Goal: Information Seeking & Learning: Learn about a topic

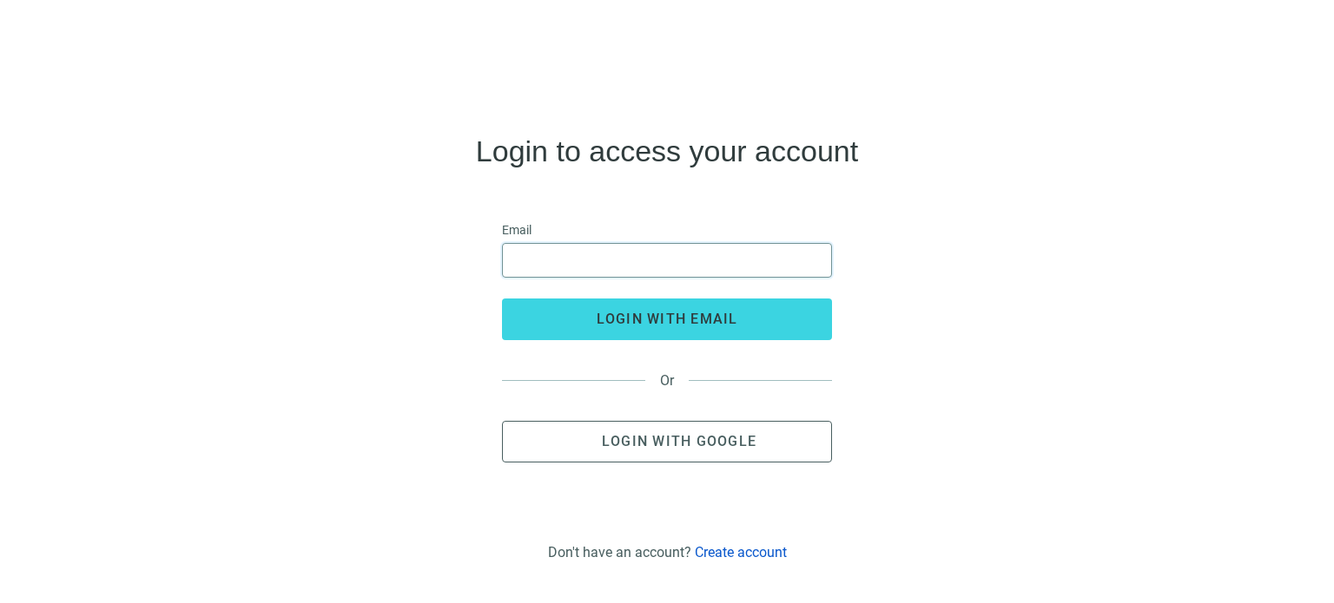
drag, startPoint x: 601, startPoint y: 246, endPoint x: 596, endPoint y: 254, distance: 10.1
click at [601, 246] on input "email" at bounding box center [666, 260] width 307 height 33
click at [596, 254] on input "email" at bounding box center [666, 260] width 307 height 33
type input "**********"
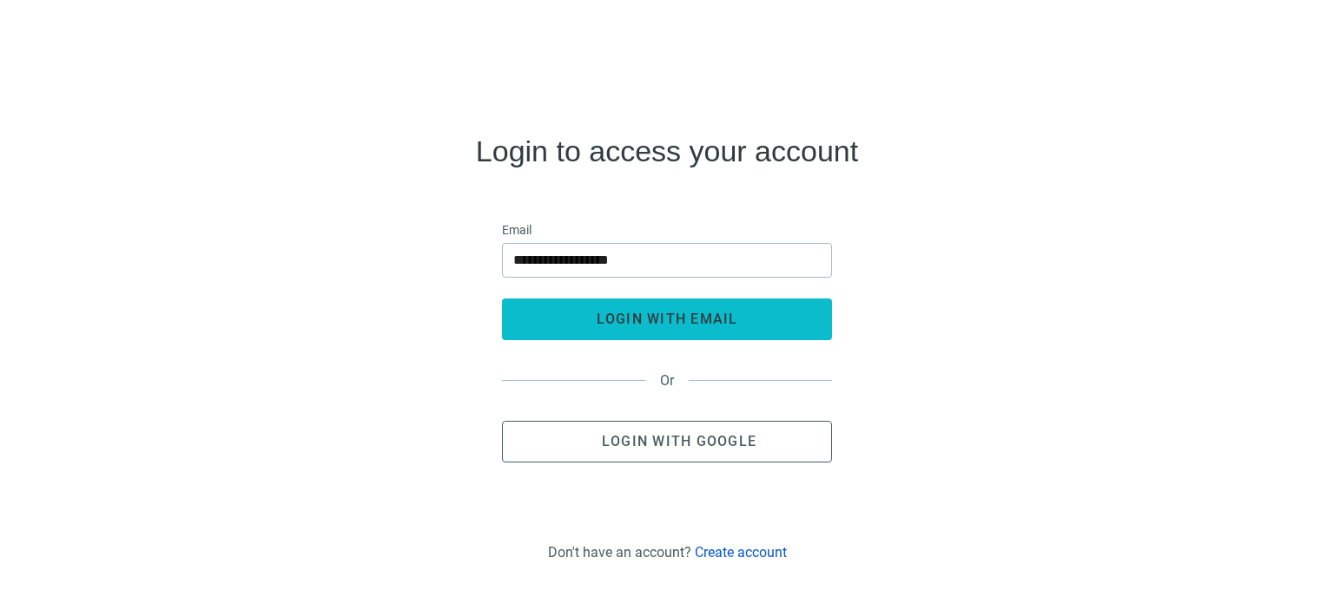
click at [634, 315] on span "login with email" at bounding box center [667, 319] width 142 height 16
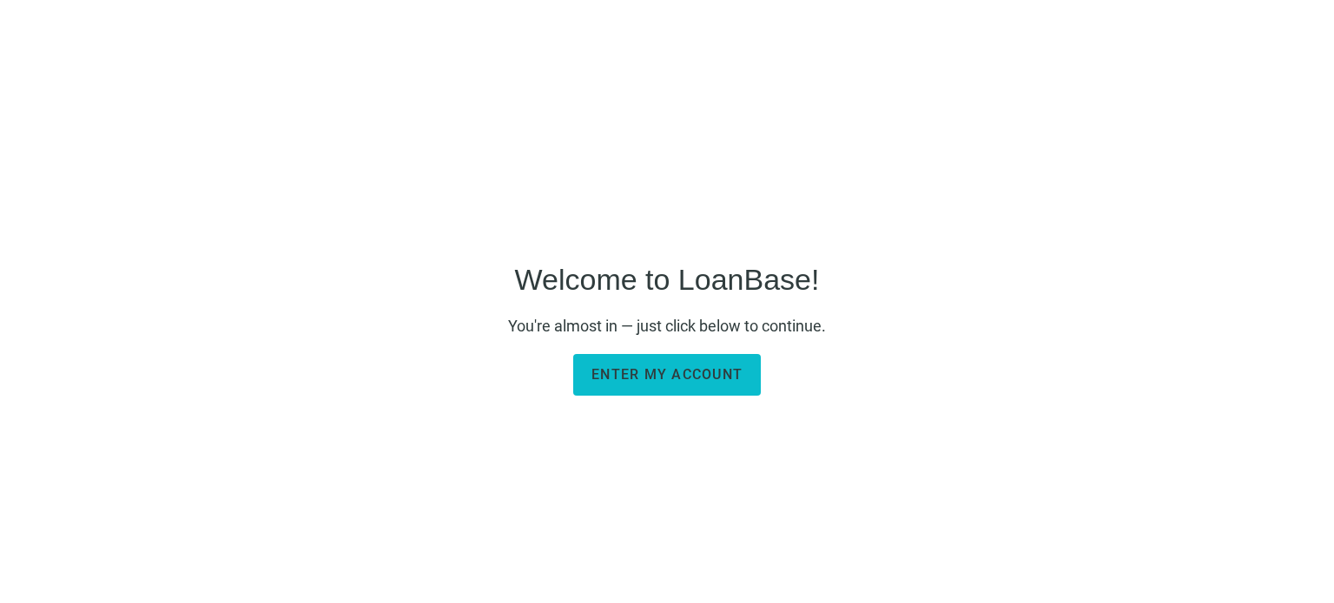
click at [690, 376] on span "Enter my account" at bounding box center [666, 374] width 151 height 16
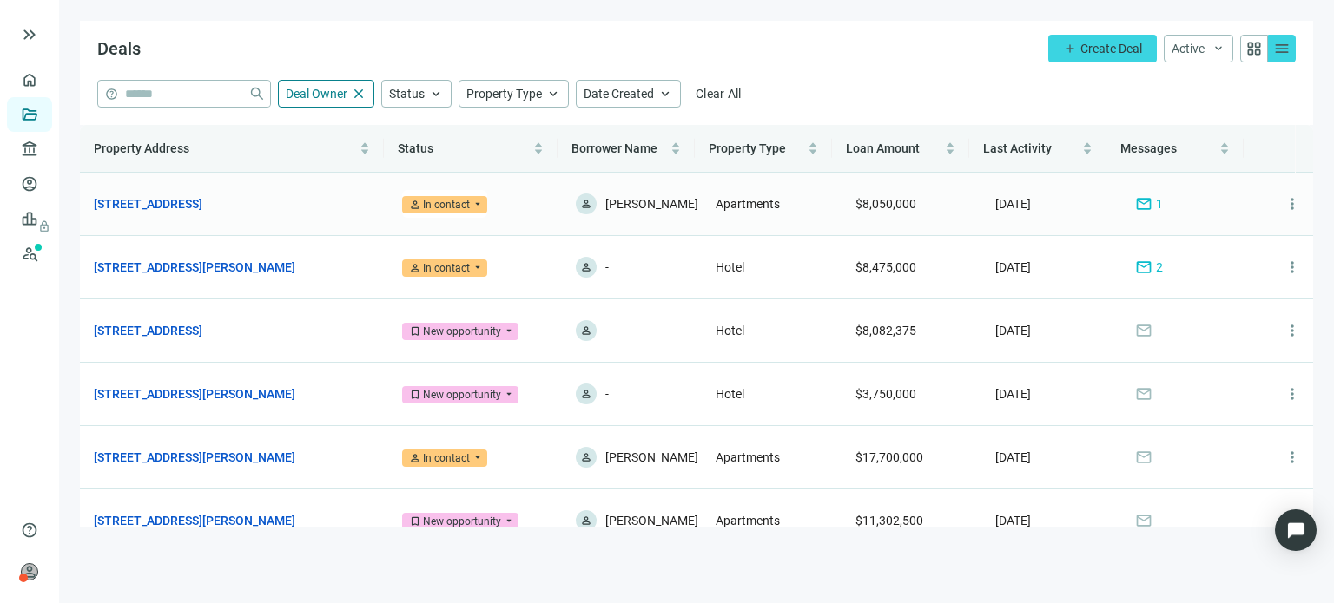
click at [1135, 204] on span "mail" at bounding box center [1143, 203] width 17 height 17
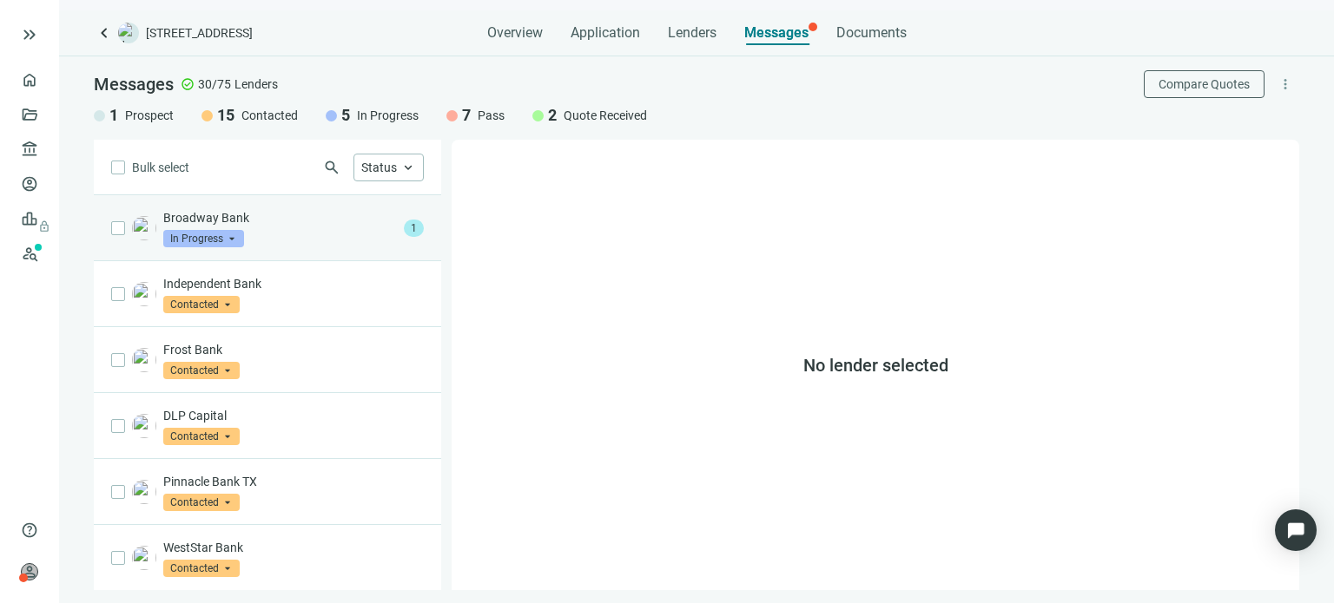
click at [404, 230] on span "1" at bounding box center [414, 228] width 20 height 17
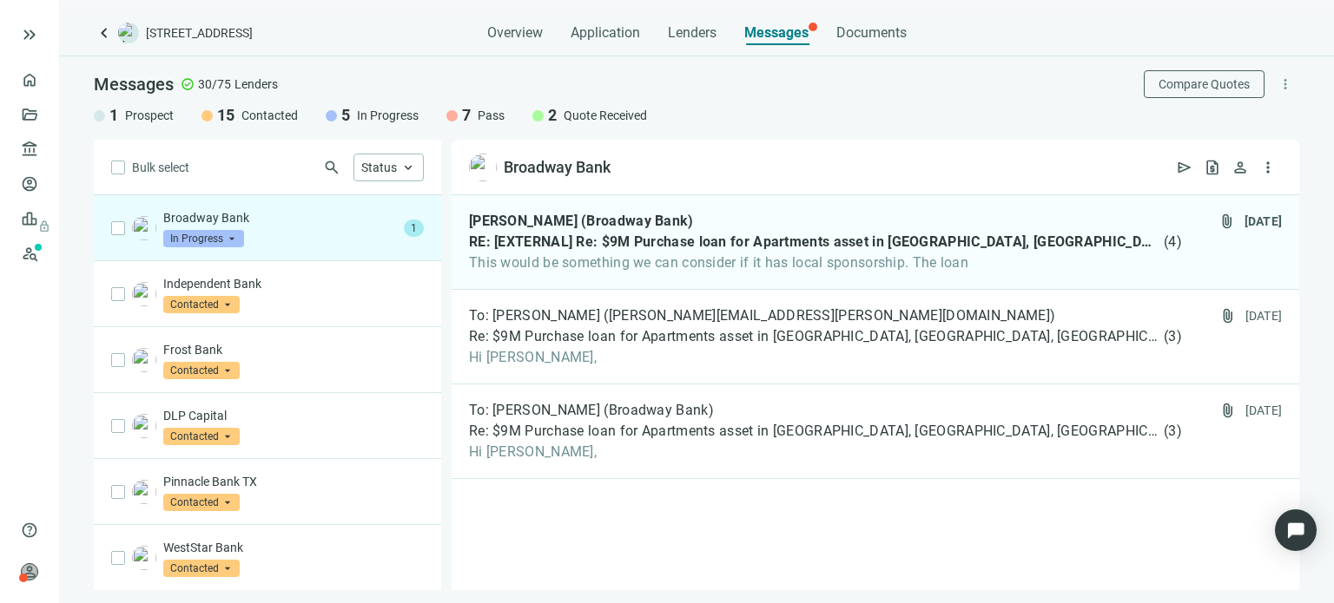
click at [775, 33] on span "Messages" at bounding box center [776, 32] width 64 height 16
click at [619, 119] on span "Quote Received" at bounding box center [604, 115] width 83 height 17
click at [43, 155] on link "Lenders" at bounding box center [65, 149] width 45 height 14
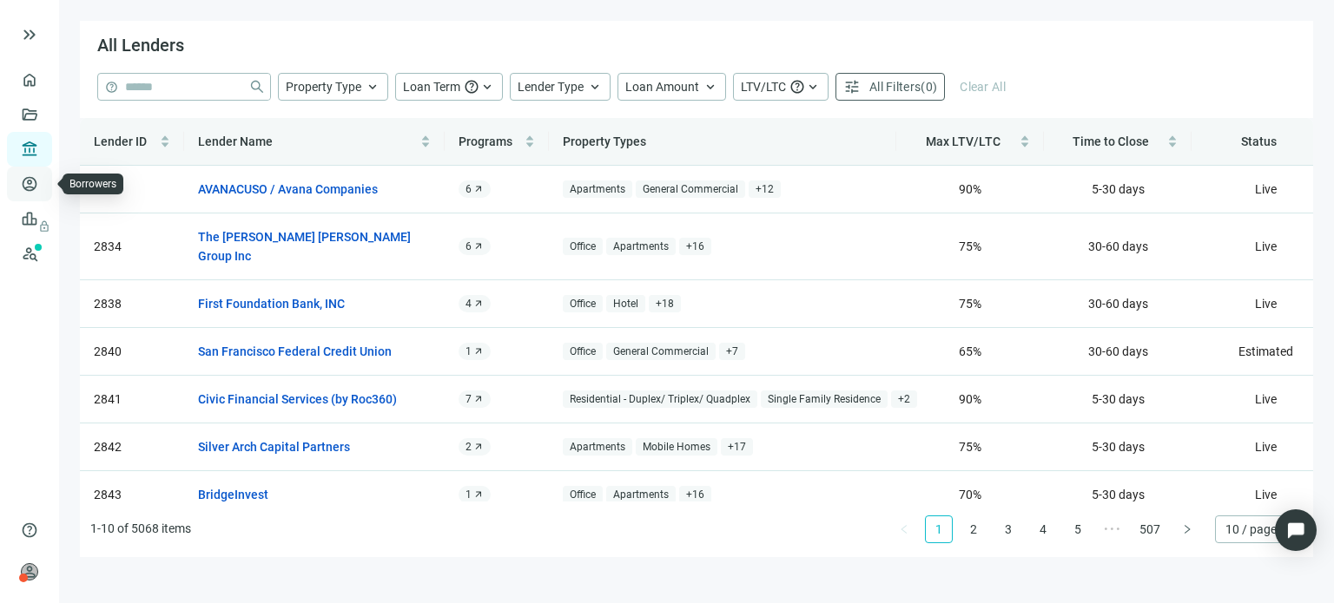
click at [43, 179] on link "Borrowers" at bounding box center [71, 184] width 56 height 14
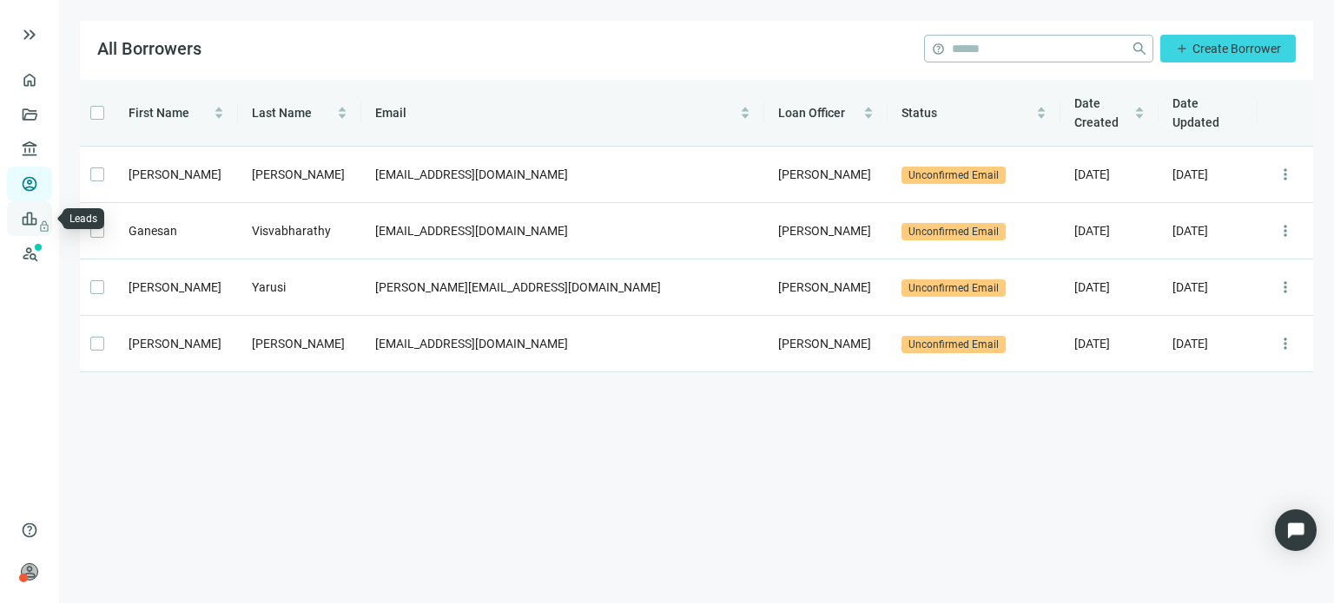
click at [25, 225] on span "lock" at bounding box center [31, 219] width 14 height 14
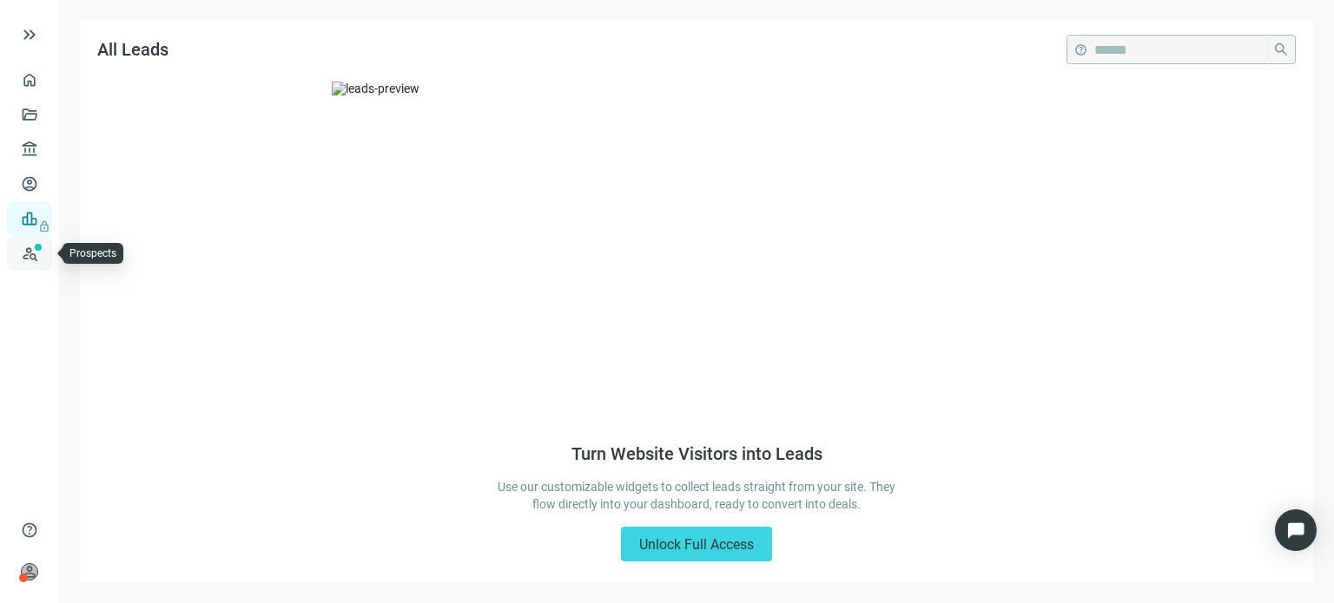
click at [43, 253] on link "Prospects New" at bounding box center [71, 253] width 56 height 35
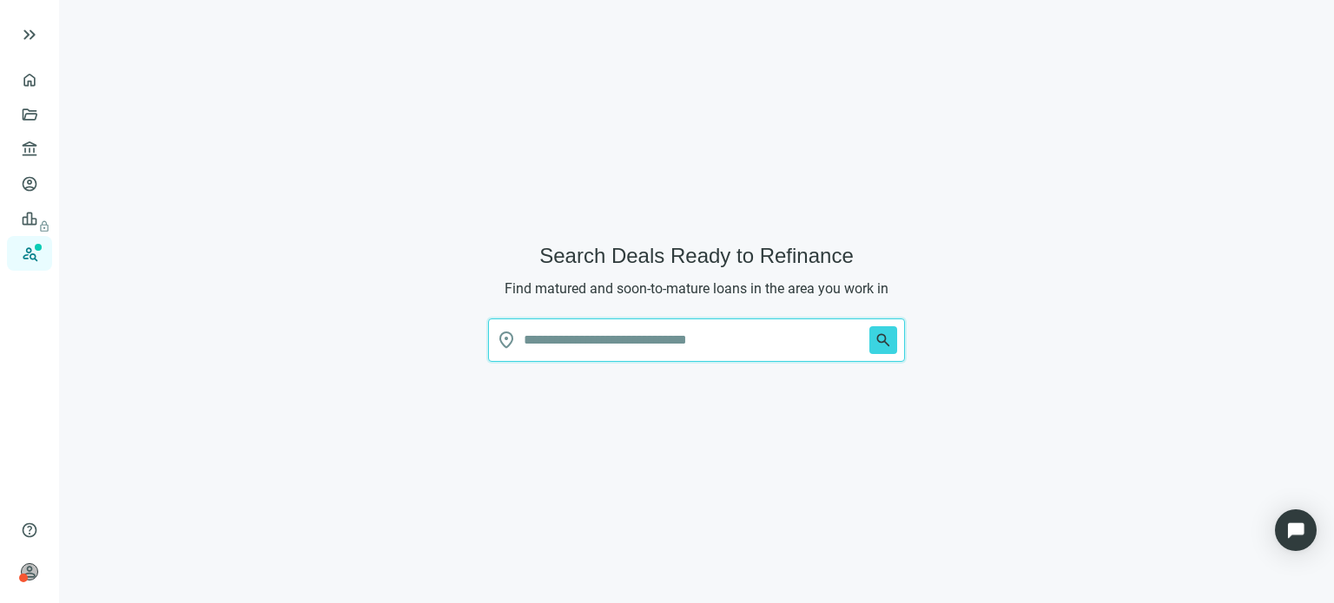
click at [526, 344] on input "text" at bounding box center [693, 341] width 339 height 42
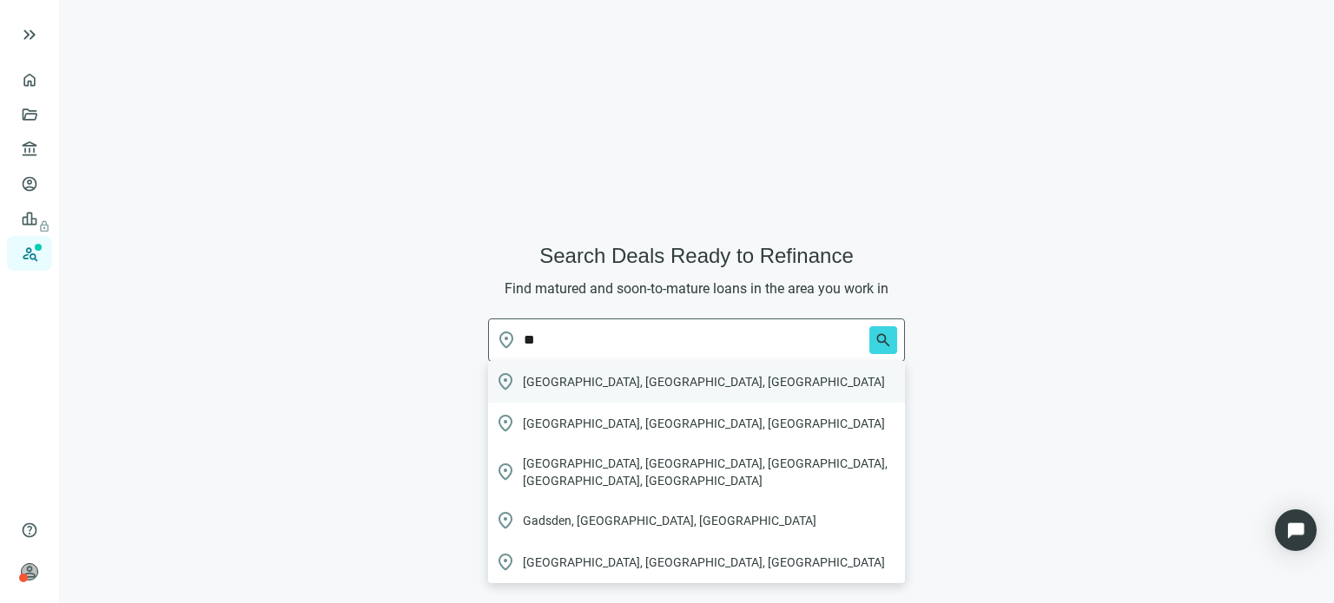
click at [566, 388] on span "Gainesville, GA, USA" at bounding box center [704, 381] width 362 height 17
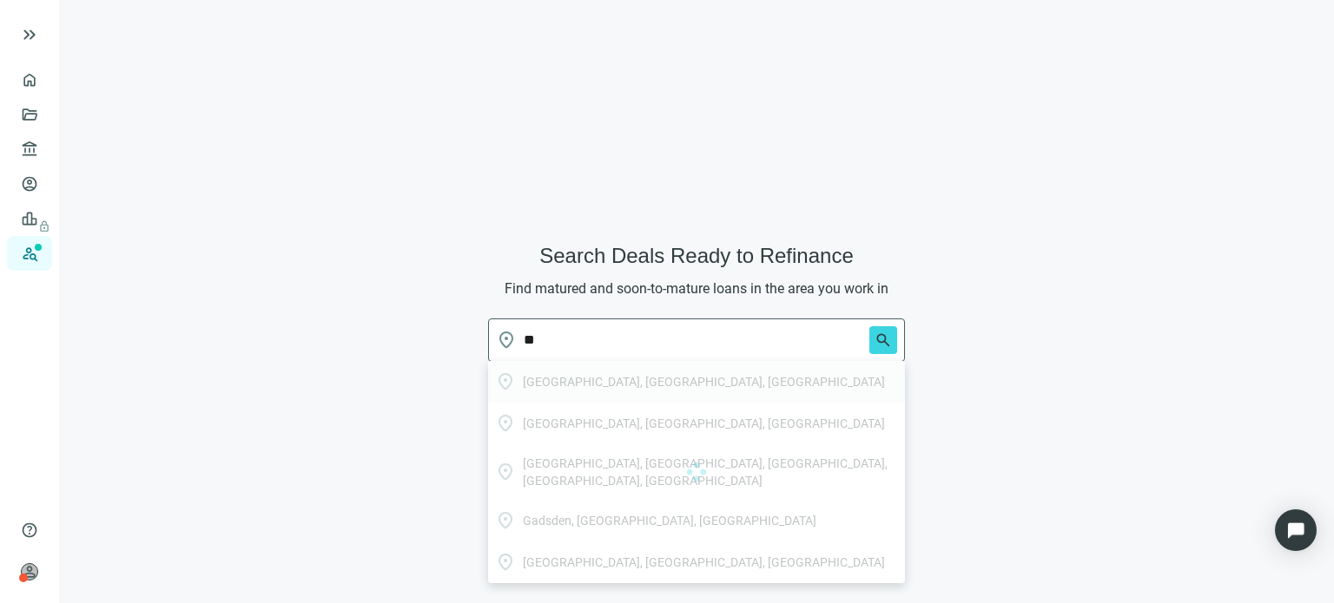
type input "**********"
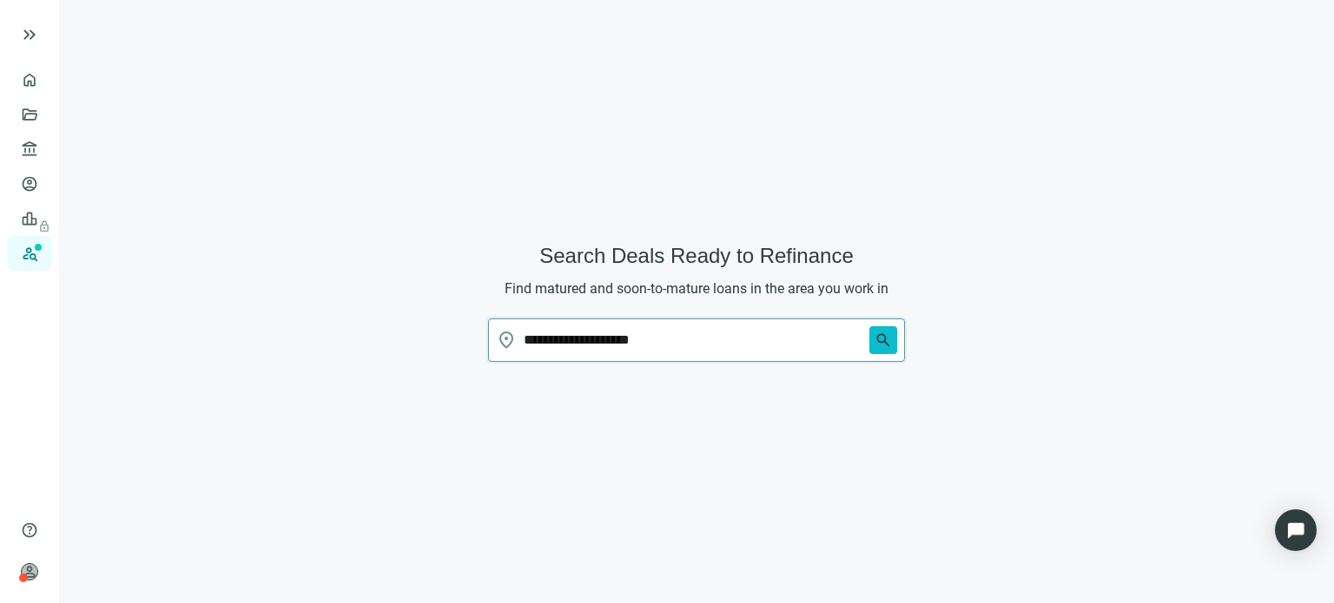
click at [875, 337] on span "search" at bounding box center [882, 340] width 17 height 17
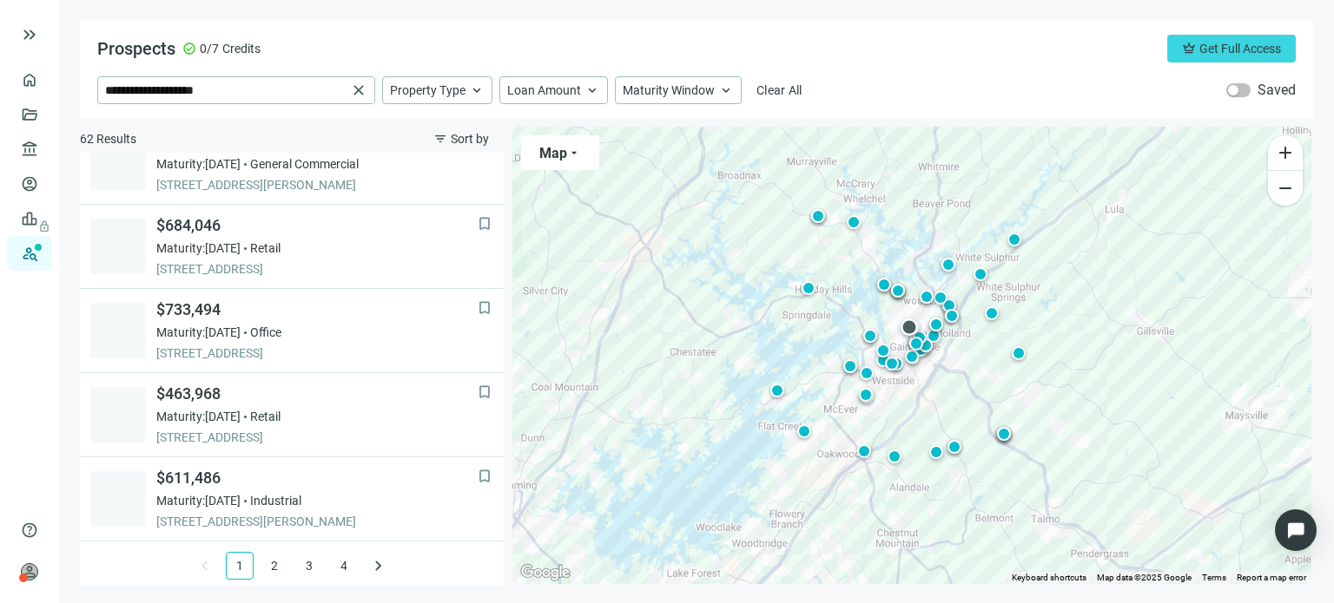
scroll to position [1295, 0]
click at [168, 87] on input "**********" at bounding box center [225, 90] width 241 height 26
drag, startPoint x: 168, startPoint y: 92, endPoint x: 77, endPoint y: 73, distance: 92.3
click at [77, 73] on main "**********" at bounding box center [696, 301] width 1275 height 603
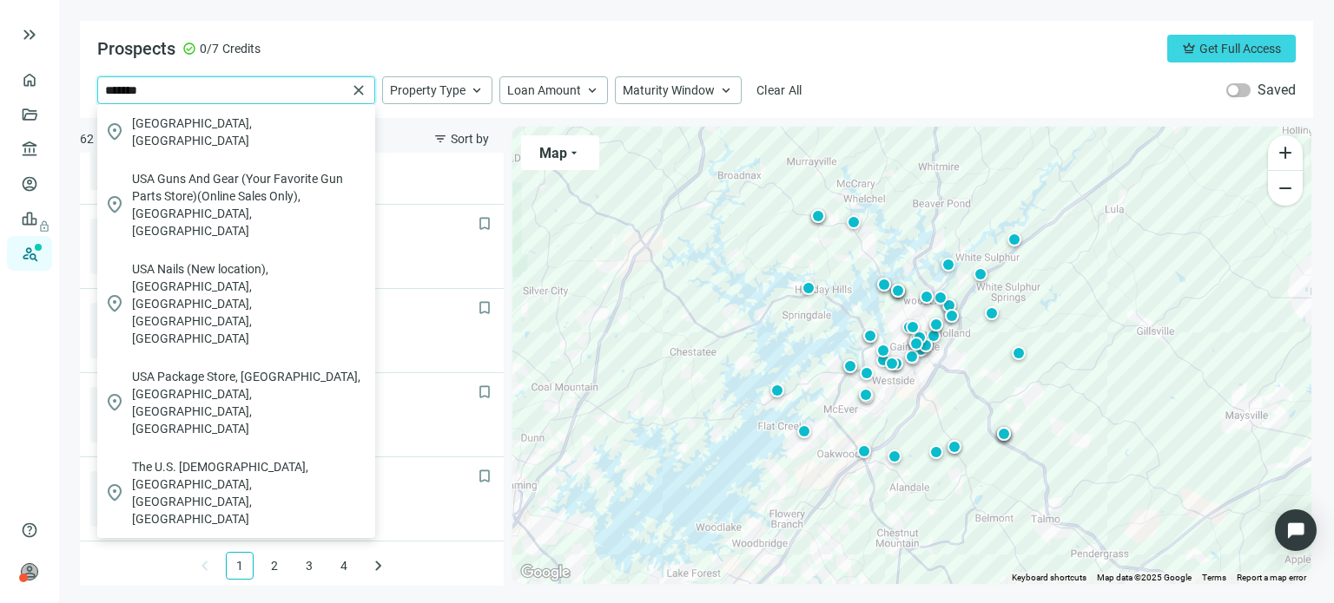
click at [163, 87] on input "*******" at bounding box center [225, 90] width 241 height 26
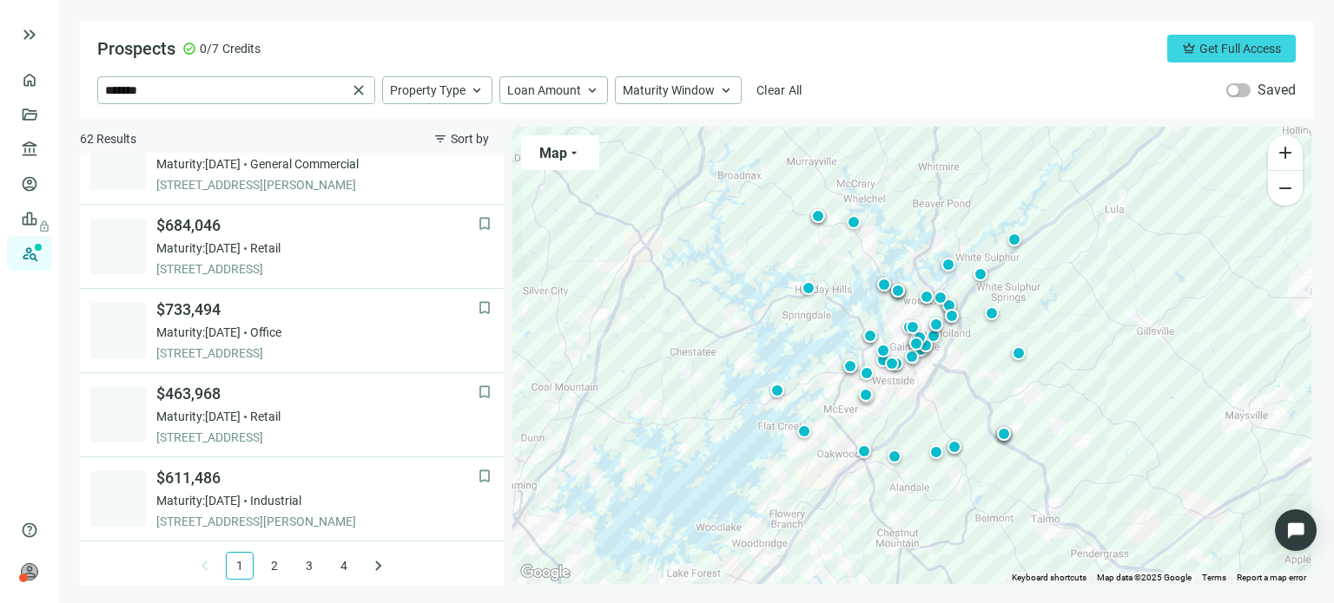
click at [286, 60] on div "Prospects check_circle 0/7 Credits crown Get Full Access" at bounding box center [696, 49] width 1198 height 28
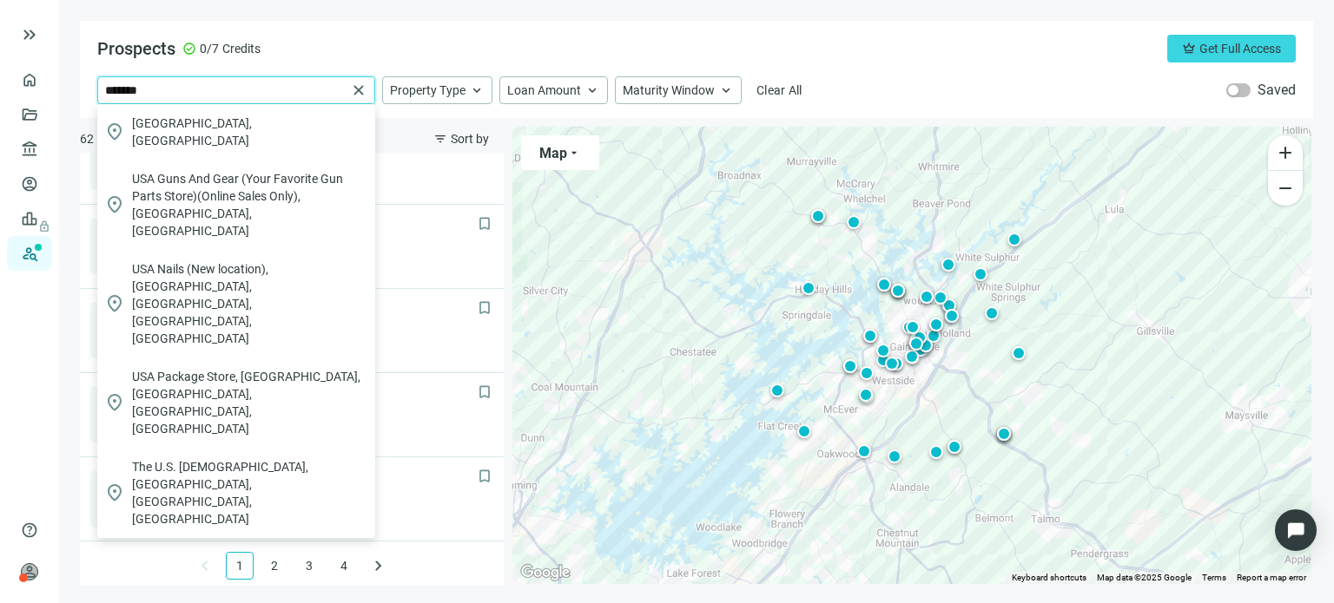
click at [266, 89] on input "*******" at bounding box center [225, 90] width 241 height 26
click at [101, 90] on span "******* close" at bounding box center [236, 90] width 276 height 26
click at [103, 89] on span "******* close" at bounding box center [236, 90] width 276 height 26
click at [105, 90] on input "*******" at bounding box center [225, 90] width 241 height 26
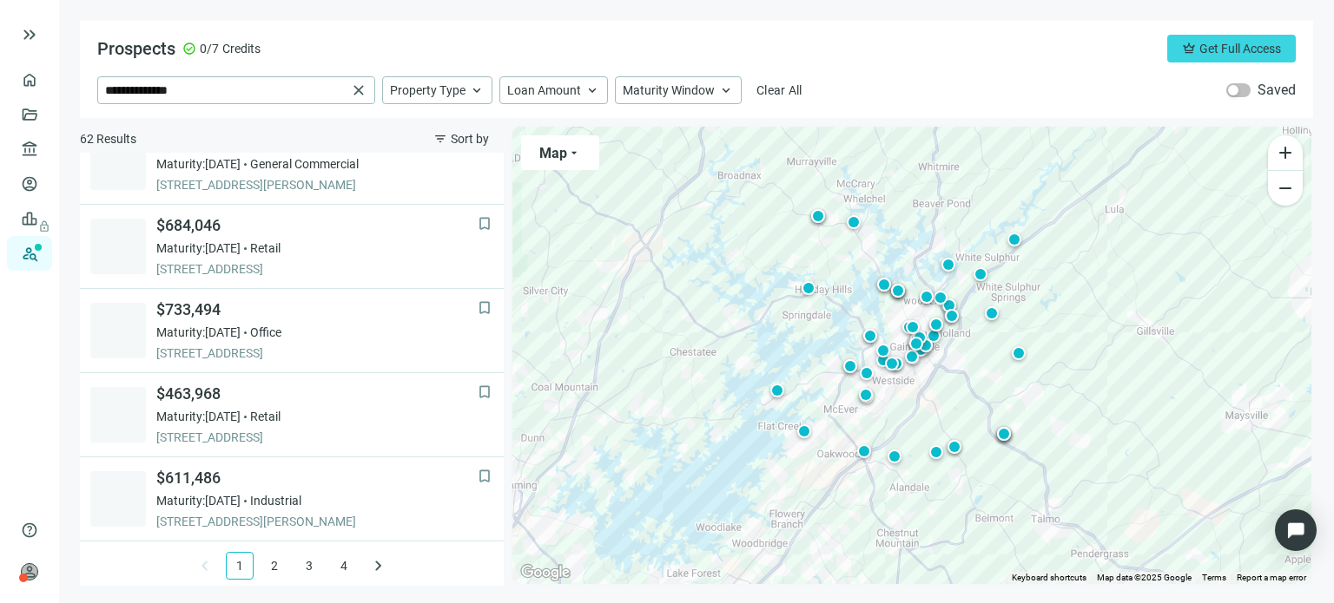
click at [701, 63] on div "**********" at bounding box center [696, 69] width 1233 height 97
click at [261, 558] on link "2" at bounding box center [274, 566] width 26 height 26
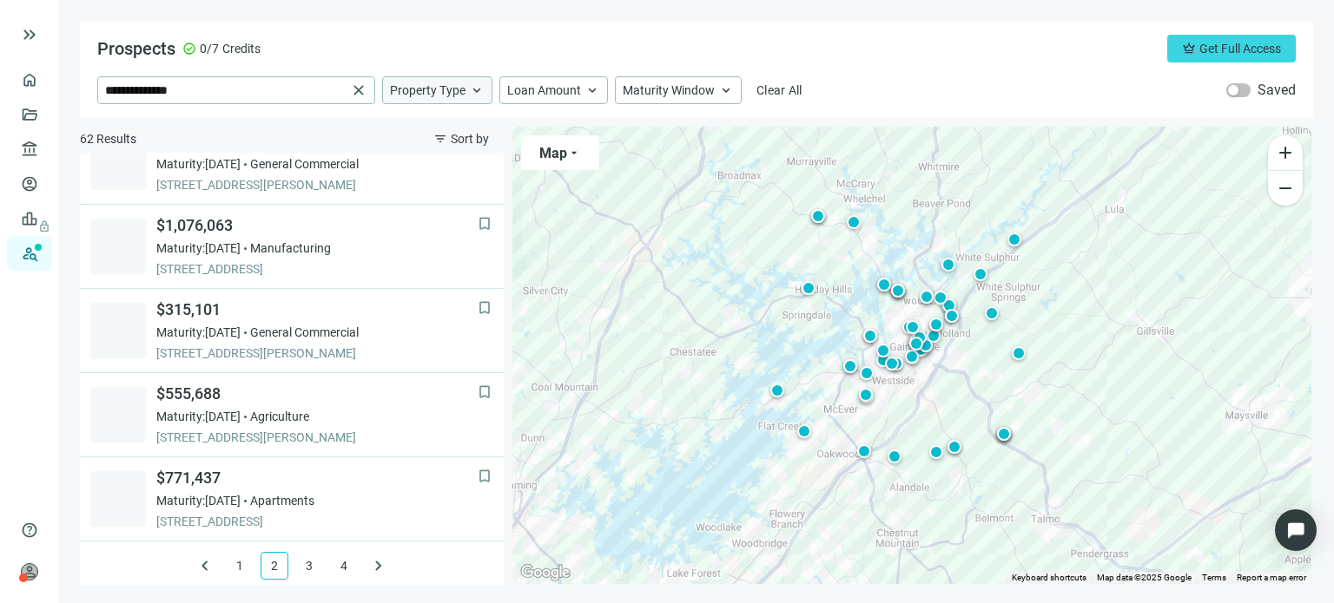
click at [471, 92] on span "keyboard_arrow_up" at bounding box center [477, 90] width 16 height 16
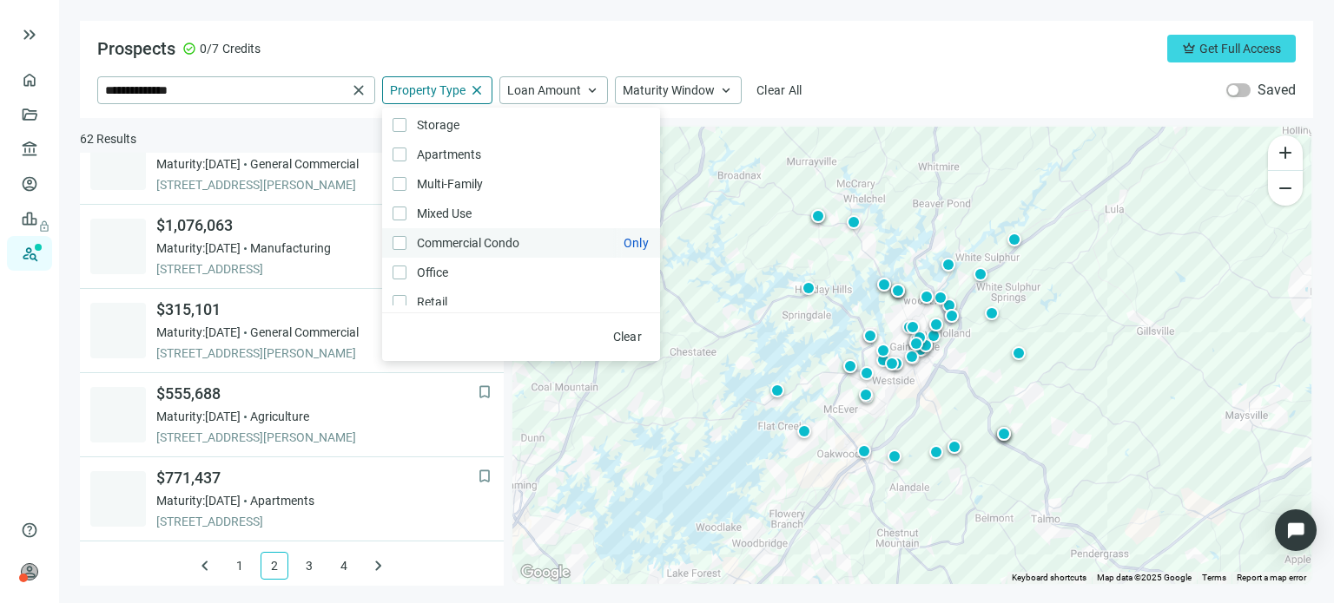
scroll to position [87, 0]
click at [835, 97] on div "**********" at bounding box center [696, 90] width 1198 height 28
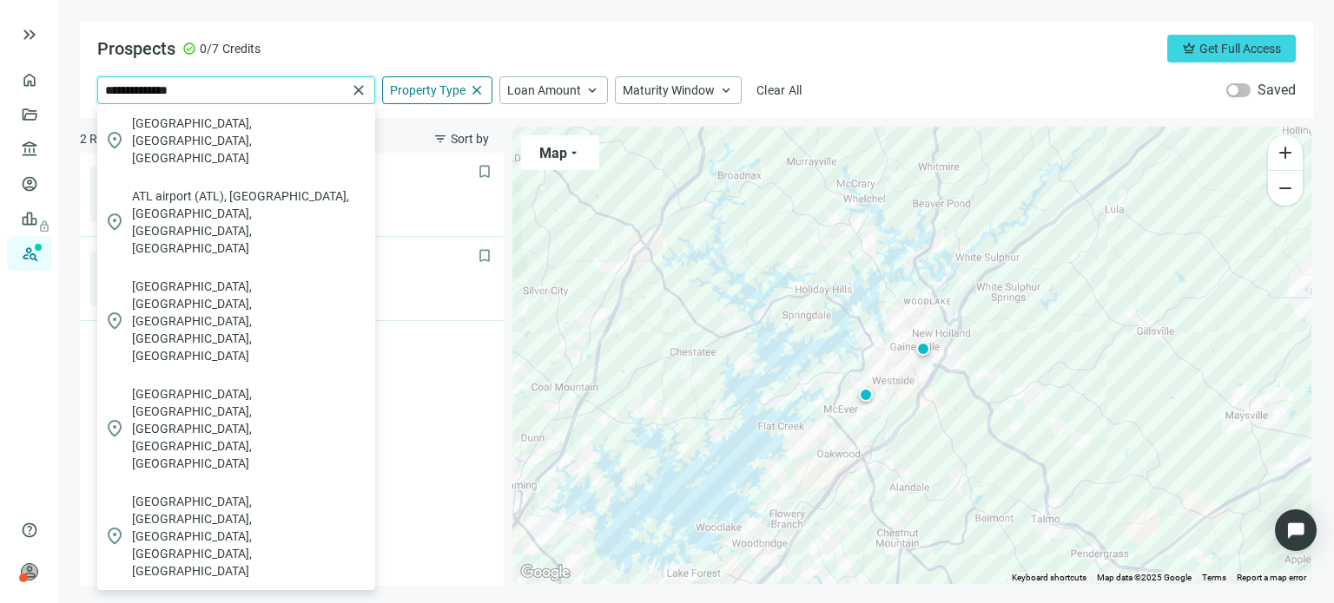
click at [220, 93] on input "**********" at bounding box center [225, 90] width 241 height 26
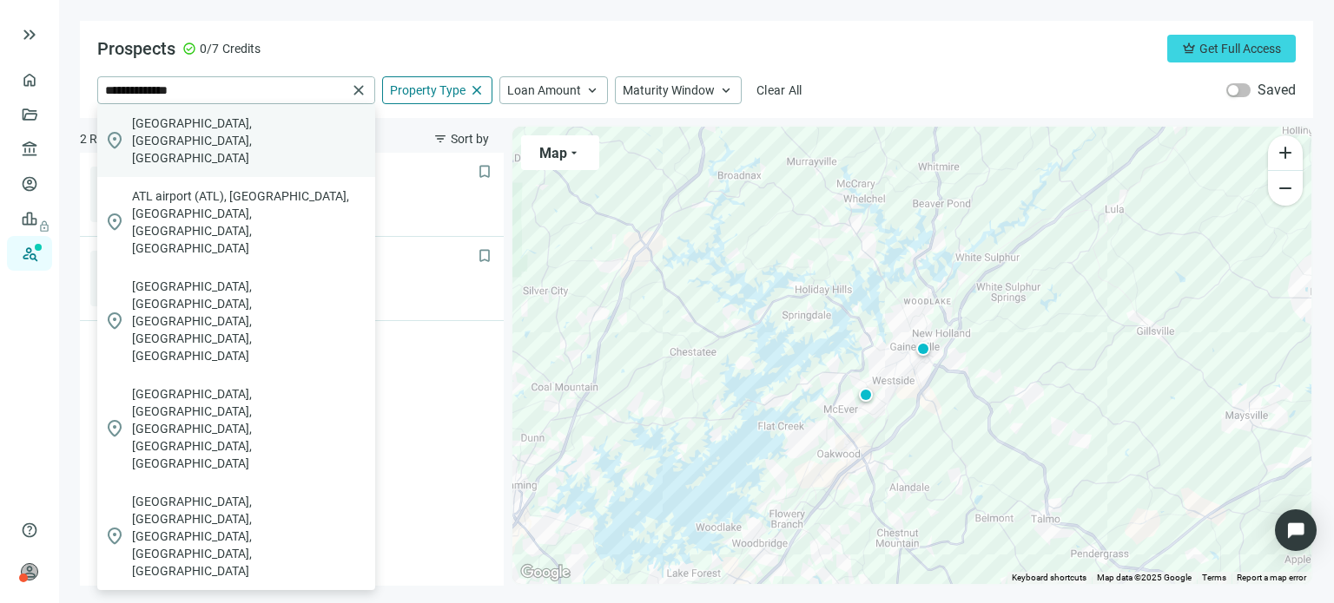
click at [170, 117] on span "Atlanta, GA, USA" at bounding box center [250, 141] width 236 height 52
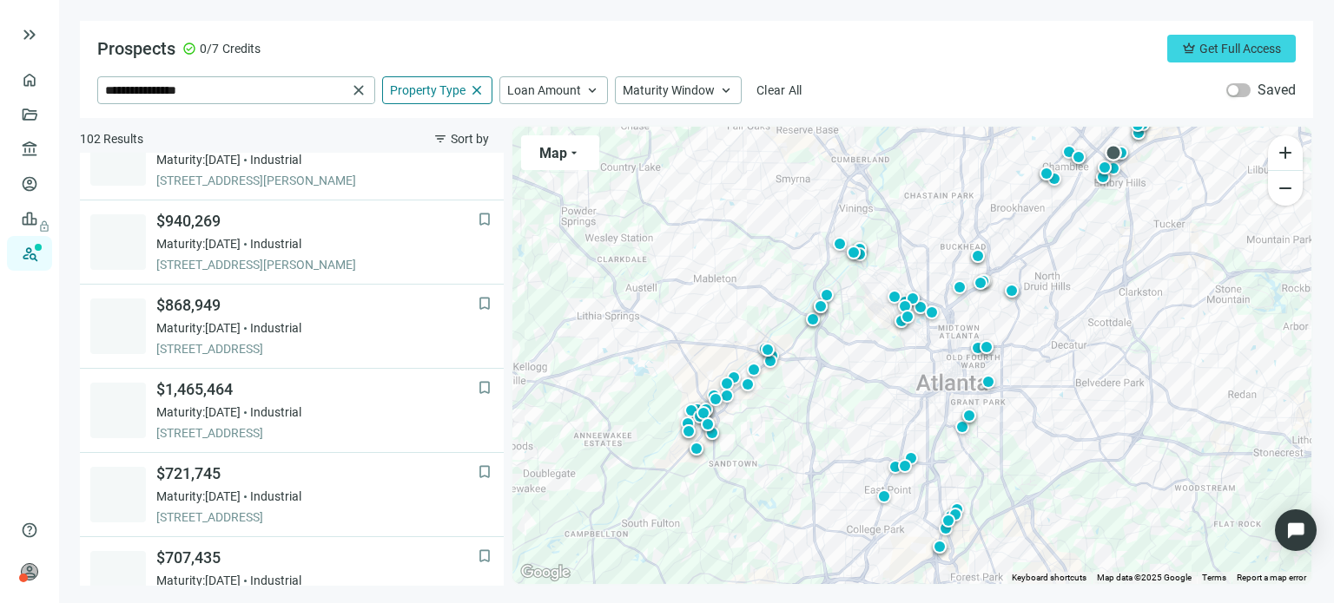
scroll to position [1295, 0]
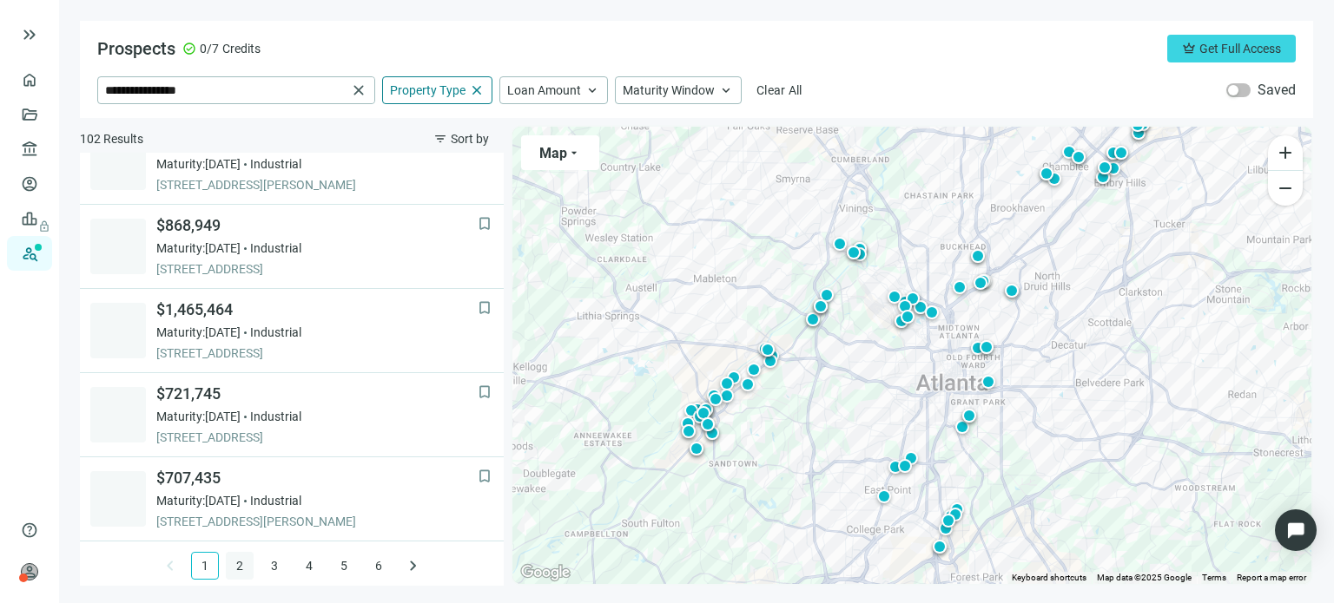
click at [227, 562] on link "2" at bounding box center [240, 566] width 26 height 26
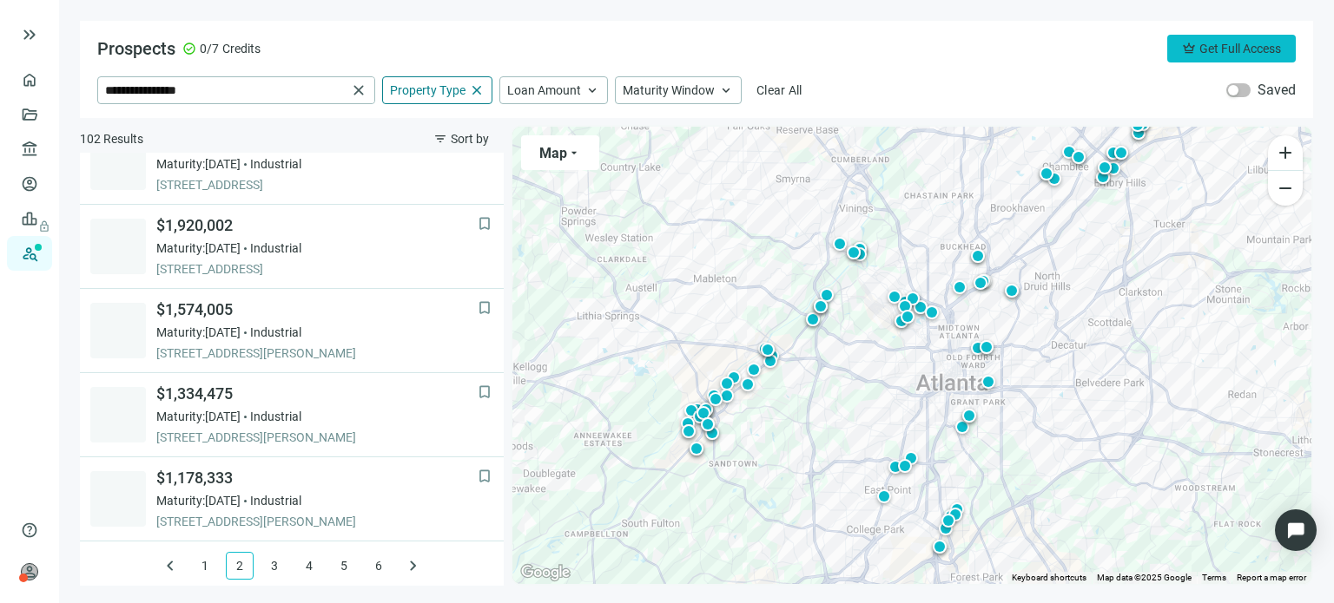
click at [1210, 44] on span "Get Full Access" at bounding box center [1240, 49] width 82 height 14
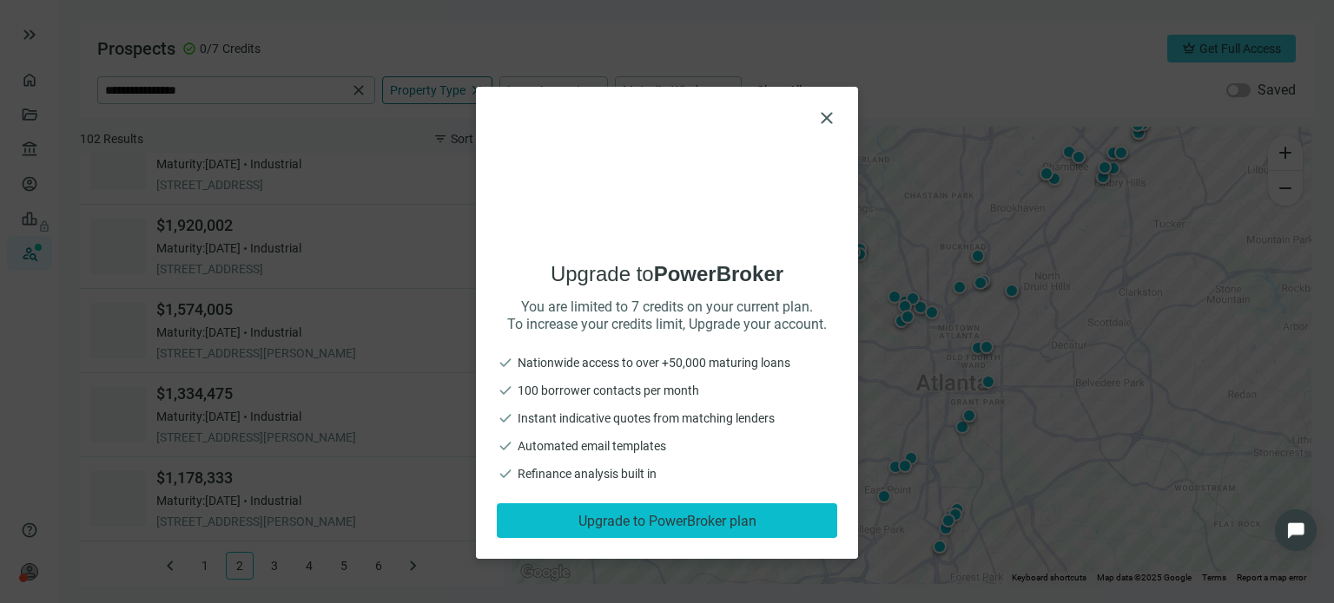
click at [603, 517] on span "Upgrade to PowerBroker plan" at bounding box center [667, 521] width 178 height 16
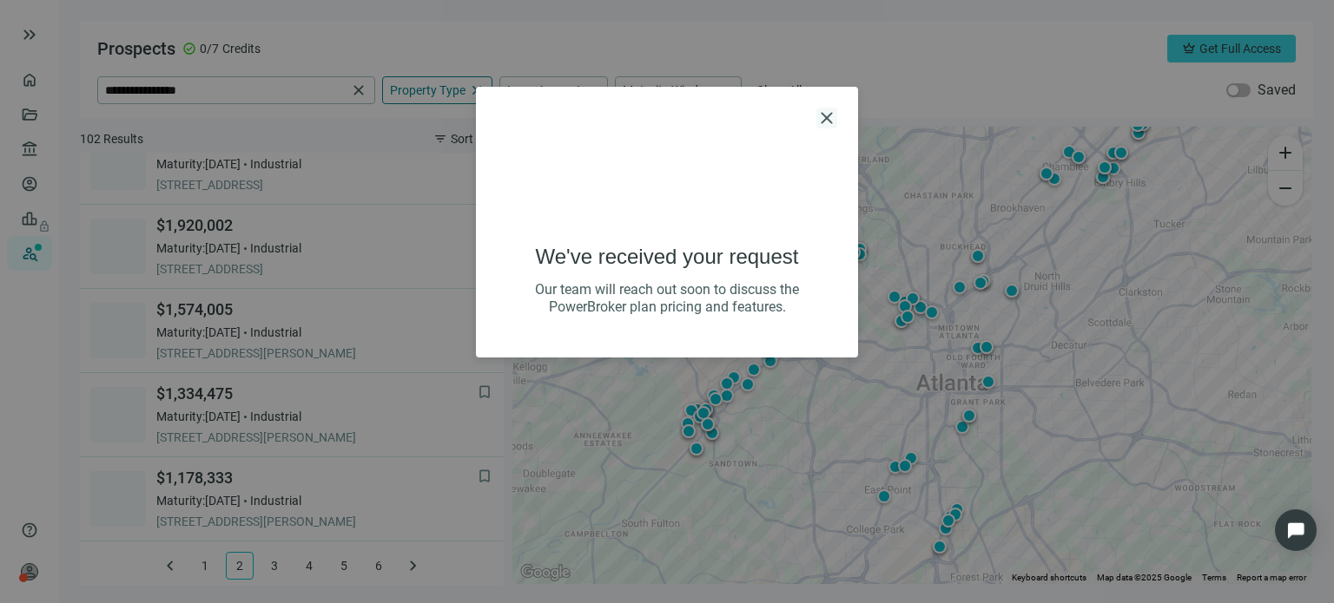
click at [827, 115] on span "close" at bounding box center [826, 118] width 21 height 21
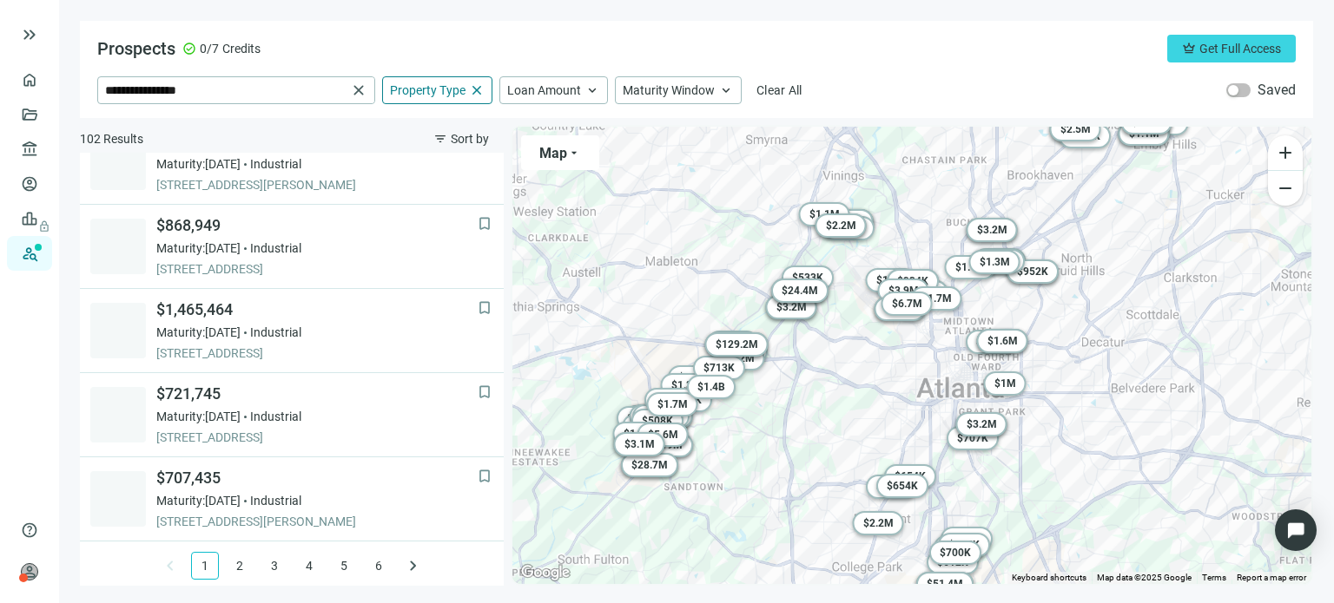
click at [886, 395] on div "To activate drag with keyboard, press Alt + Enter. Once in keyboard drag state,…" at bounding box center [911, 356] width 799 height 458
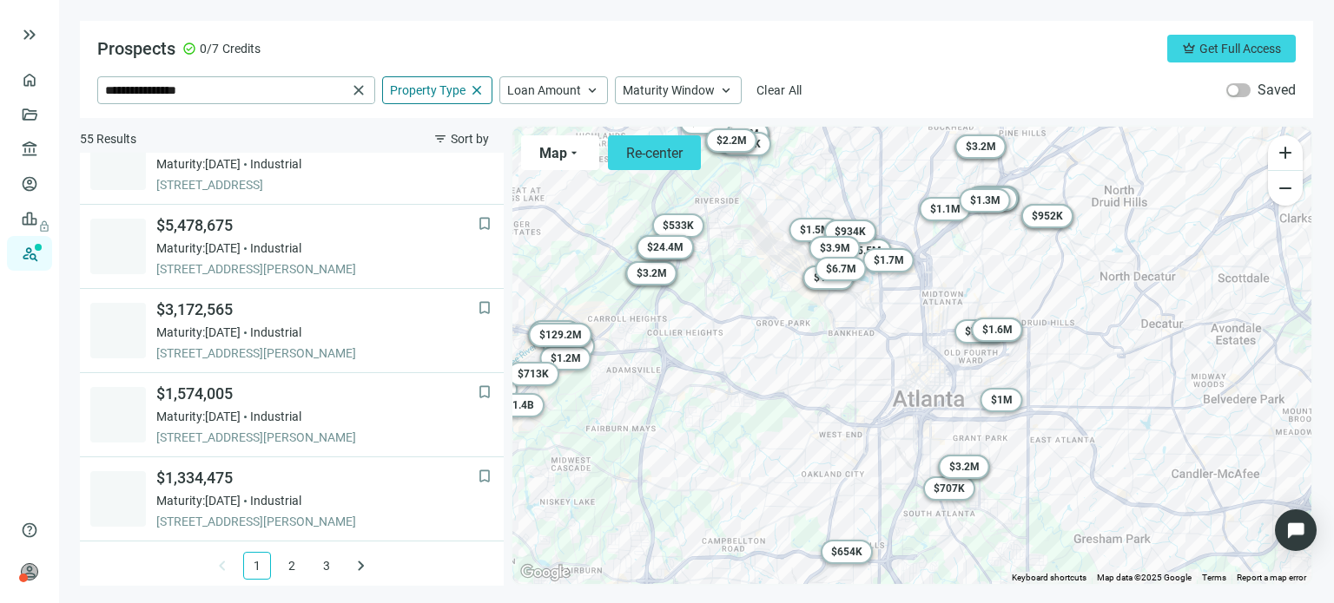
drag, startPoint x: 1128, startPoint y: 418, endPoint x: 1048, endPoint y: 392, distance: 83.8
click at [1048, 392] on div "To activate drag with keyboard, press Alt + Enter. Once in keyboard drag state,…" at bounding box center [911, 356] width 799 height 458
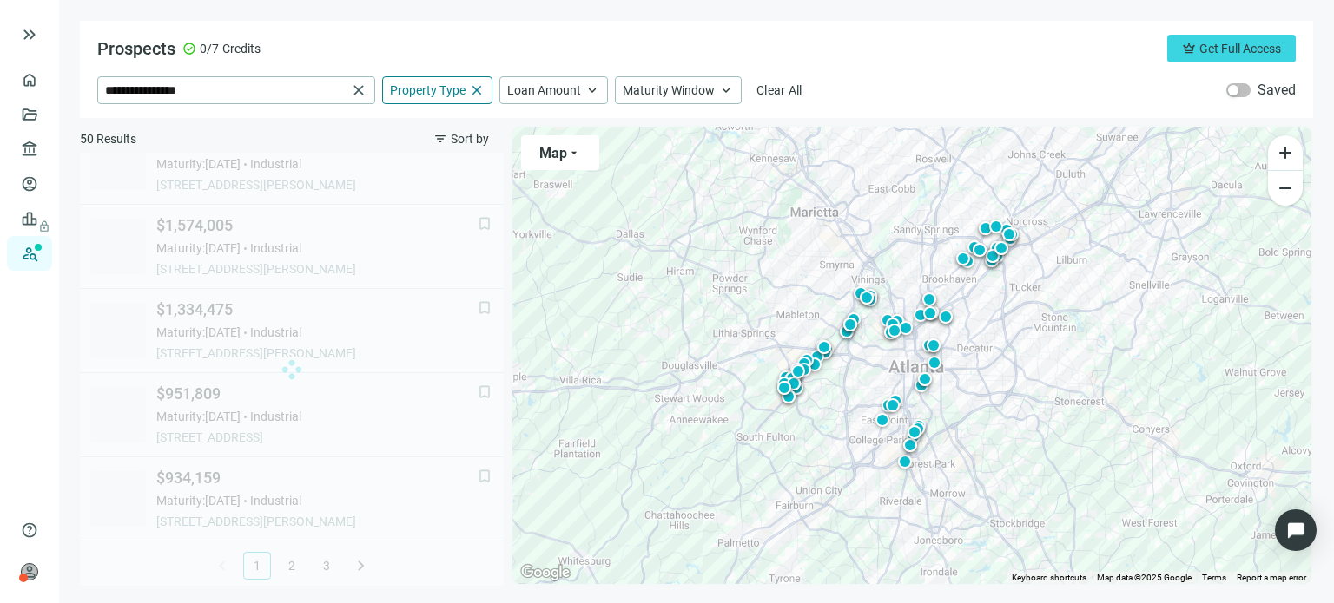
click at [832, 442] on div "To activate drag with keyboard, press Alt + Enter. Once in keyboard drag state,…" at bounding box center [911, 356] width 799 height 458
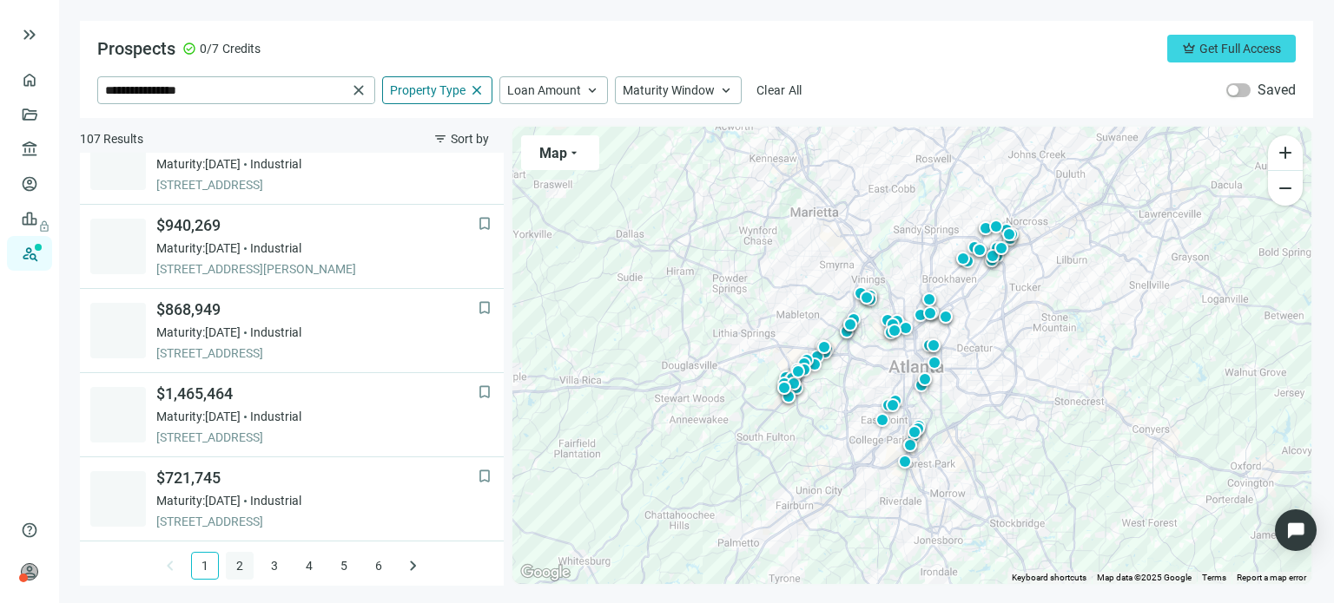
click at [227, 558] on link "2" at bounding box center [240, 566] width 26 height 26
click at [580, 93] on div "Loan Amount keyboard_arrow_up" at bounding box center [553, 90] width 109 height 28
click at [479, 90] on span "close" at bounding box center [477, 90] width 16 height 16
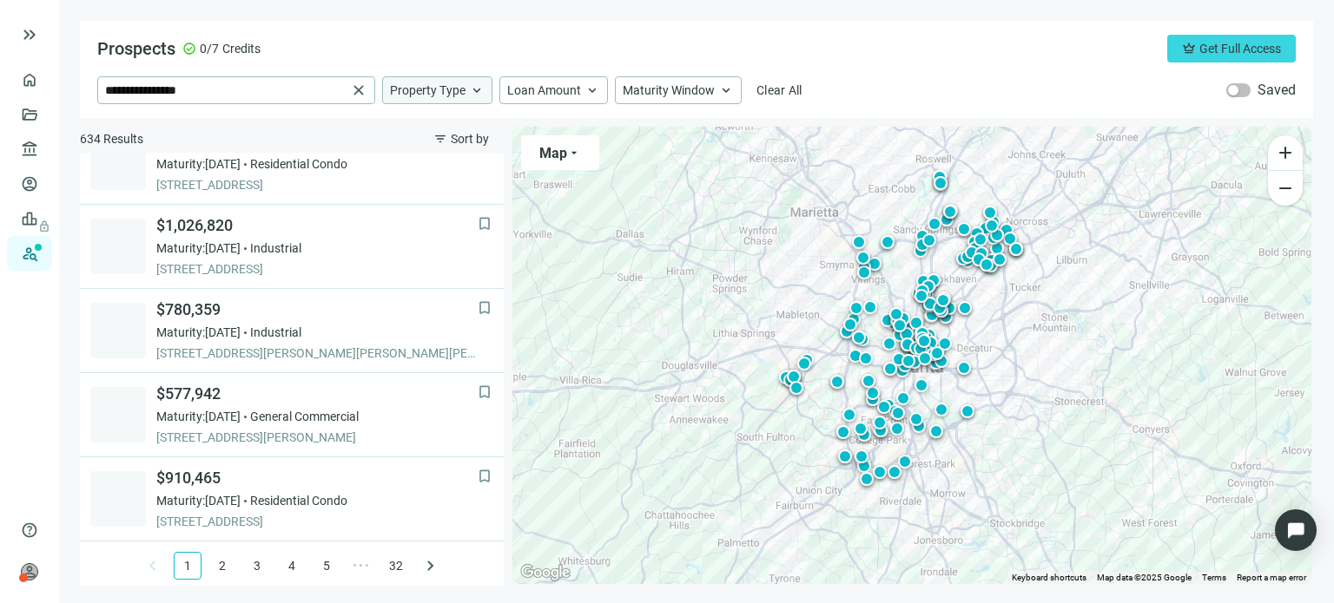
click at [460, 91] on span "Property Type" at bounding box center [428, 90] width 76 height 16
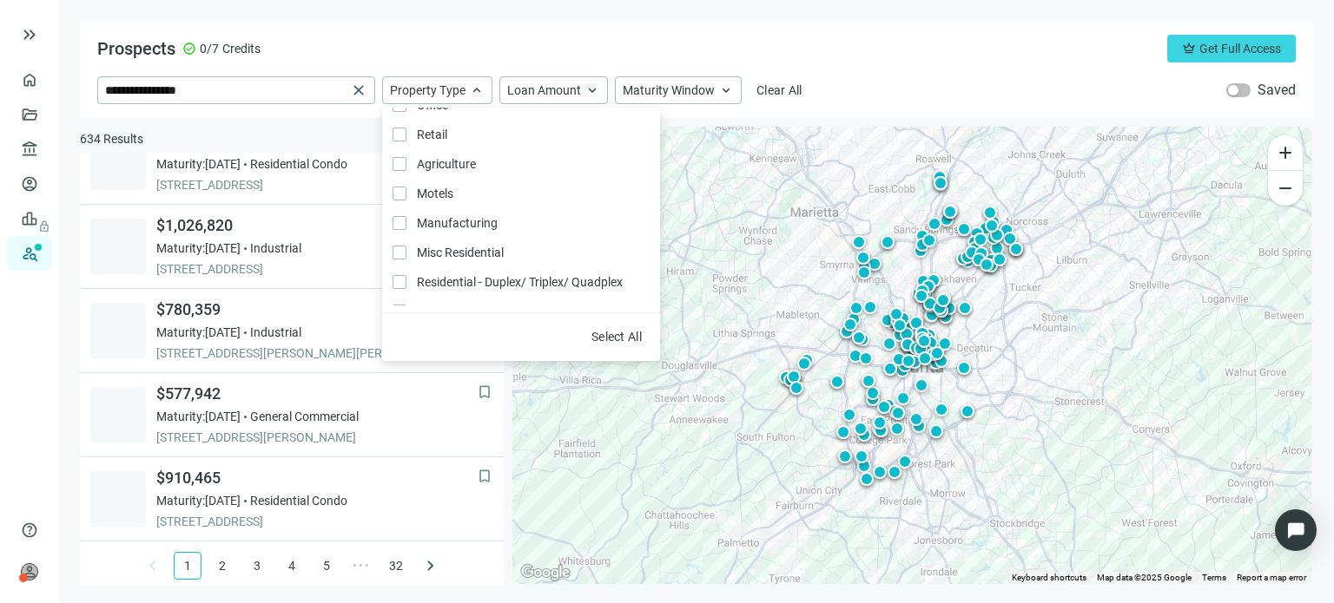
scroll to position [260, 0]
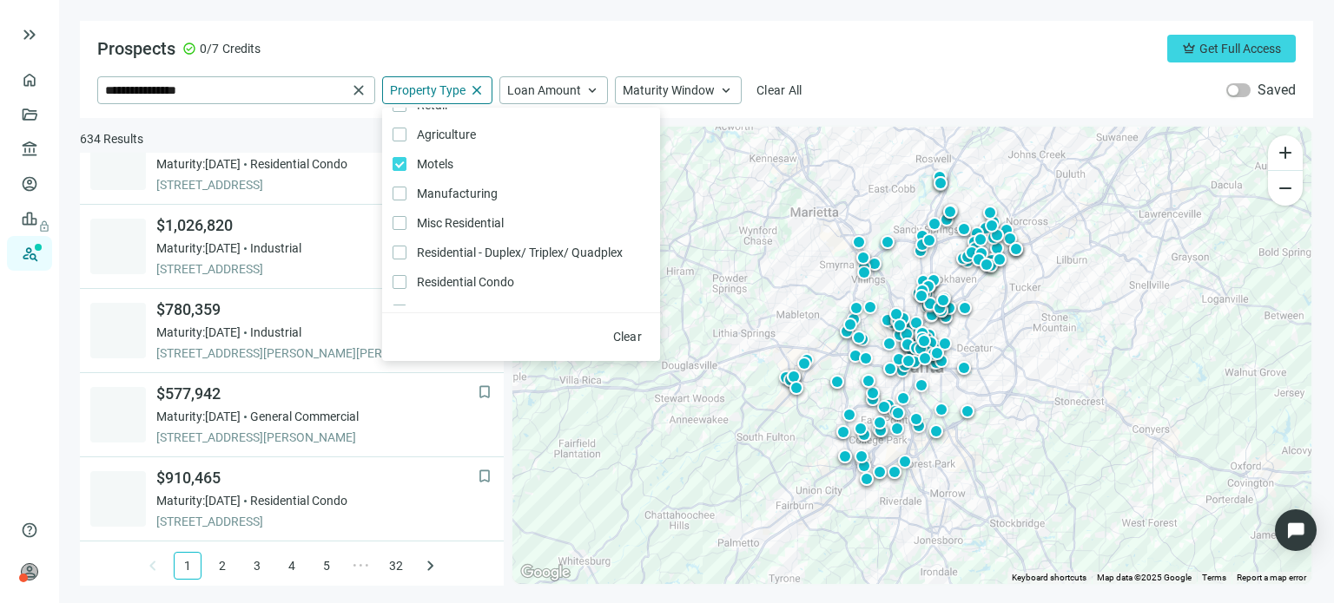
click at [844, 95] on div "**********" at bounding box center [696, 90] width 1198 height 28
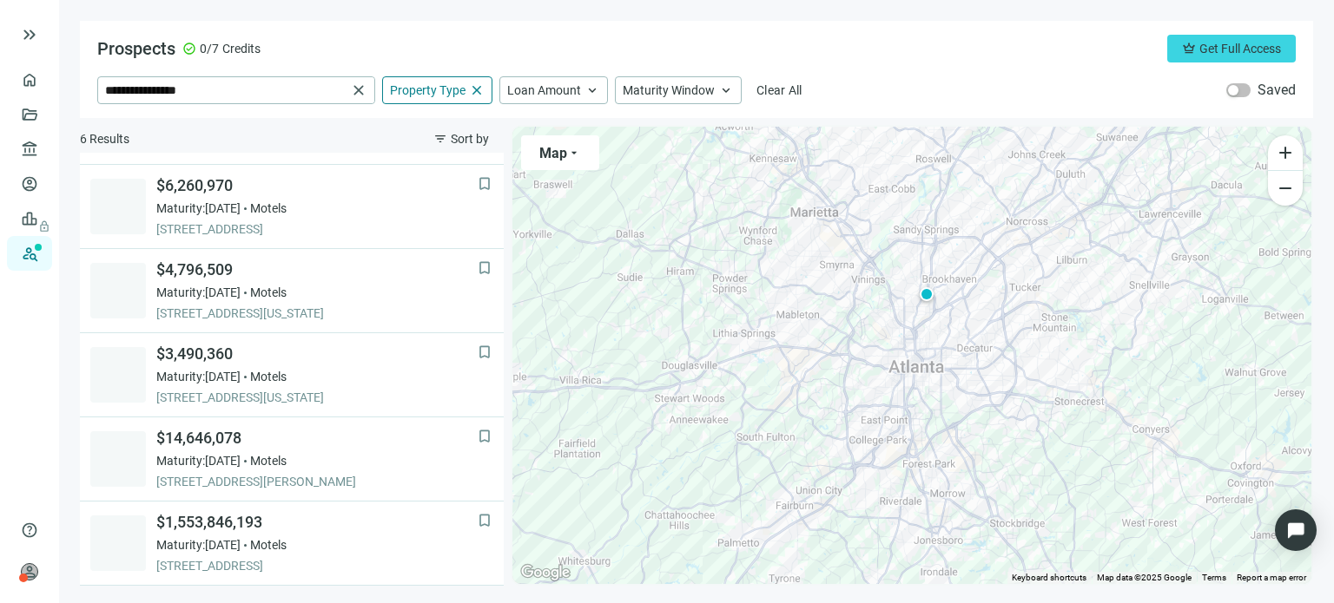
scroll to position [70, 0]
drag, startPoint x: 149, startPoint y: 93, endPoint x: 61, endPoint y: 77, distance: 89.9
click at [61, 77] on main "**********" at bounding box center [696, 301] width 1275 height 603
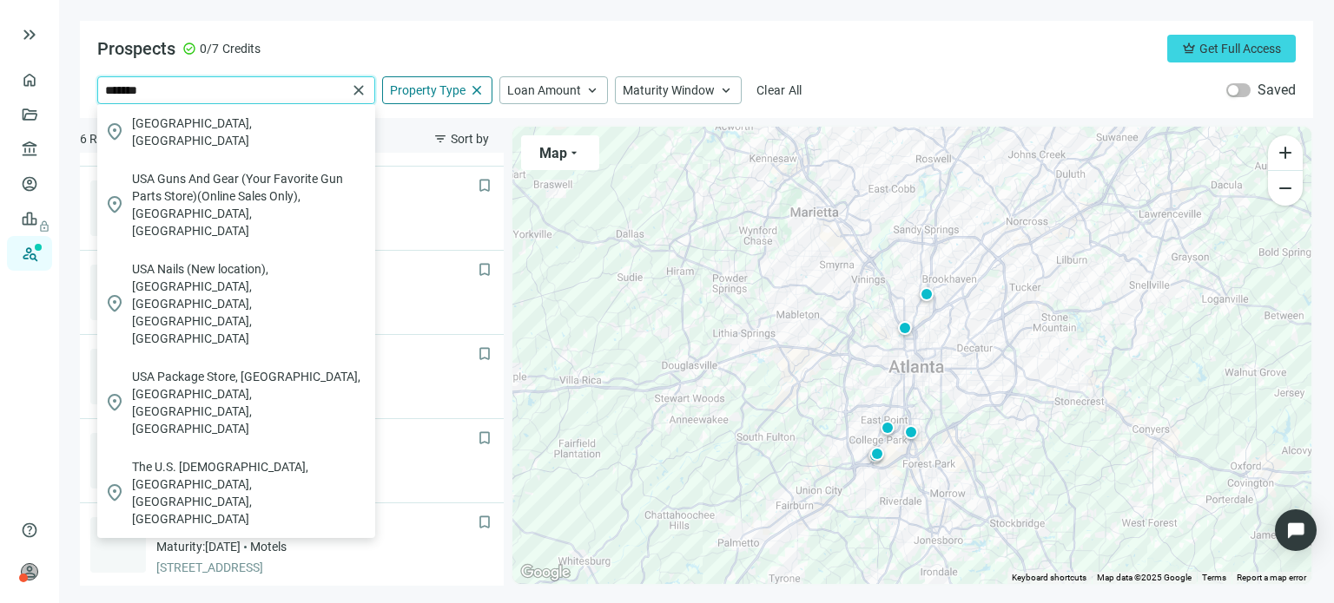
type input "*******"
click at [847, 81] on div "******* close location_on GA, USA location_on USA Guns And Gear (Your Favorite …" at bounding box center [696, 90] width 1198 height 28
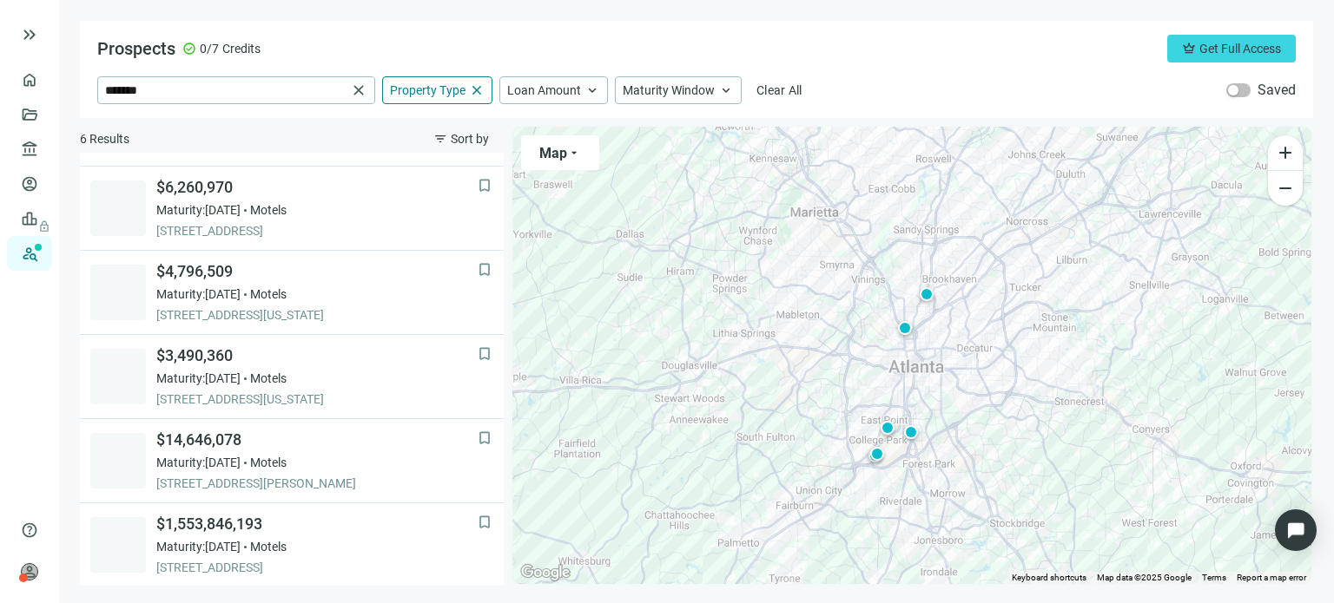
click at [820, 75] on div "Prospects check_circle 0/7 Credits crown Get Full Access ******* close Property…" at bounding box center [696, 69] width 1233 height 97
click at [675, 89] on span "Maturity Window" at bounding box center [669, 90] width 92 height 16
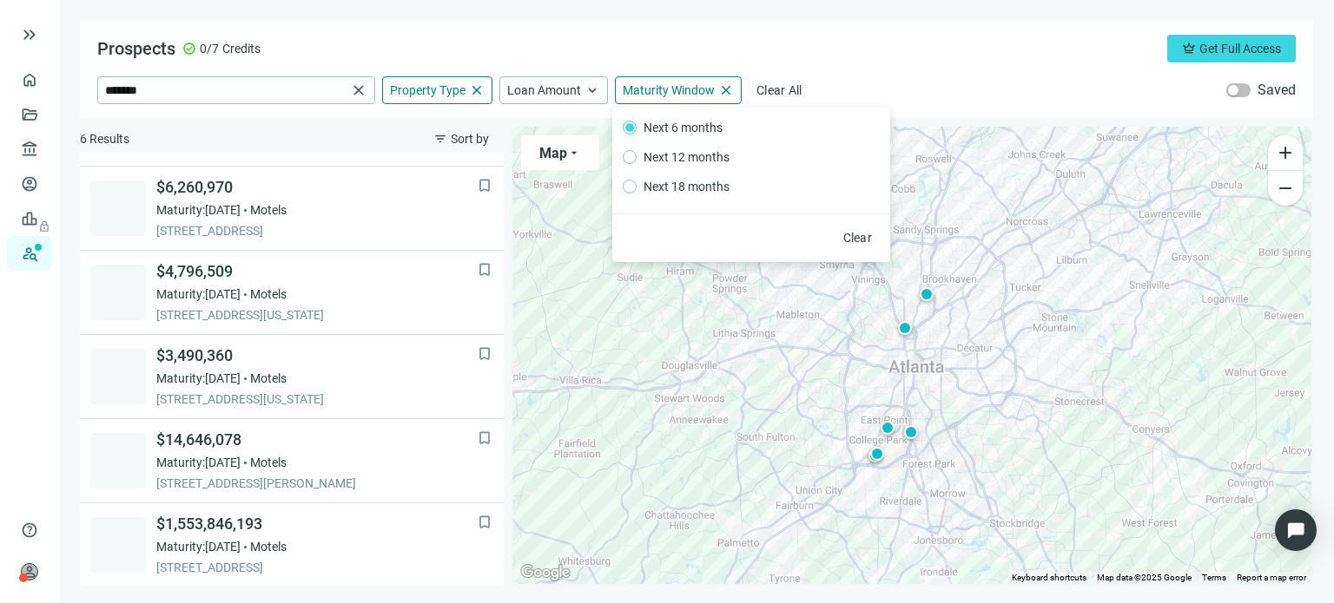
click at [697, 67] on div "Prospects check_circle 0/7 Credits crown Get Full Access ******* close Property…" at bounding box center [696, 69] width 1233 height 97
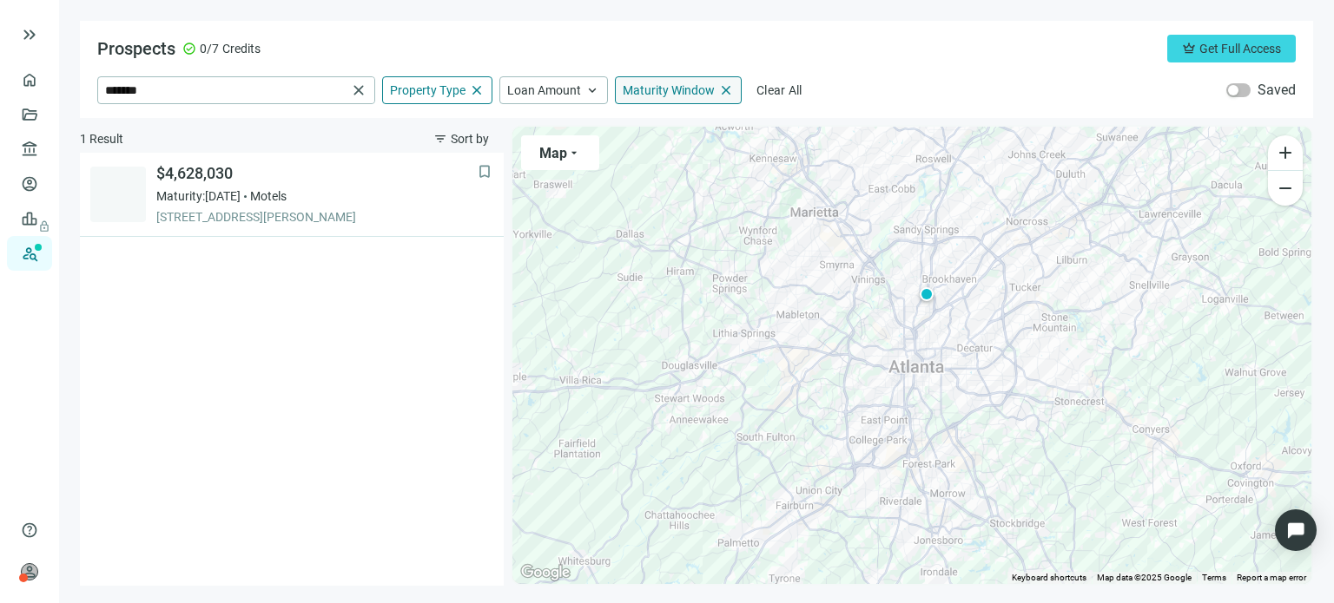
click at [692, 93] on span "Maturity Window" at bounding box center [669, 90] width 92 height 16
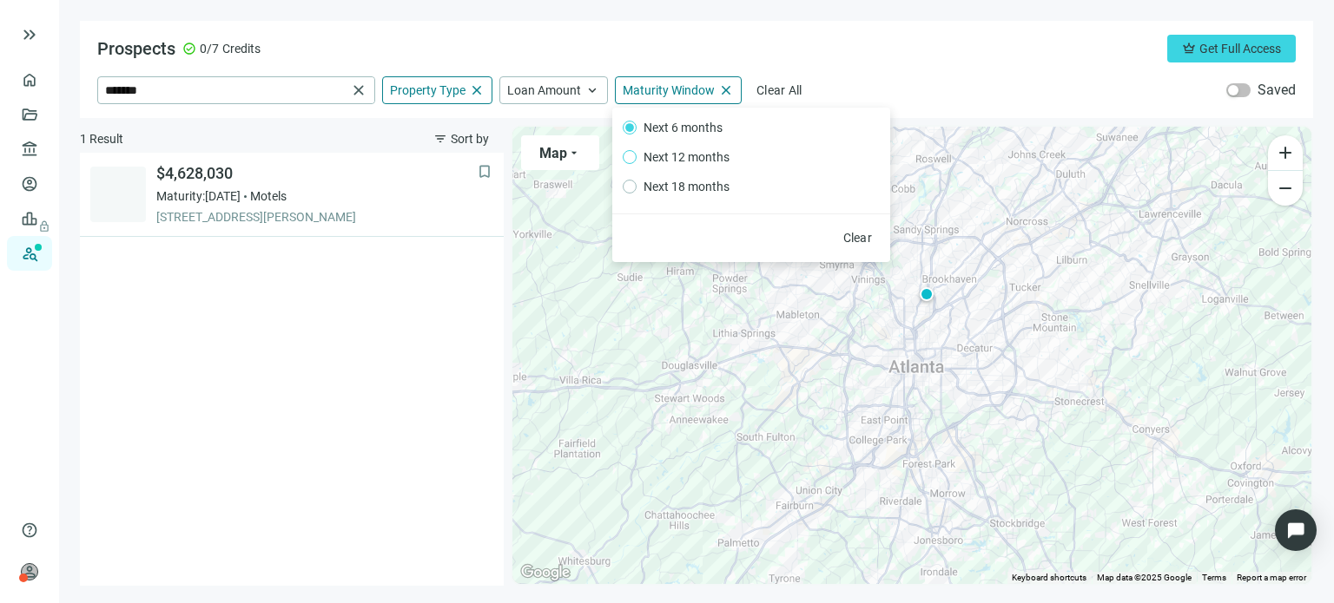
click at [630, 165] on label "Next 12 months" at bounding box center [748, 157] width 250 height 19
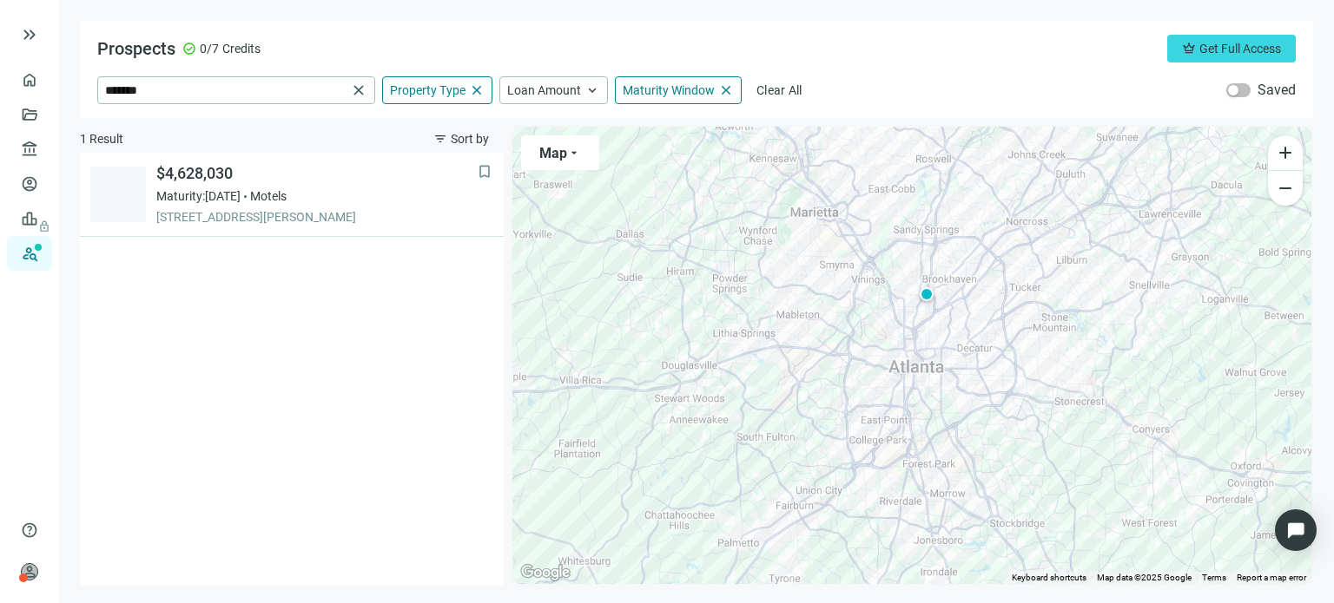
click at [701, 64] on div "Prospects check_circle 0/7 Credits crown Get Full Access ******* close Property…" at bounding box center [696, 69] width 1233 height 97
click at [735, 104] on div "Prospects check_circle 0/7 Credits crown Get Full Access ******* close Property…" at bounding box center [696, 69] width 1233 height 97
click at [363, 93] on span "close" at bounding box center [358, 90] width 17 height 17
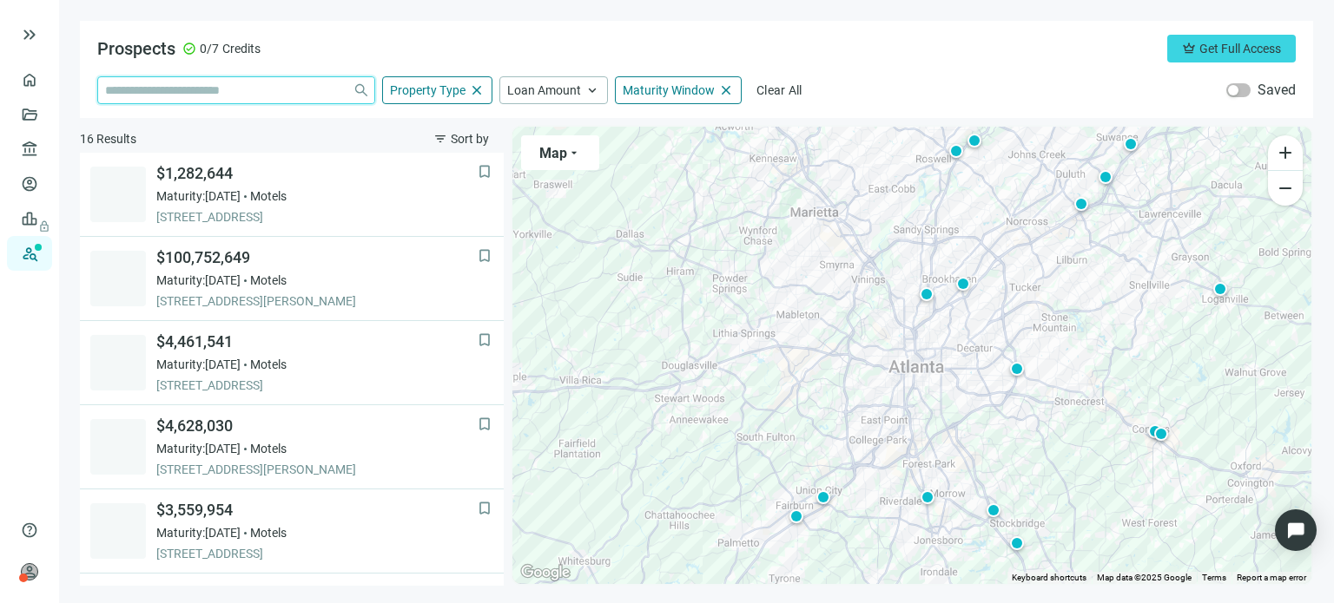
click at [308, 93] on input "search" at bounding box center [225, 90] width 241 height 26
click at [407, 98] on div "Property Type close" at bounding box center [437, 90] width 110 height 28
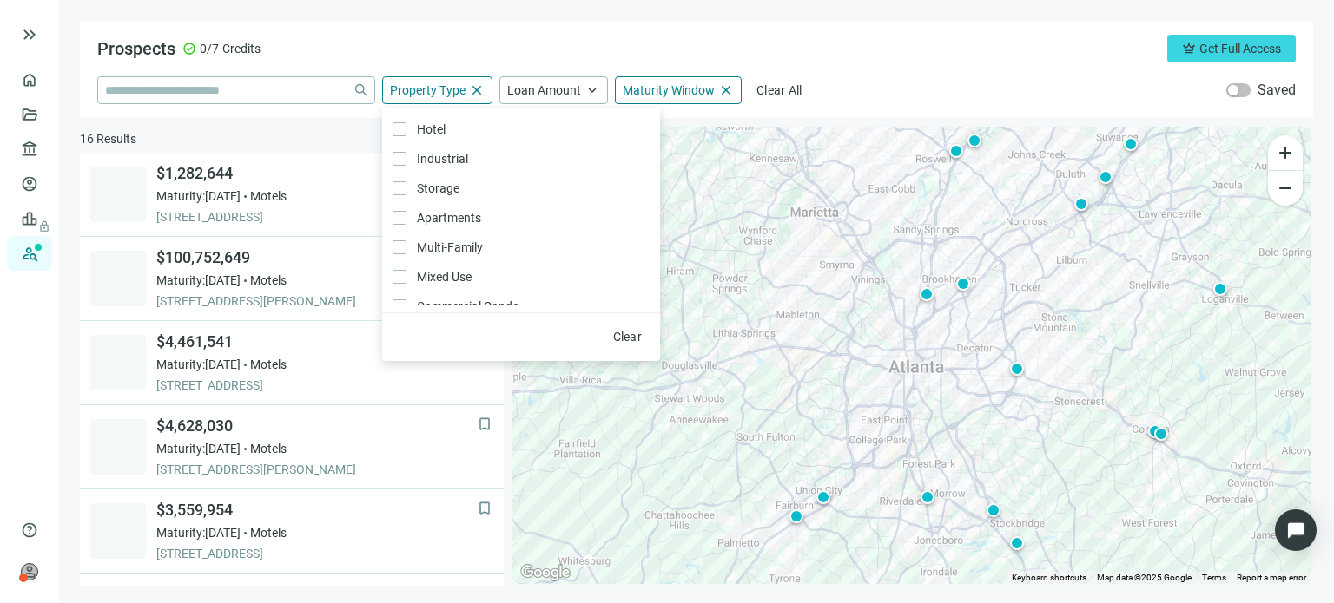
click at [403, 136] on label "Hotel Only" at bounding box center [521, 130] width 278 height 30
click at [397, 228] on label "Commercial Condo Only" at bounding box center [521, 220] width 278 height 30
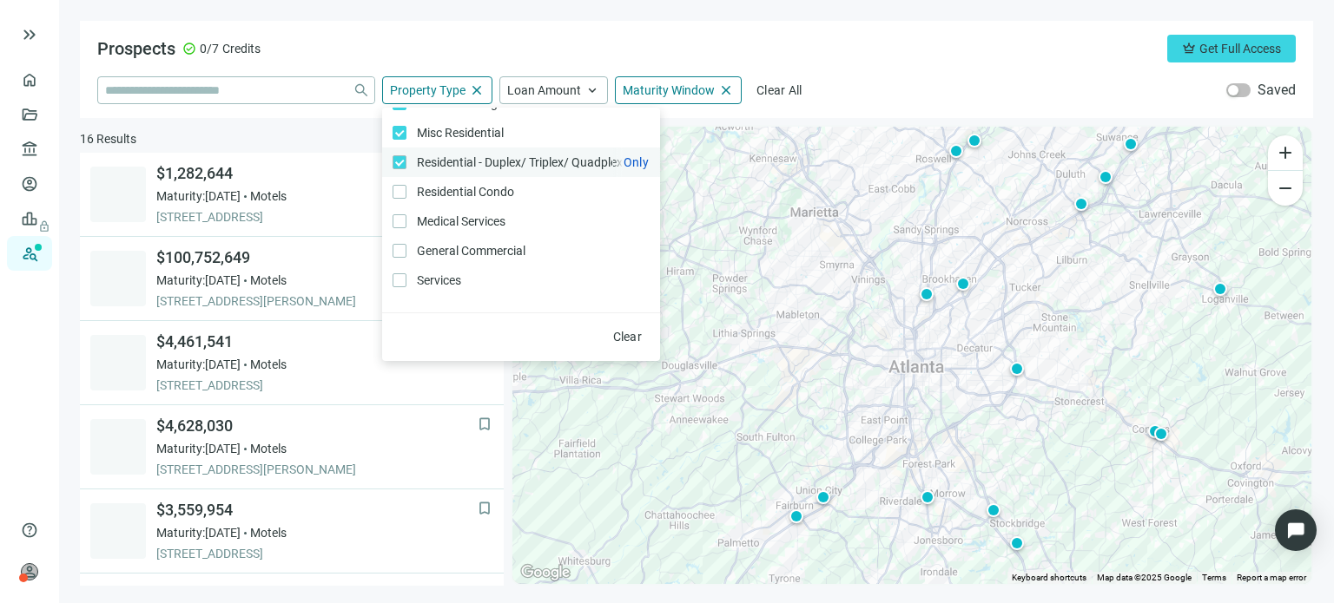
scroll to position [370, 0]
click at [827, 88] on div "close Property Type close Hotel Only Industrial Only Storage Only Apartments On…" at bounding box center [696, 90] width 1198 height 28
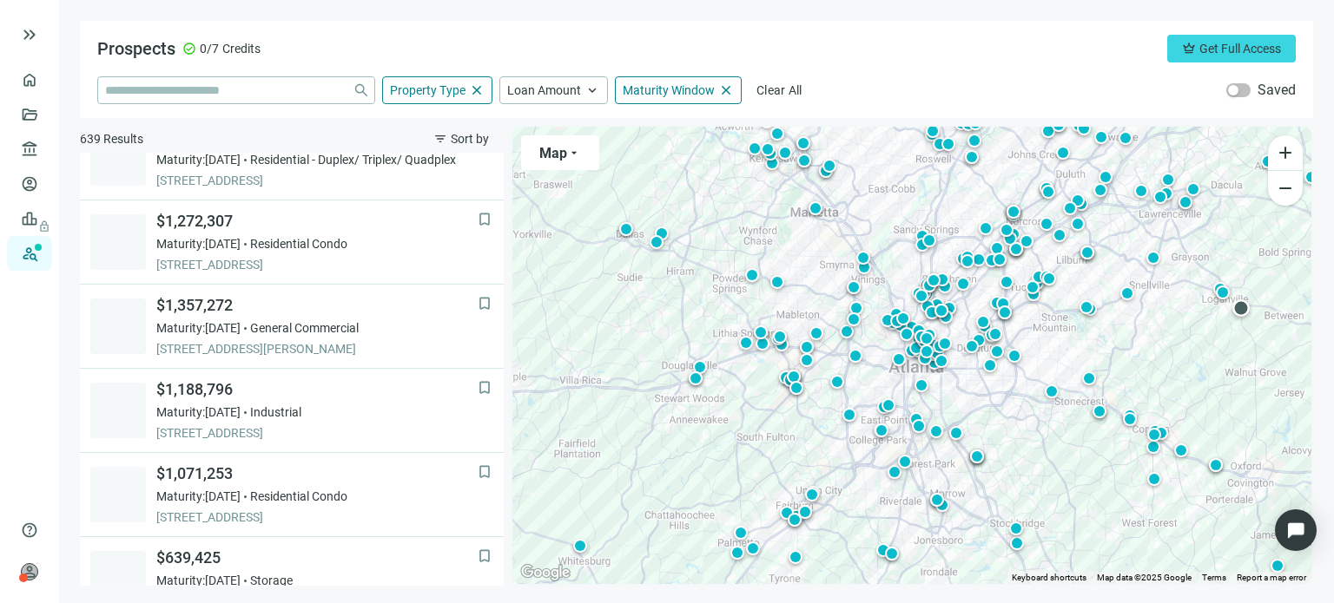
scroll to position [1295, 0]
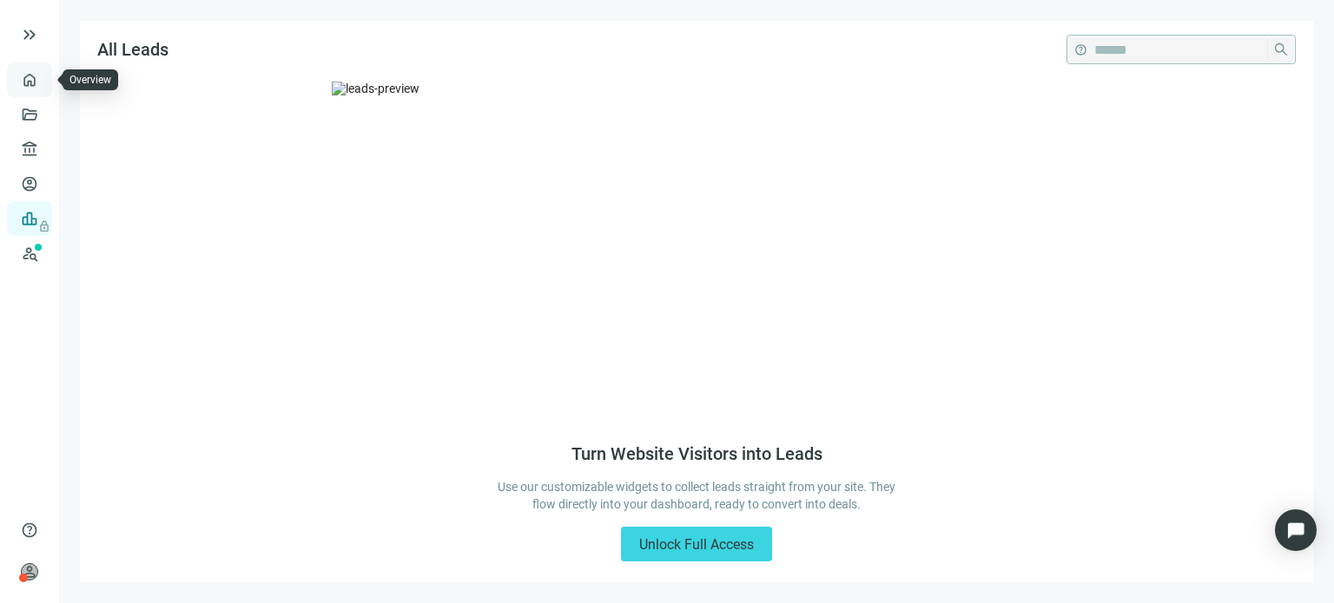
click at [43, 85] on link "Overview" at bounding box center [68, 80] width 51 height 14
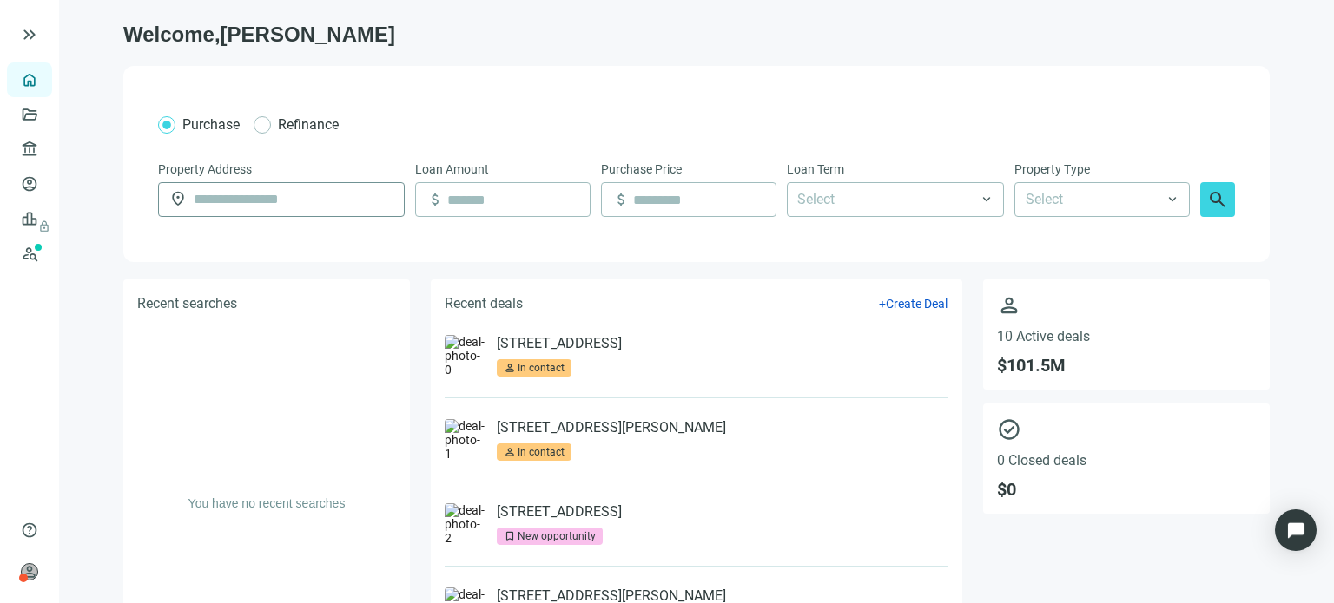
scroll to position [58, 0]
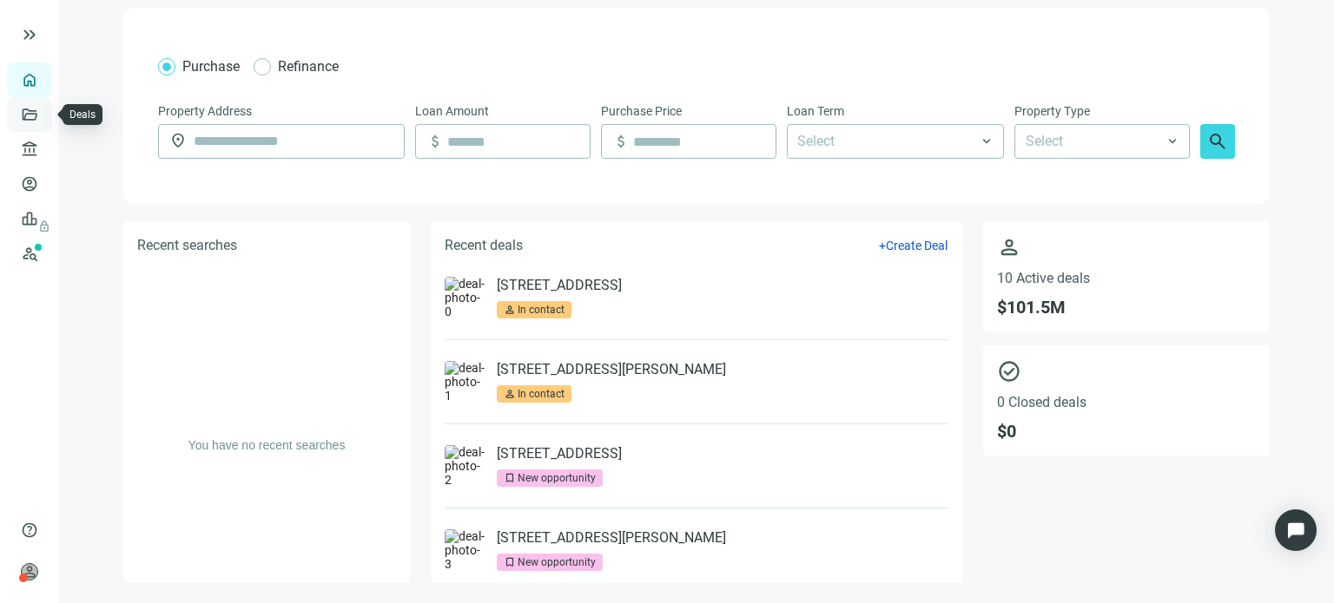
click at [43, 115] on link "Deals" at bounding box center [58, 115] width 31 height 14
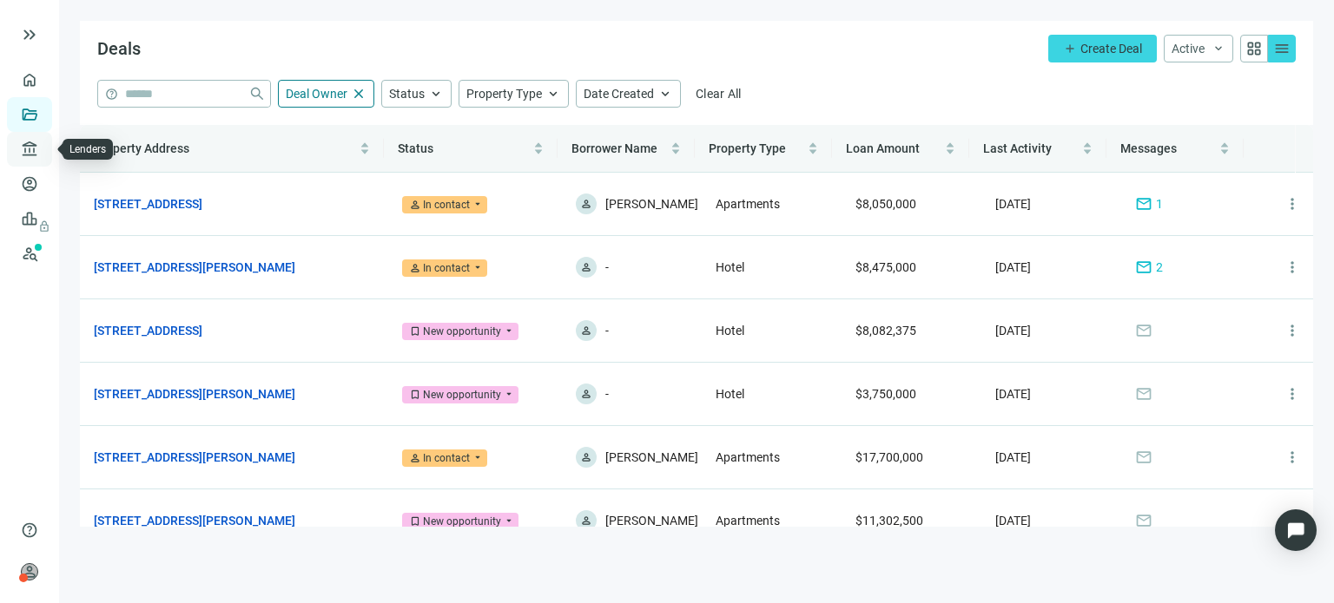
click at [43, 148] on link "Lenders" at bounding box center [65, 149] width 45 height 14
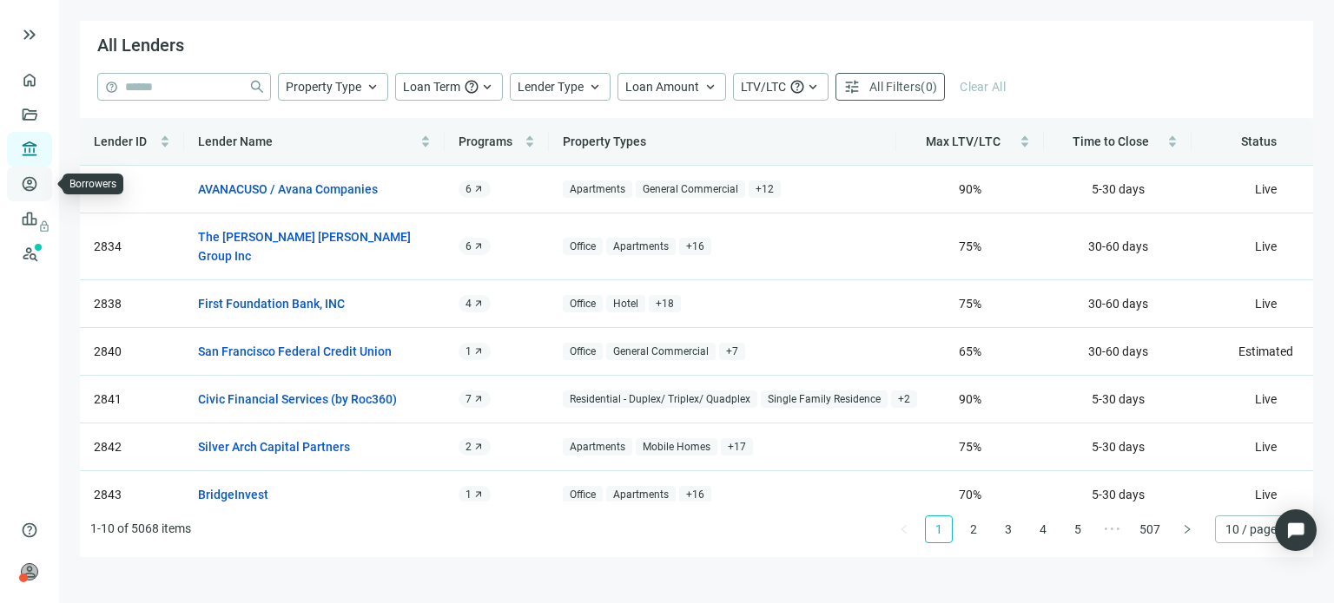
click at [43, 181] on link "Borrowers" at bounding box center [71, 184] width 56 height 14
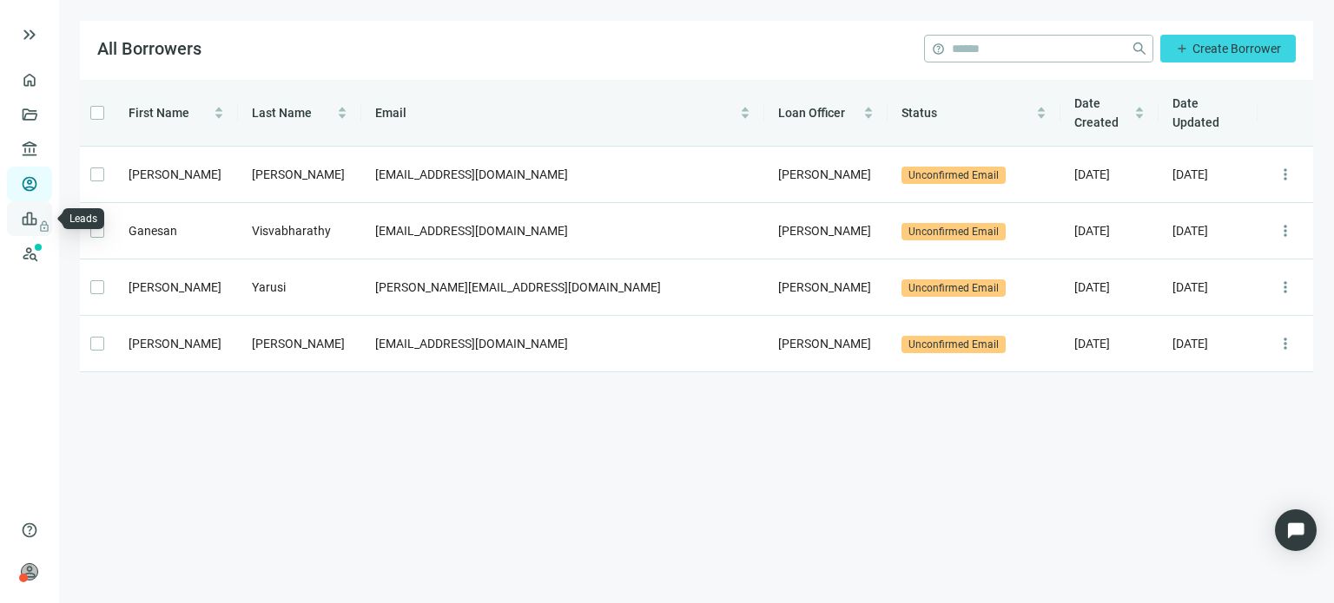
click at [24, 221] on span "lock" at bounding box center [31, 219] width 14 height 14
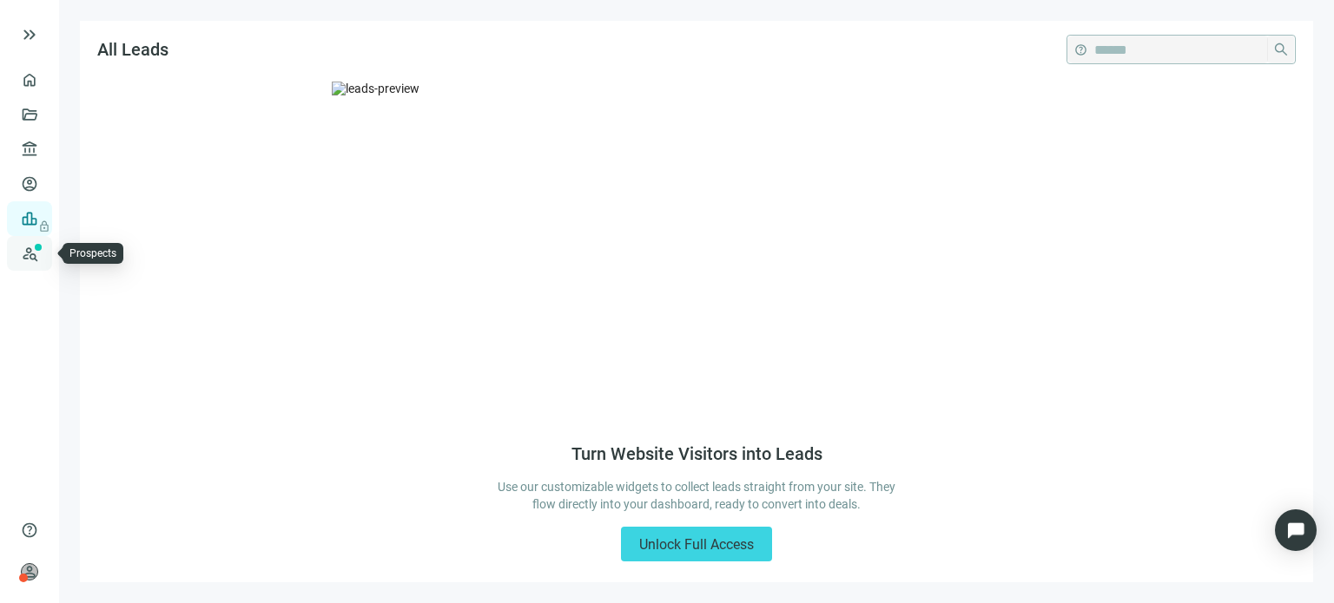
click at [43, 249] on link "Prospects New" at bounding box center [71, 253] width 56 height 35
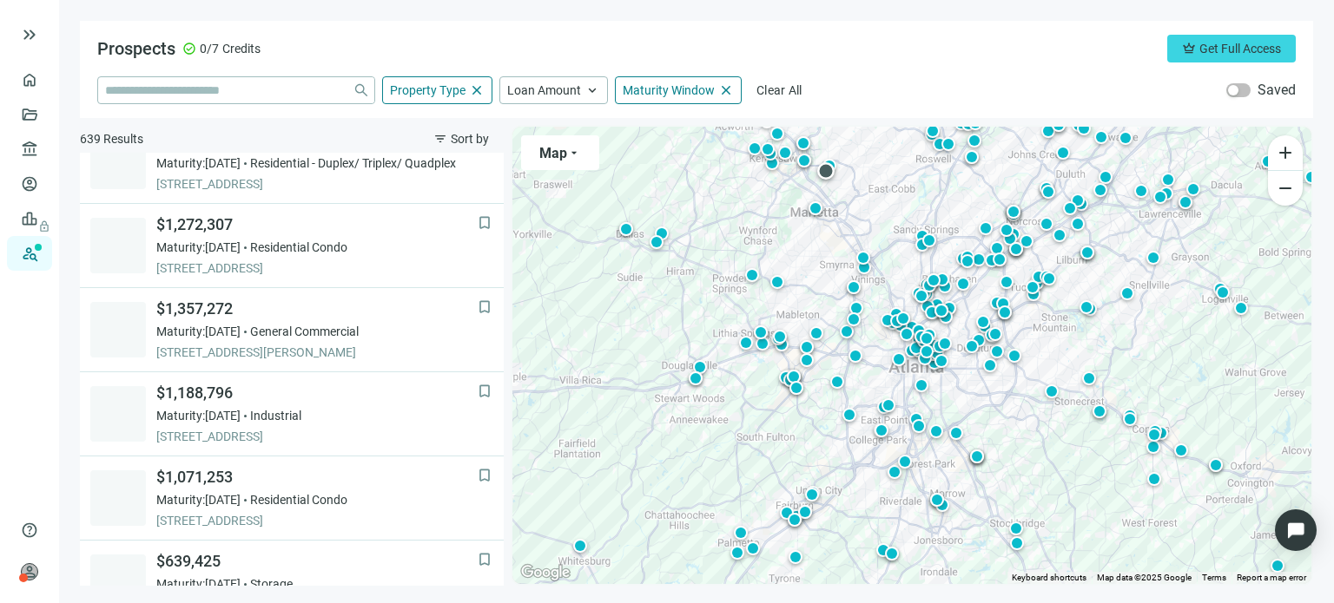
scroll to position [1295, 0]
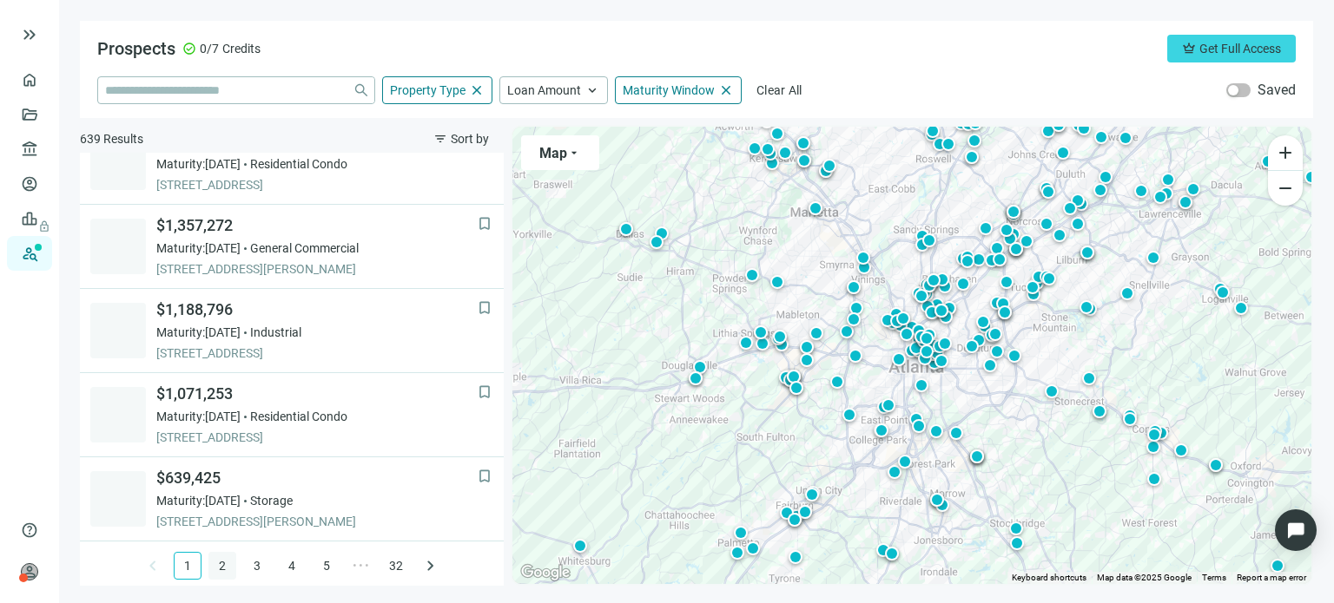
click at [209, 564] on link "2" at bounding box center [222, 566] width 26 height 26
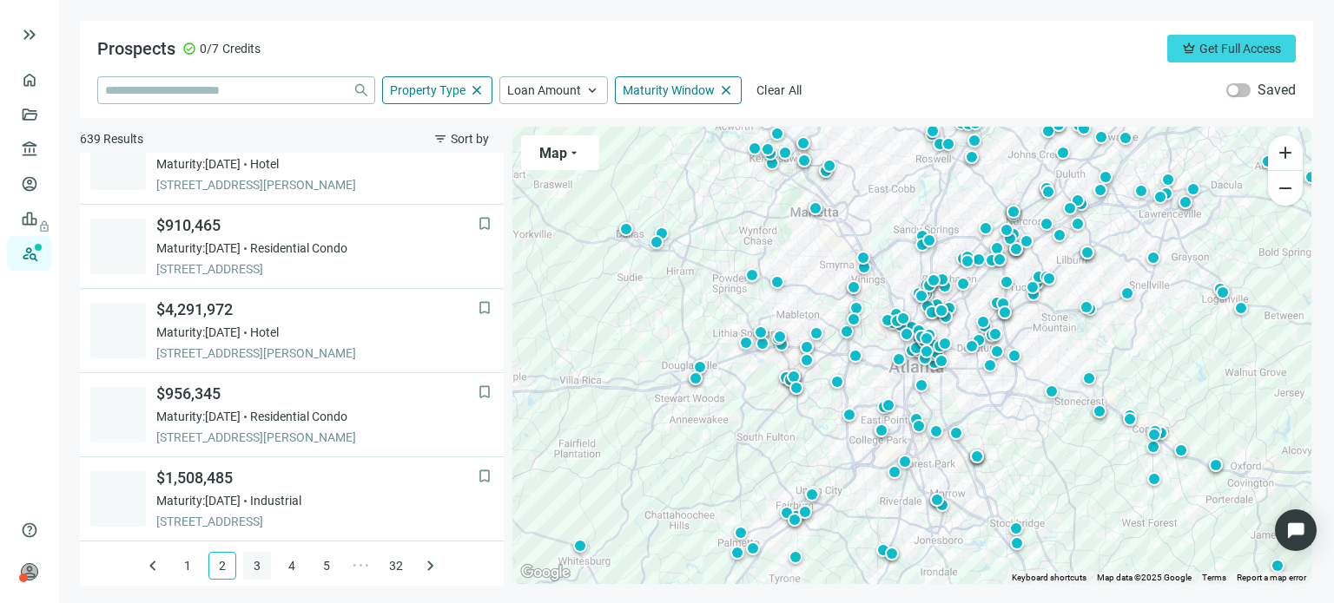
click at [244, 561] on link "3" at bounding box center [257, 566] width 26 height 26
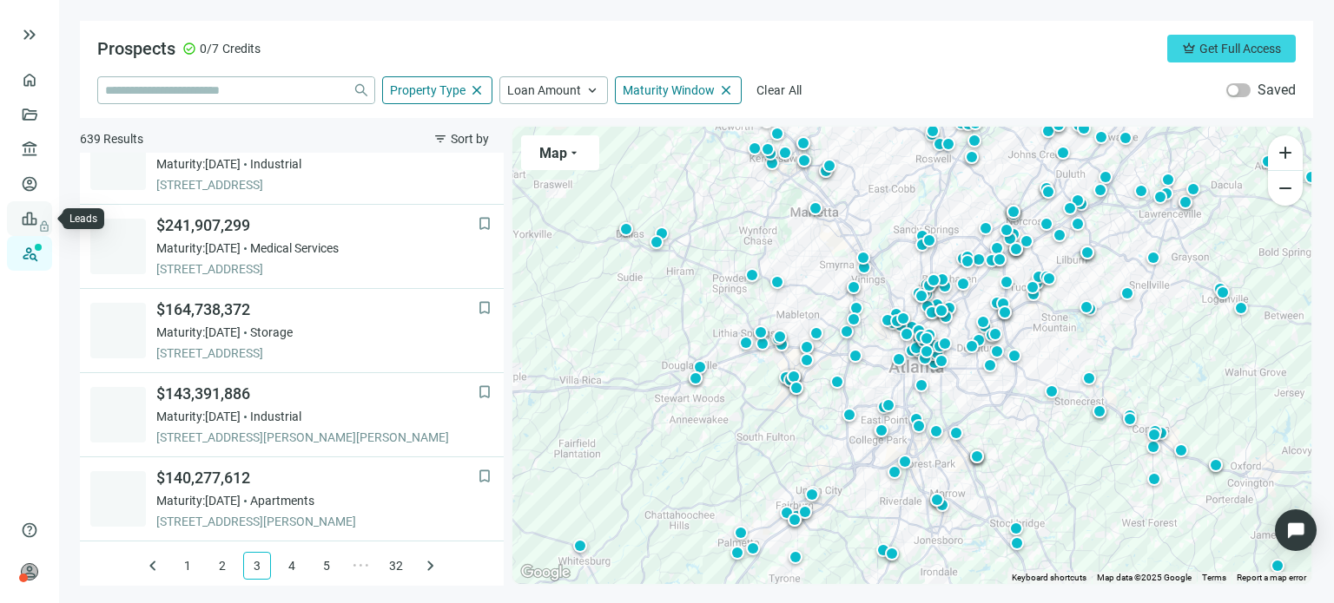
click at [43, 226] on link "Leads lock" at bounding box center [60, 219] width 34 height 14
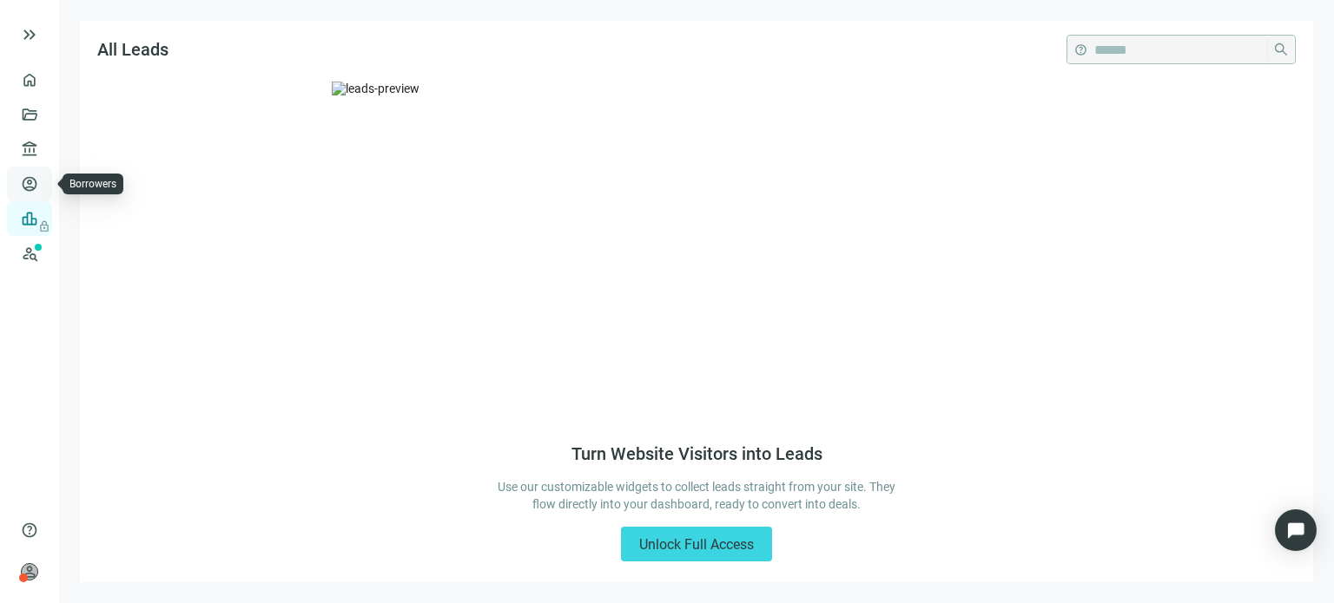
click at [43, 191] on link "Borrowers" at bounding box center [71, 184] width 56 height 14
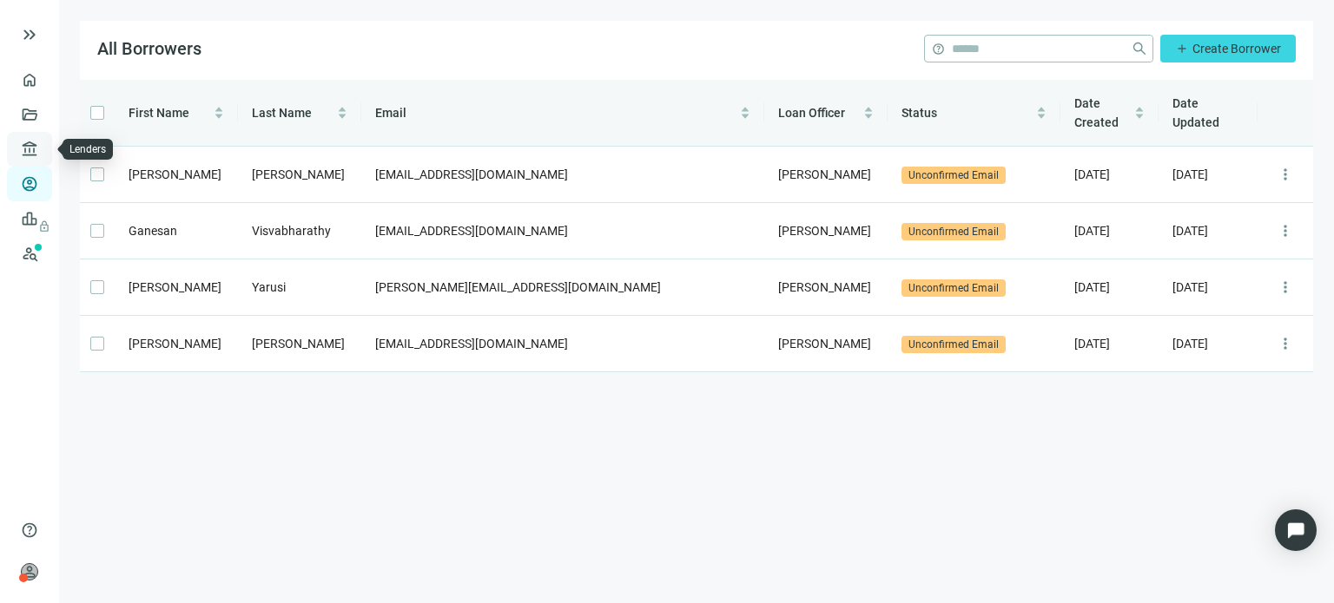
click at [43, 155] on link "Lenders" at bounding box center [65, 149] width 45 height 14
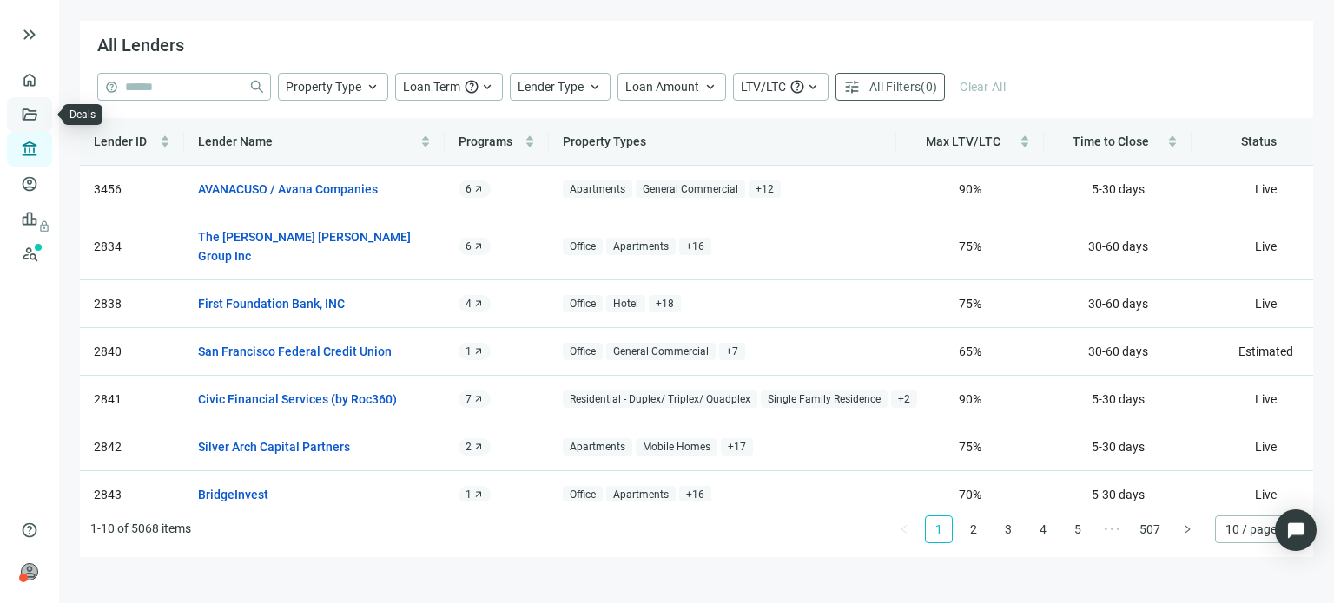
click at [43, 114] on link "Deals" at bounding box center [58, 115] width 31 height 14
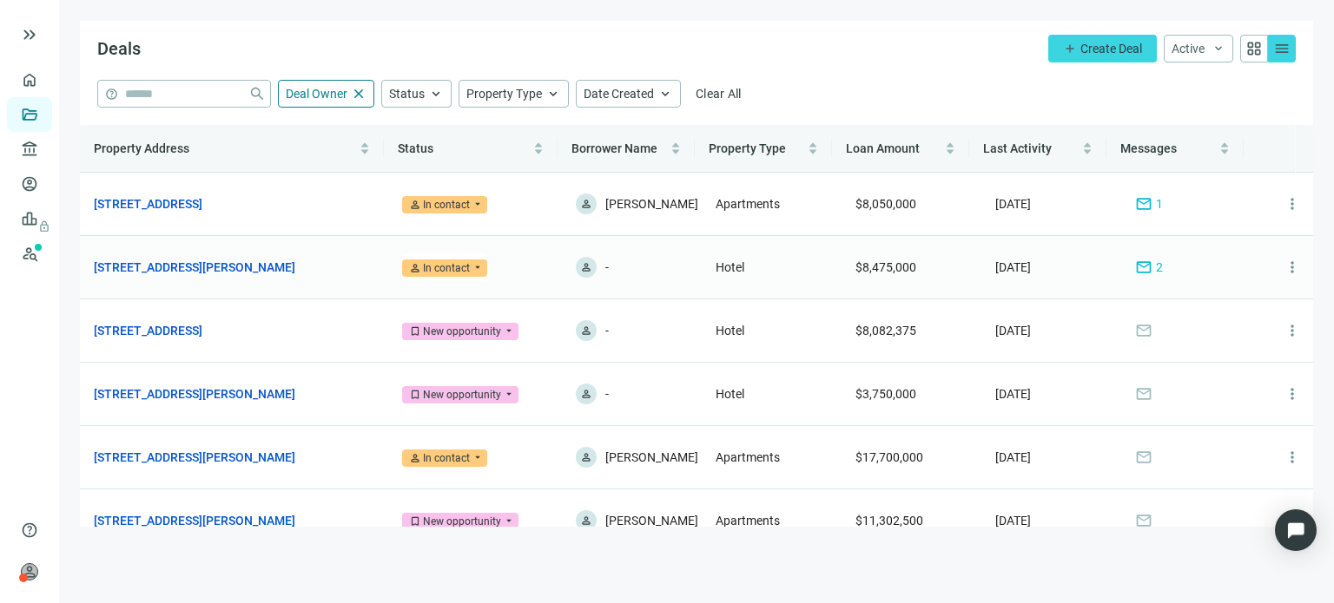
click at [1135, 268] on span "mail" at bounding box center [1143, 267] width 17 height 17
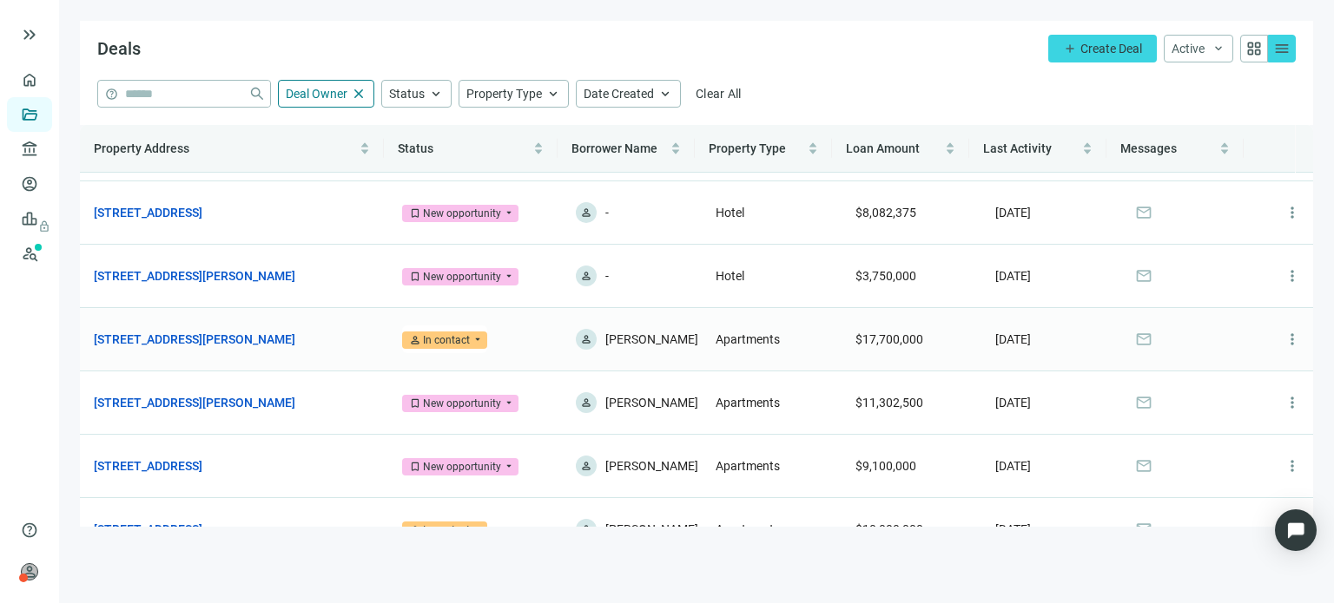
scroll to position [31, 0]
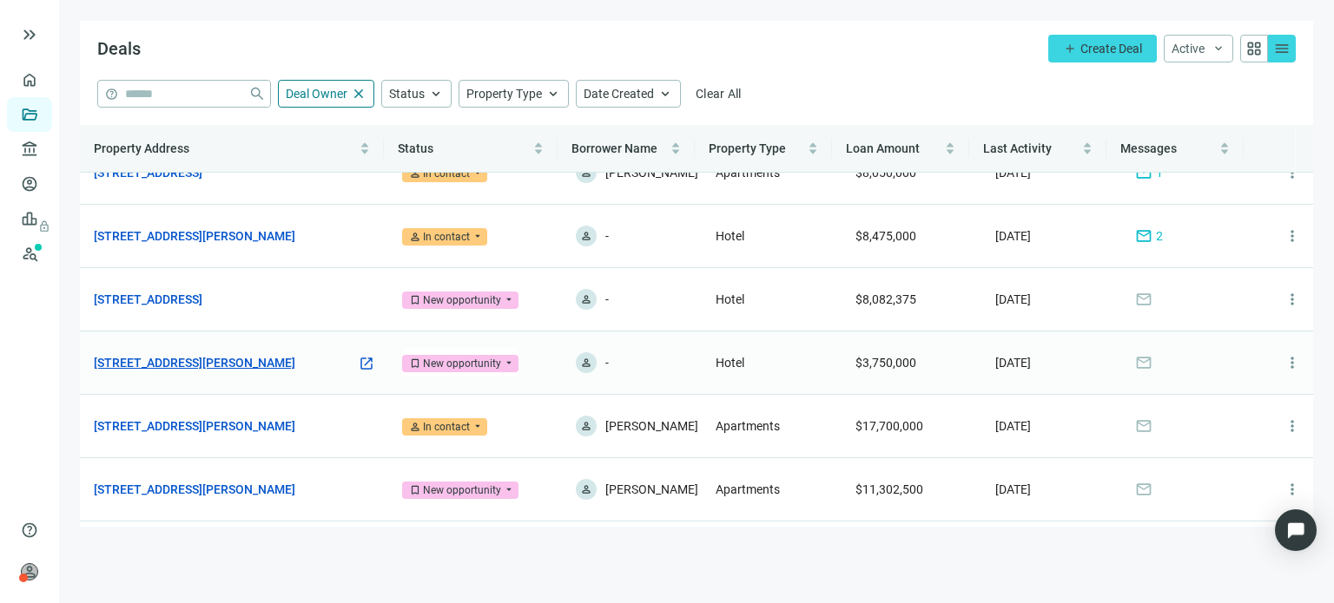
click at [199, 359] on link "7010 McCutcheon Rd, Chattanooga, TN 37421" at bounding box center [194, 362] width 201 height 19
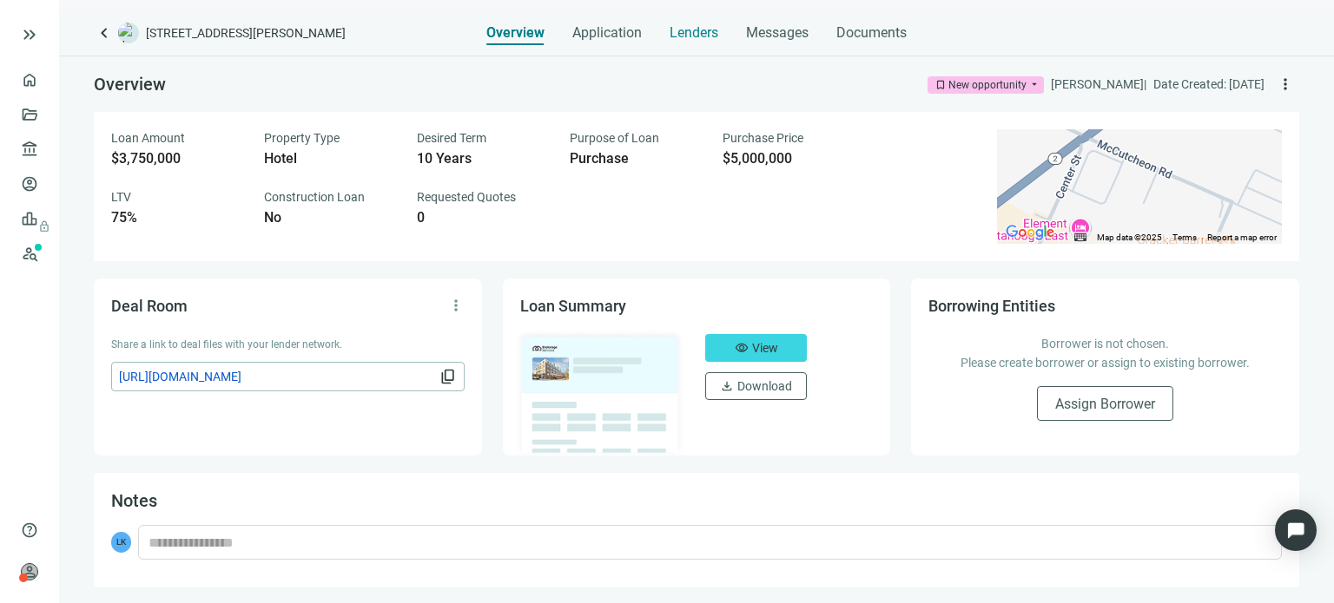
click at [682, 33] on span "Lenders" at bounding box center [693, 32] width 49 height 17
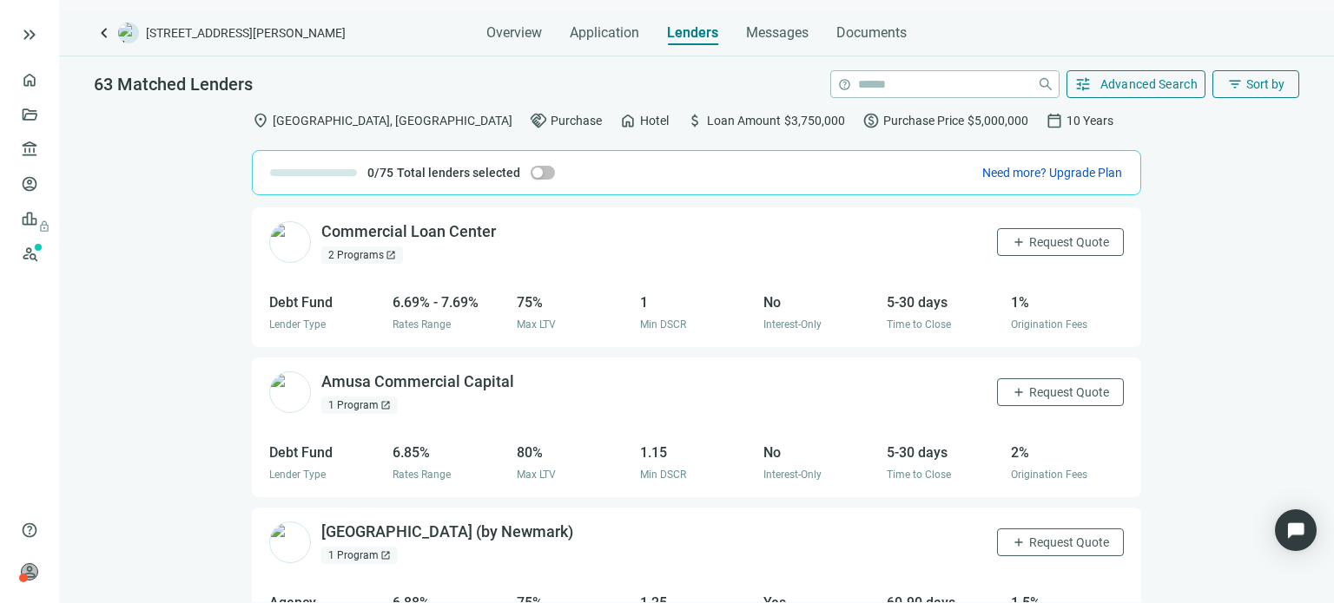
scroll to position [3089, 0]
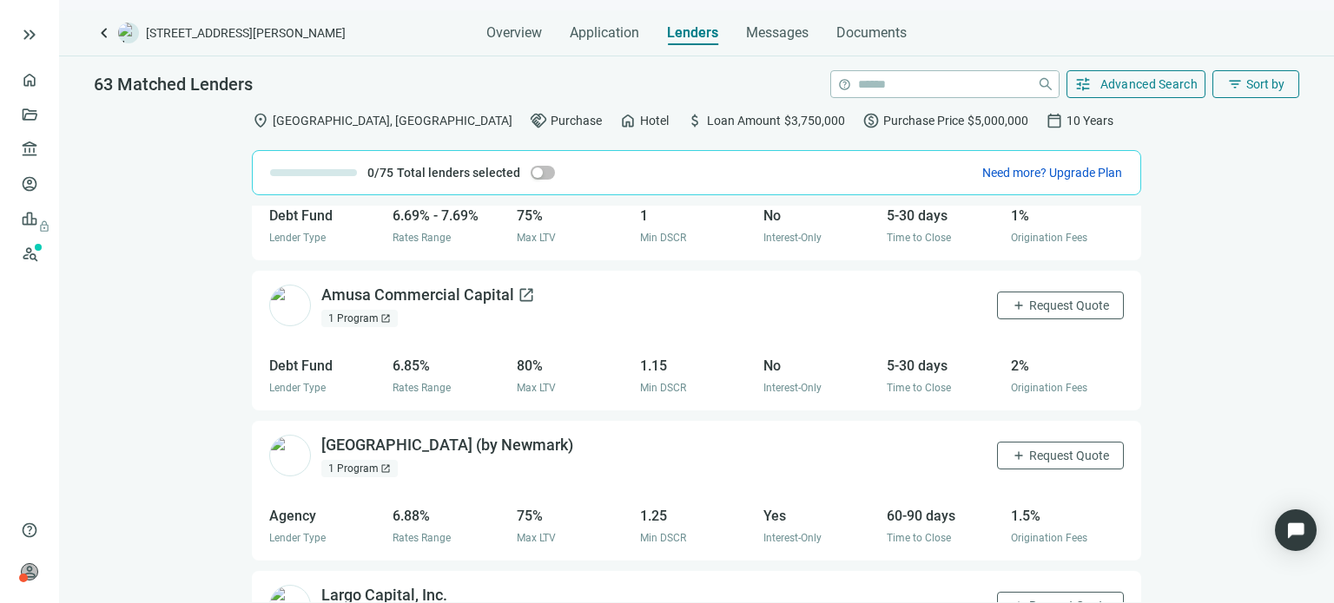
click at [385, 287] on div "Amusa Commercial Capital open_in_new" at bounding box center [428, 296] width 214 height 22
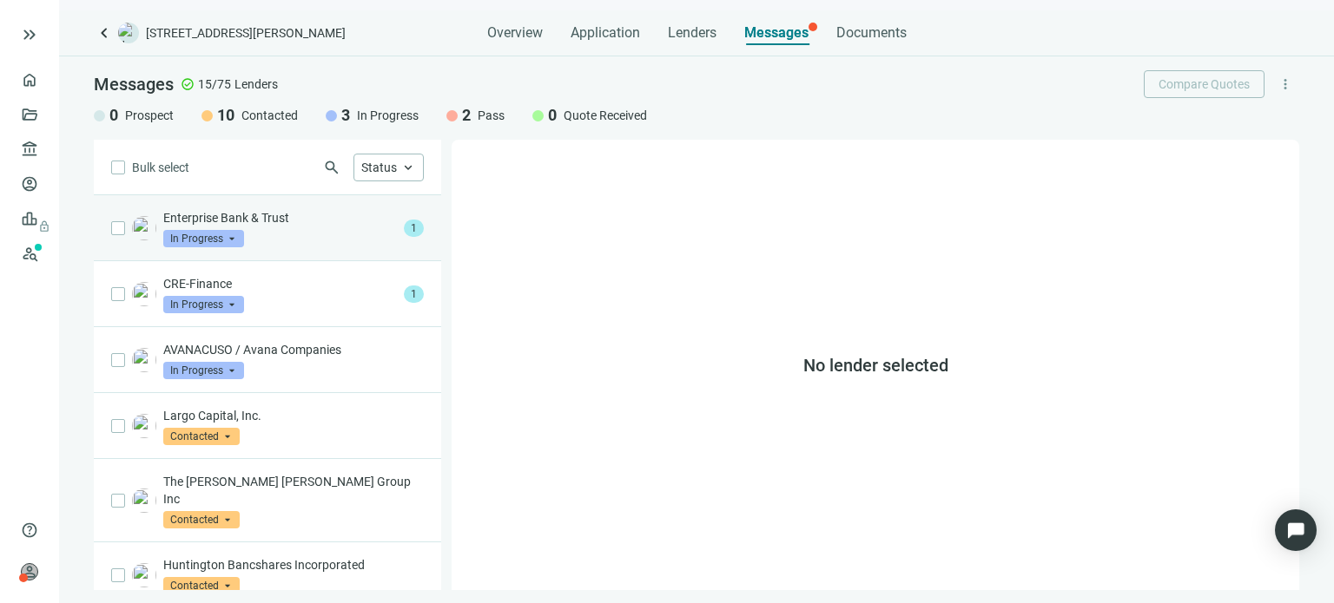
click at [404, 225] on span "1" at bounding box center [414, 228] width 20 height 17
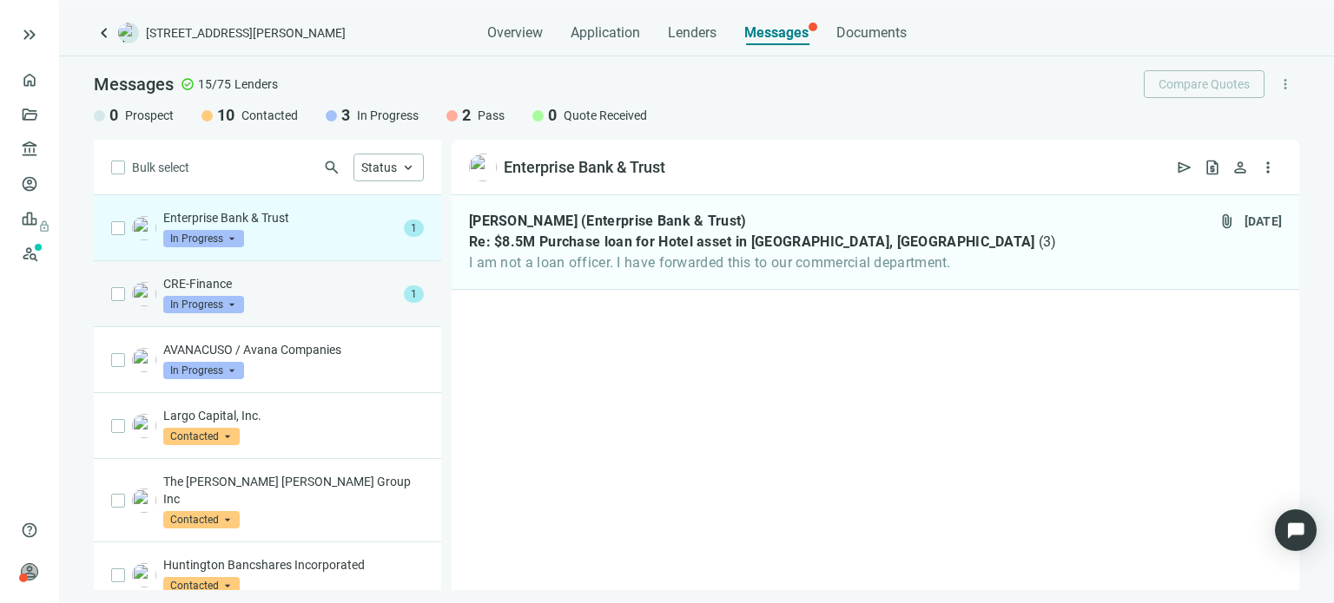
click at [404, 298] on span "1" at bounding box center [414, 294] width 20 height 17
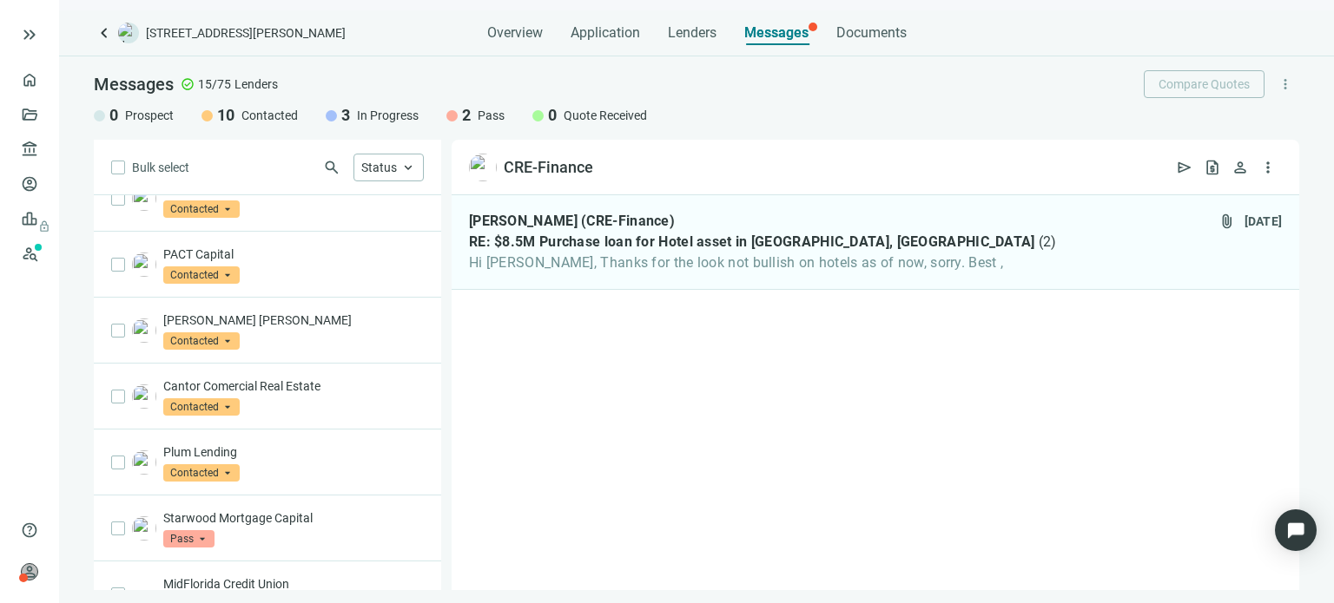
scroll to position [591, 0]
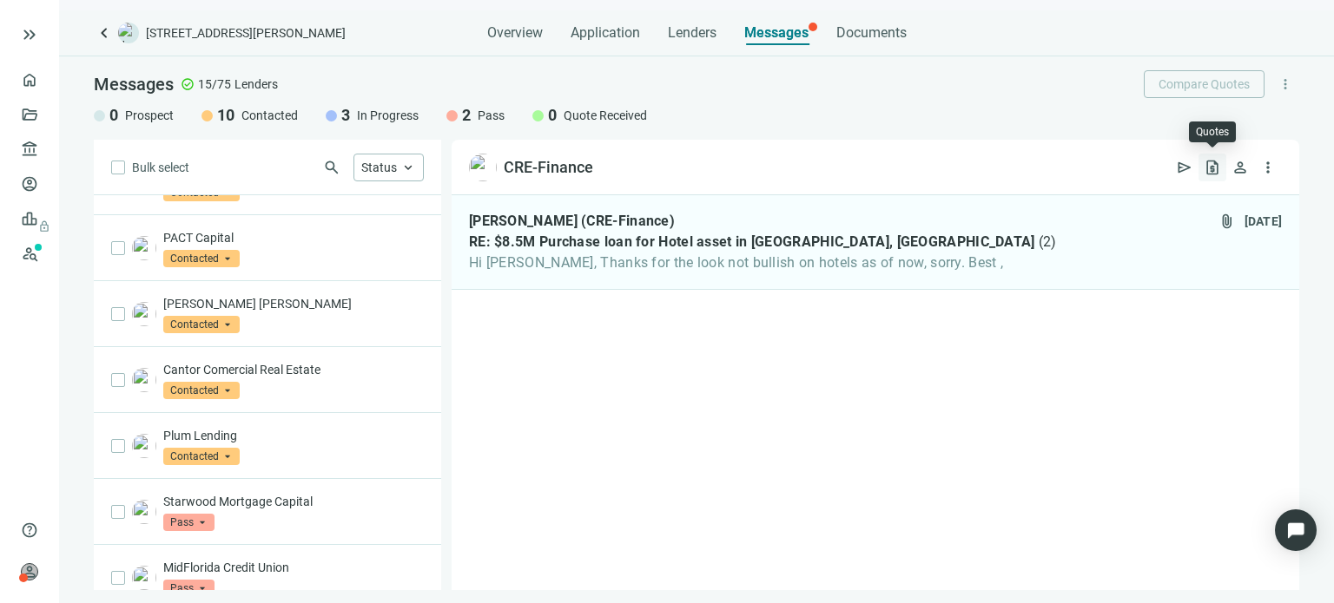
click at [1209, 166] on span "request_quote" at bounding box center [1211, 167] width 17 height 17
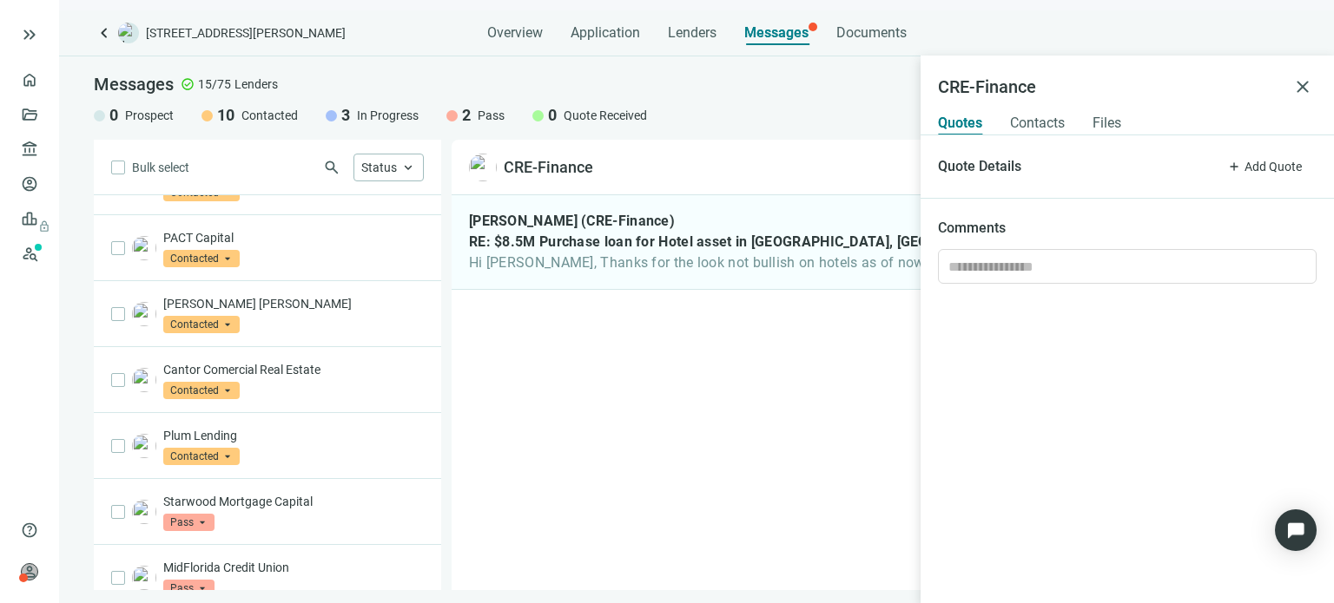
click at [1301, 85] on span "close" at bounding box center [1302, 86] width 21 height 21
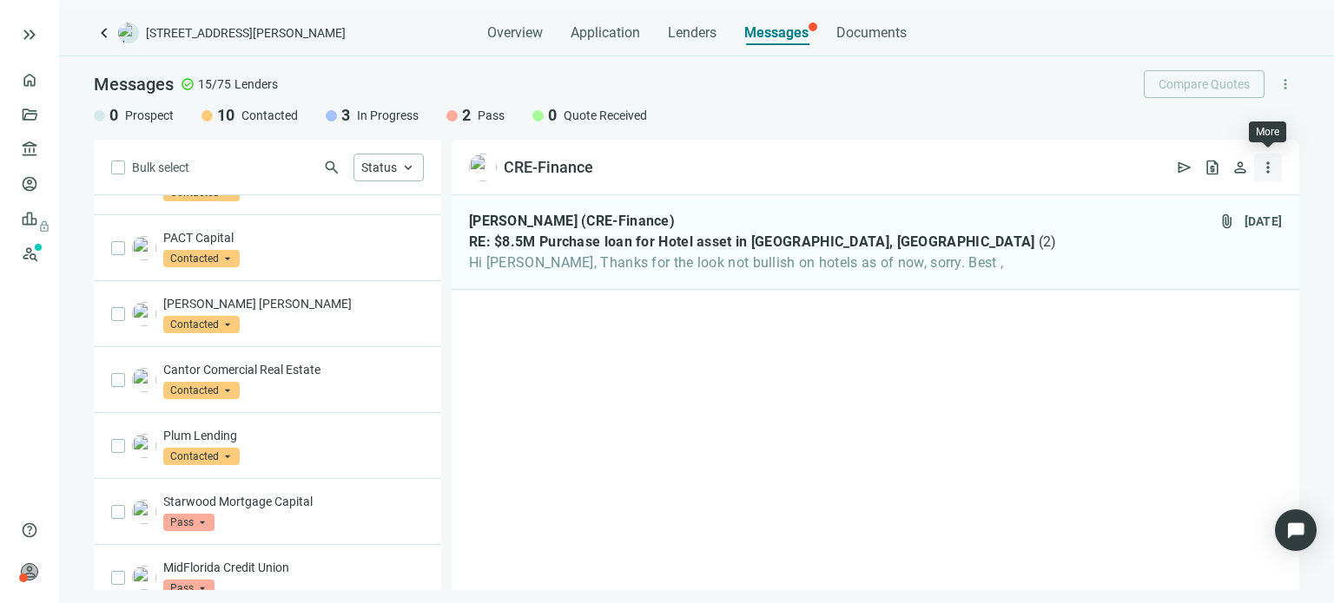
click at [1271, 166] on span "more_vert" at bounding box center [1267, 167] width 17 height 17
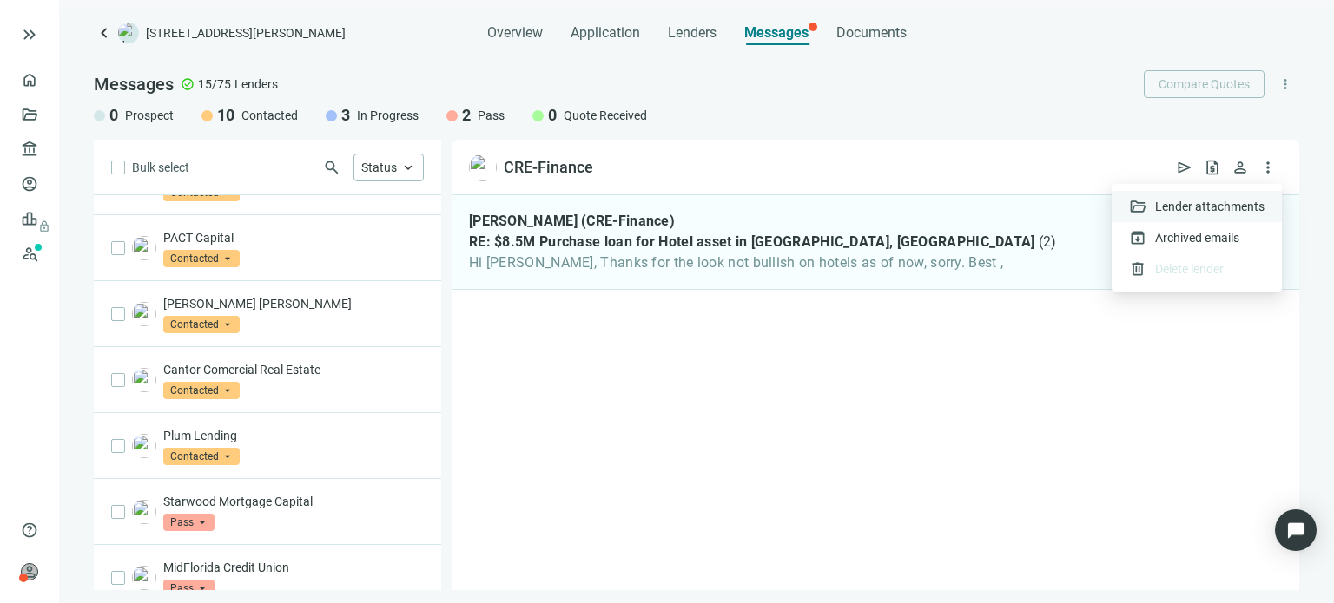
click at [1206, 210] on span "Lender attachments" at bounding box center [1209, 206] width 109 height 17
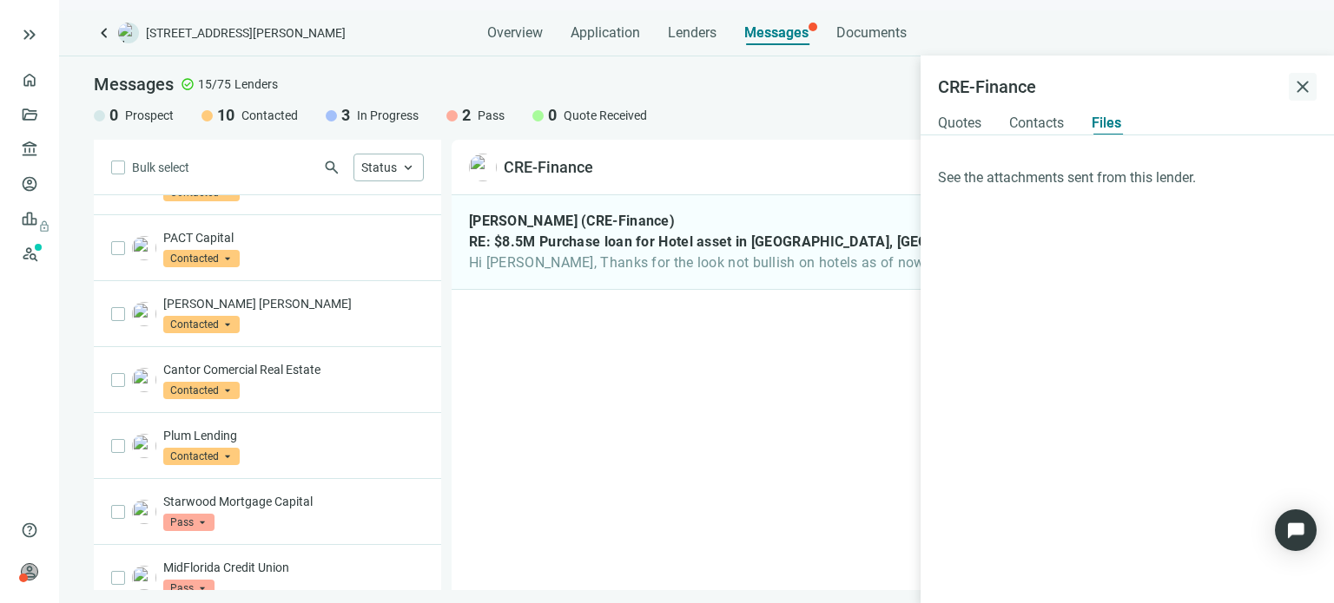
click at [1305, 90] on span "close" at bounding box center [1302, 86] width 21 height 21
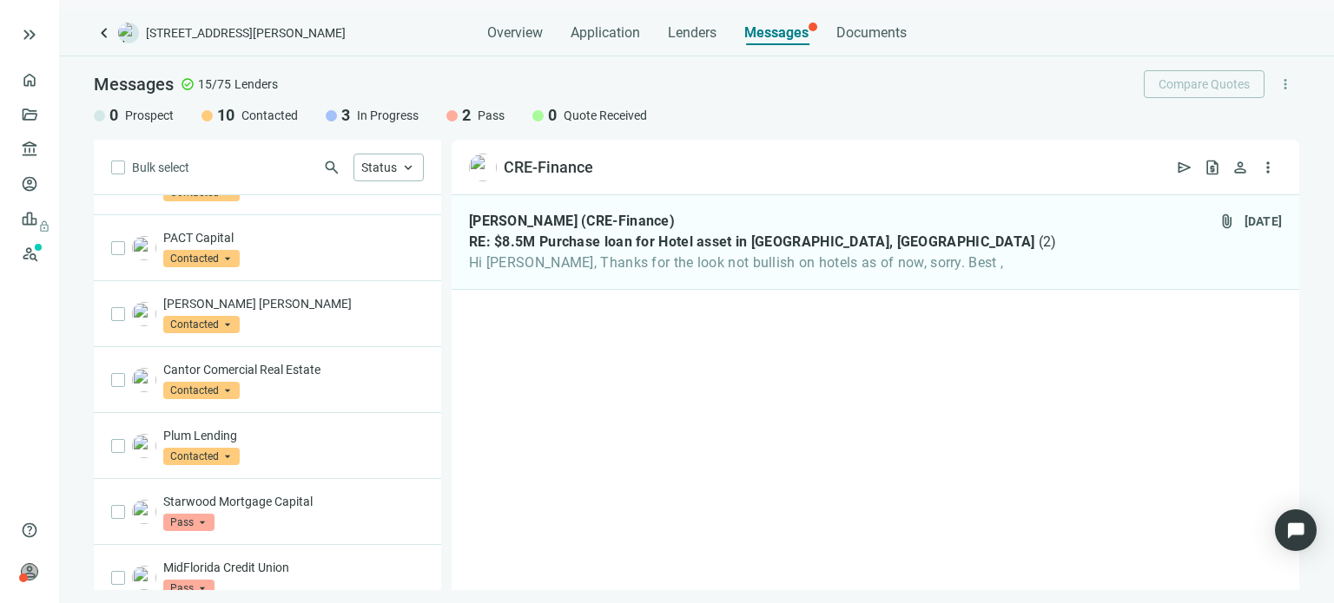
click at [774, 30] on span "Messages" at bounding box center [776, 32] width 64 height 16
click at [400, 172] on span "keyboard_arrow_up" at bounding box center [408, 168] width 16 height 16
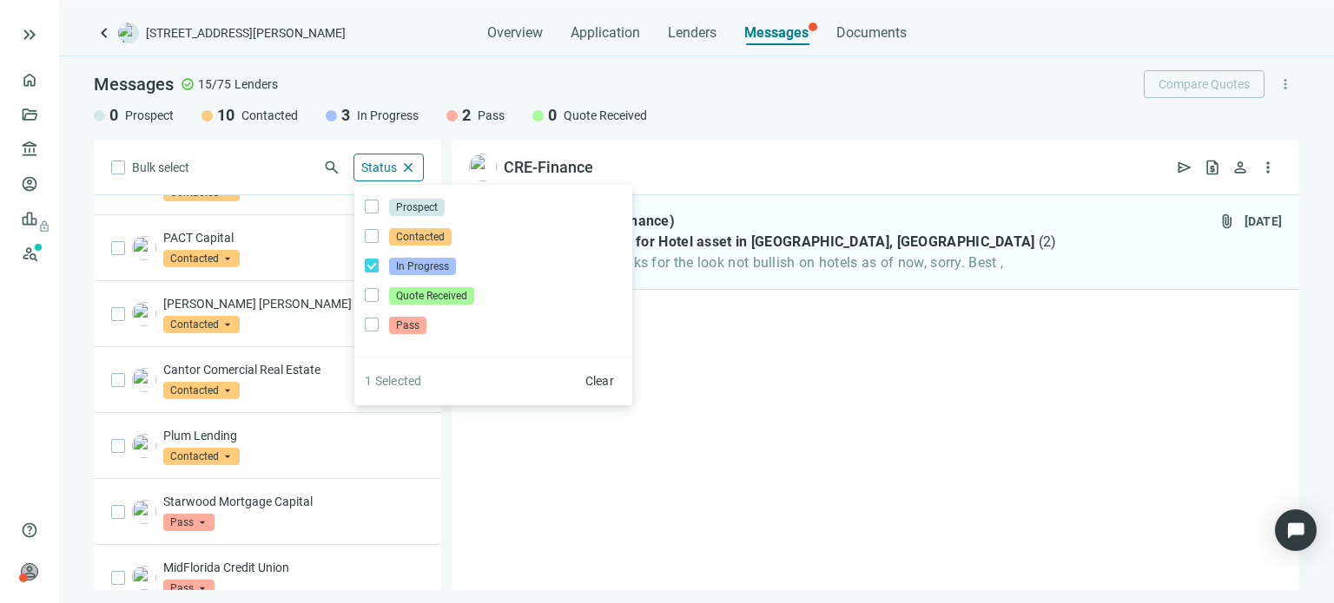
click at [487, 485] on div "Todd Tretsky (CRE-Finance) RE: $8.5M Purchase loan for Hotel asset in Jacksonvi…" at bounding box center [874, 392] width 847 height 395
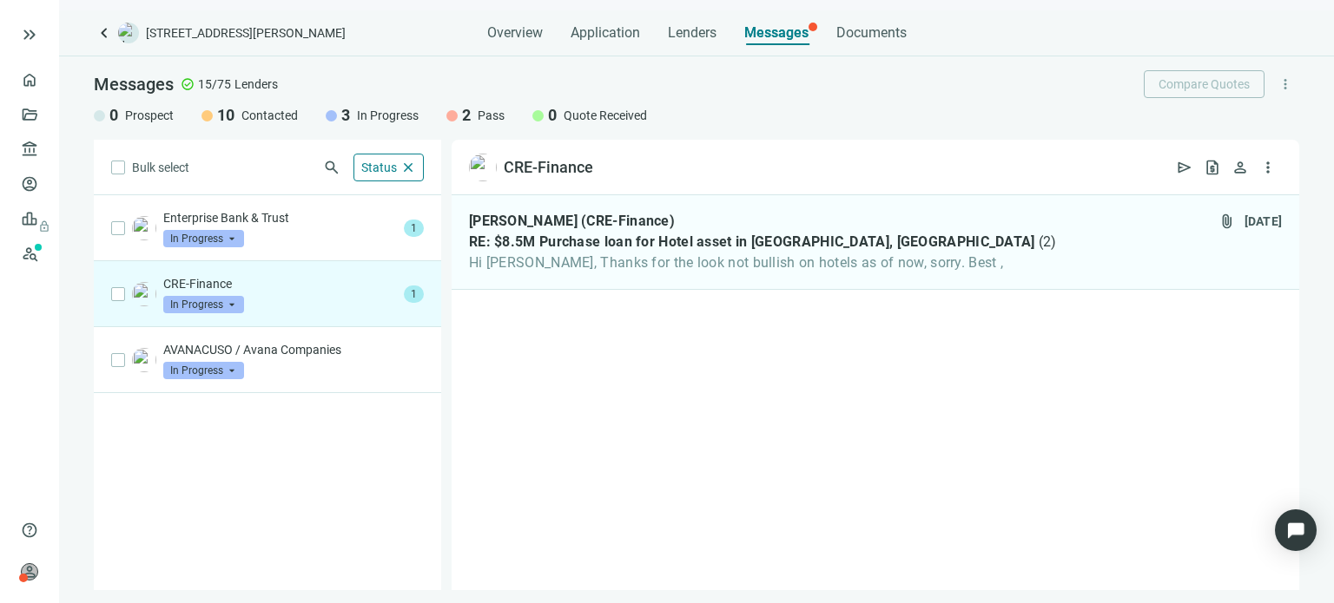
scroll to position [0, 0]
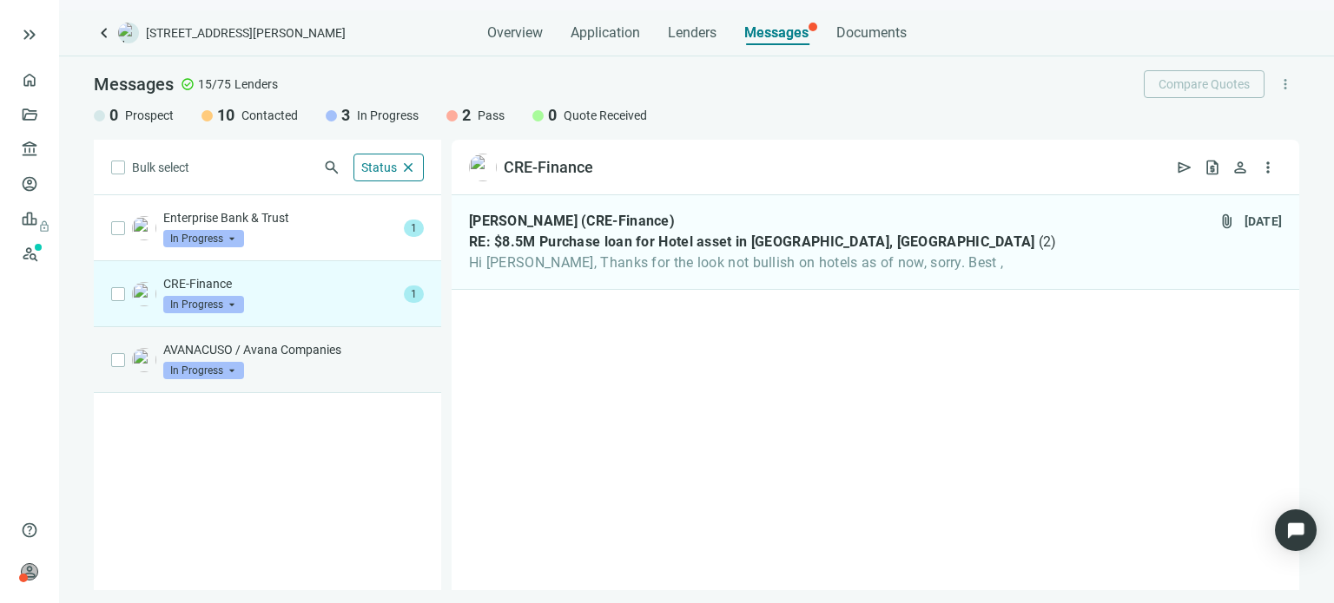
click at [301, 346] on p "AVANACUSO / Avana Companies" at bounding box center [293, 349] width 260 height 17
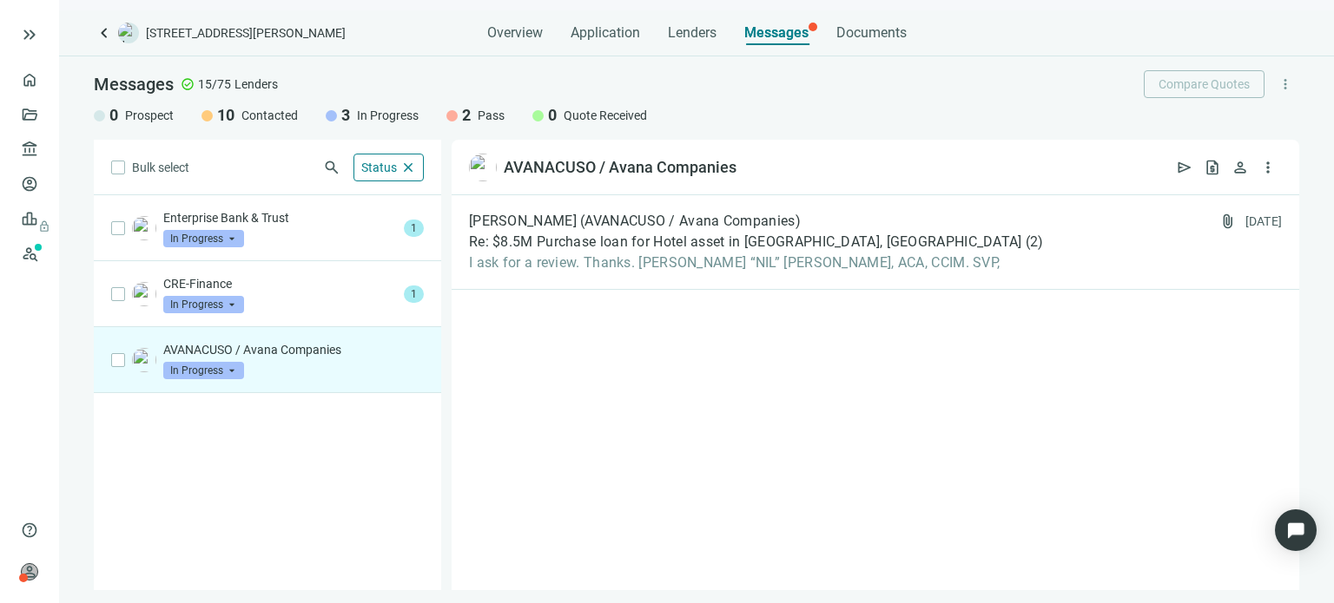
click at [257, 117] on span "Contacted" at bounding box center [269, 115] width 56 height 17
click at [212, 119] on div "10 Contacted" at bounding box center [249, 115] width 96 height 21
click at [357, 118] on span "In Progress" at bounding box center [388, 115] width 62 height 17
click at [573, 31] on span "Application" at bounding box center [604, 32] width 69 height 17
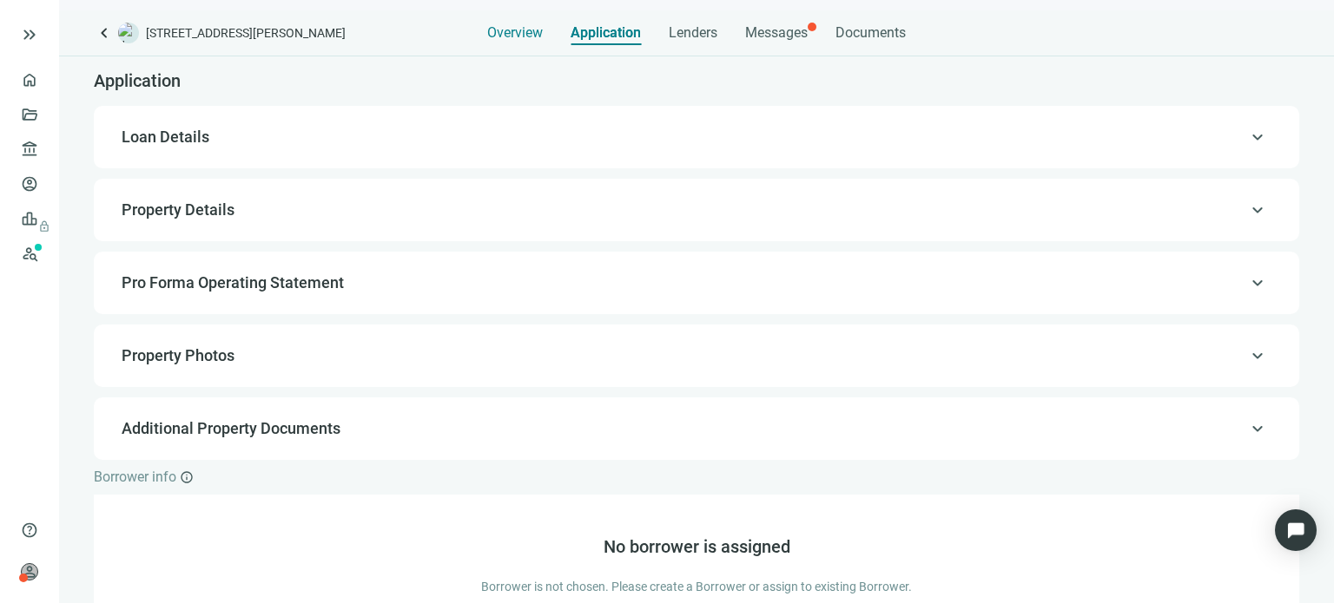
click at [515, 34] on span "Overview" at bounding box center [515, 32] width 56 height 17
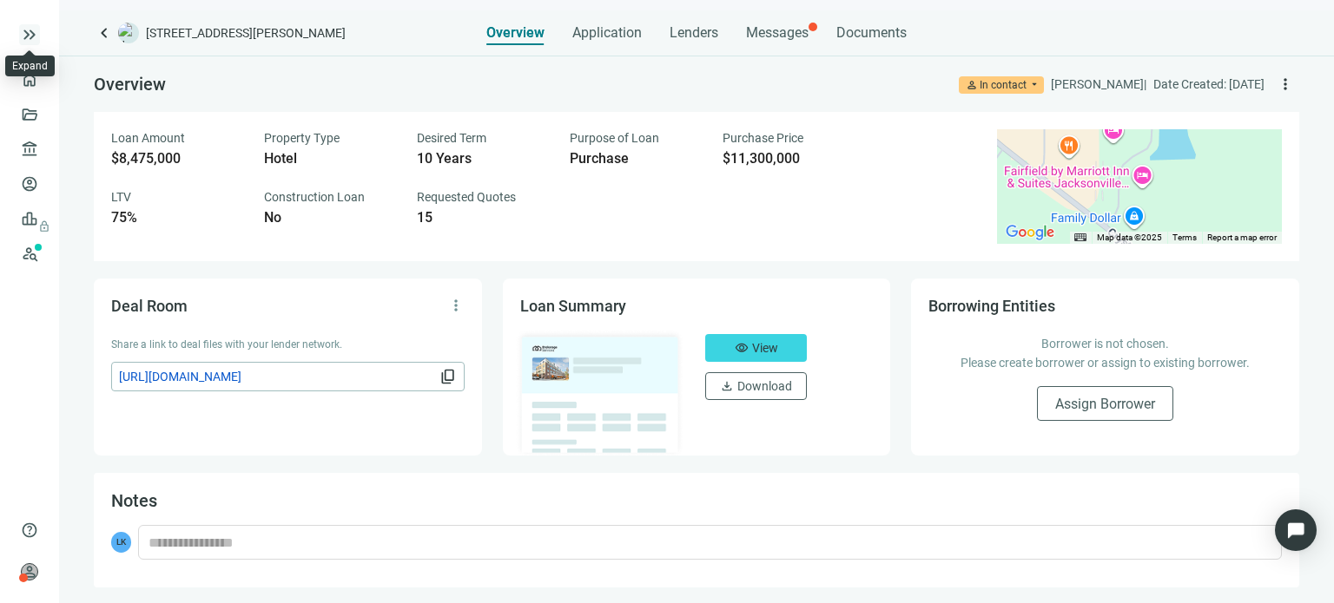
click at [30, 41] on span "keyboard_double_arrow_right" at bounding box center [29, 34] width 21 height 21
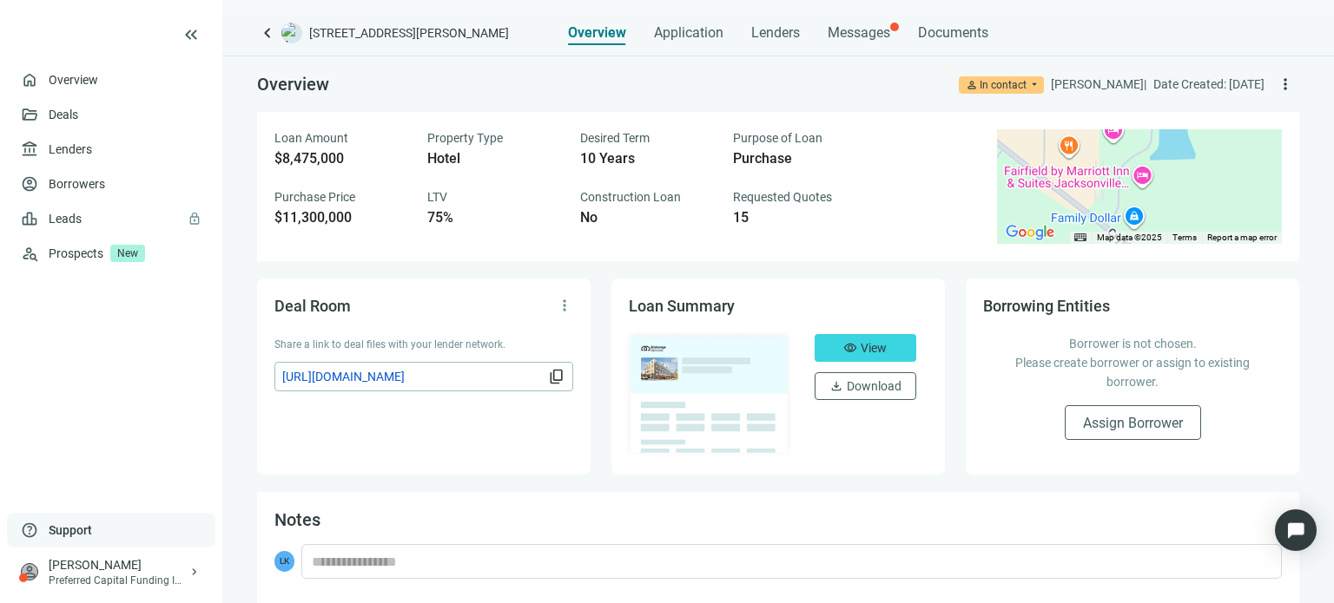
click at [56, 525] on span "Support" at bounding box center [70, 530] width 43 height 17
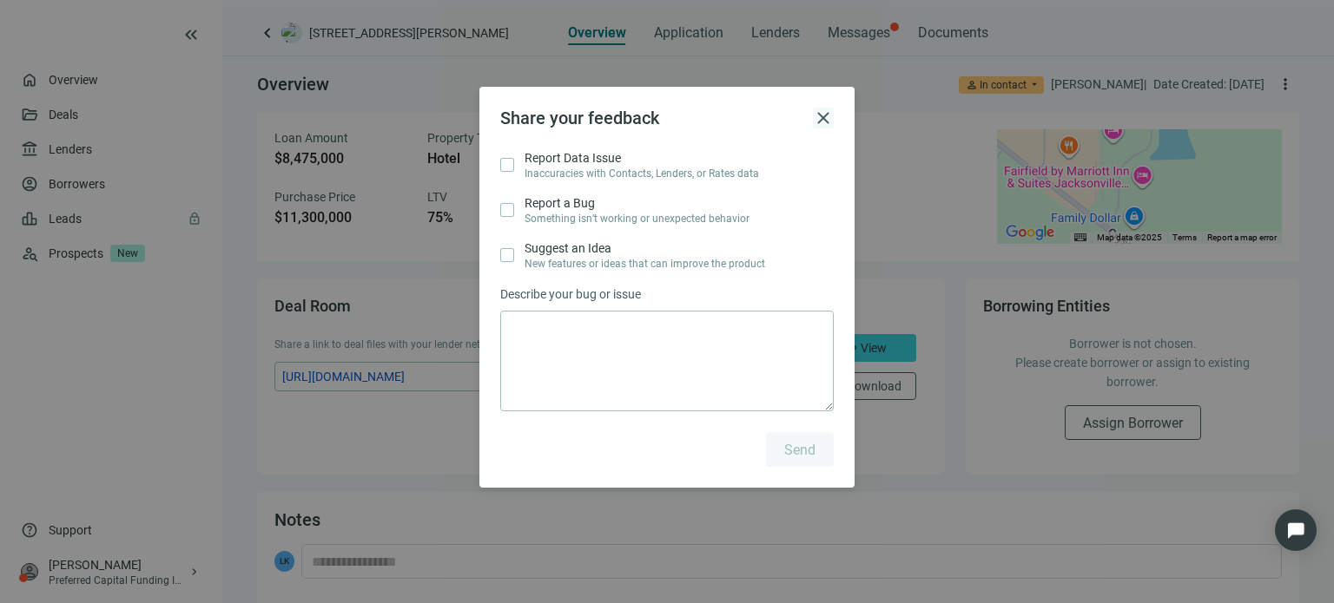
click at [820, 119] on span "close" at bounding box center [823, 118] width 21 height 21
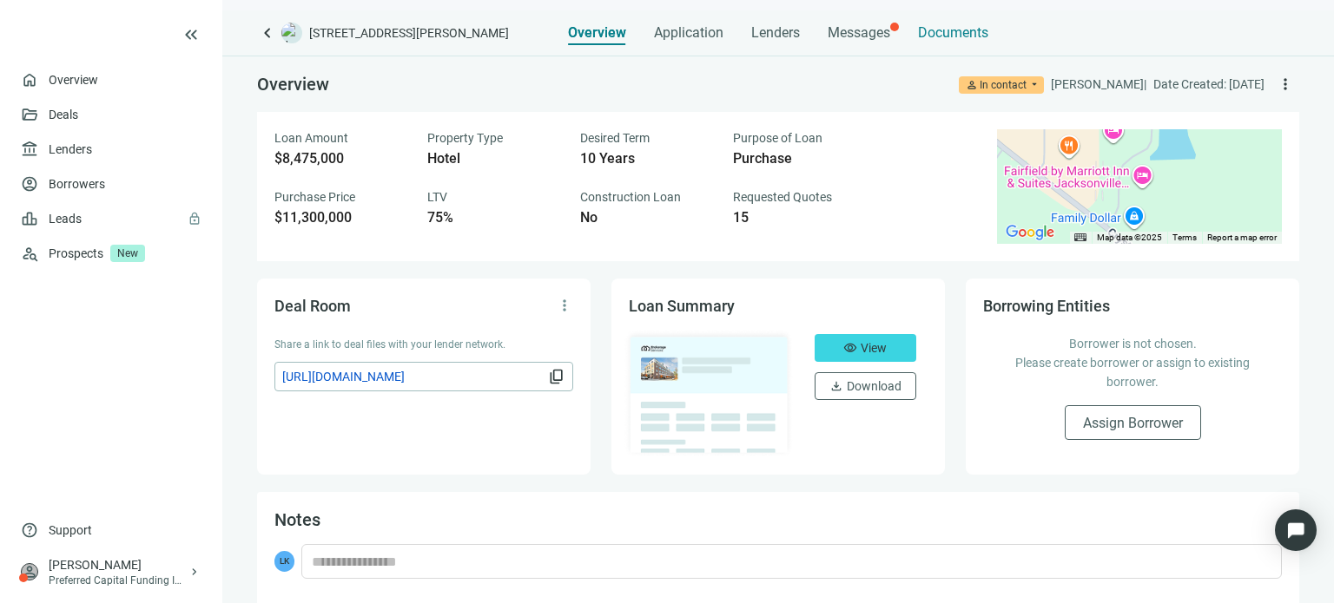
click at [921, 34] on span "Documents" at bounding box center [953, 32] width 70 height 17
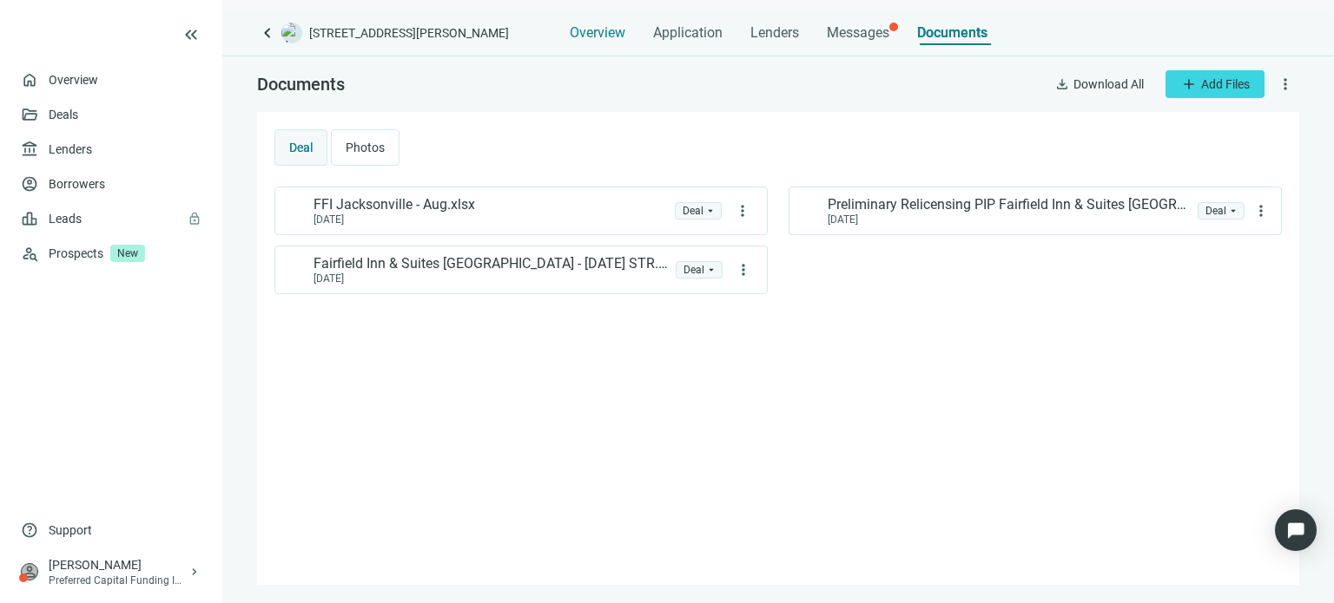
click at [611, 36] on span "Overview" at bounding box center [598, 32] width 56 height 17
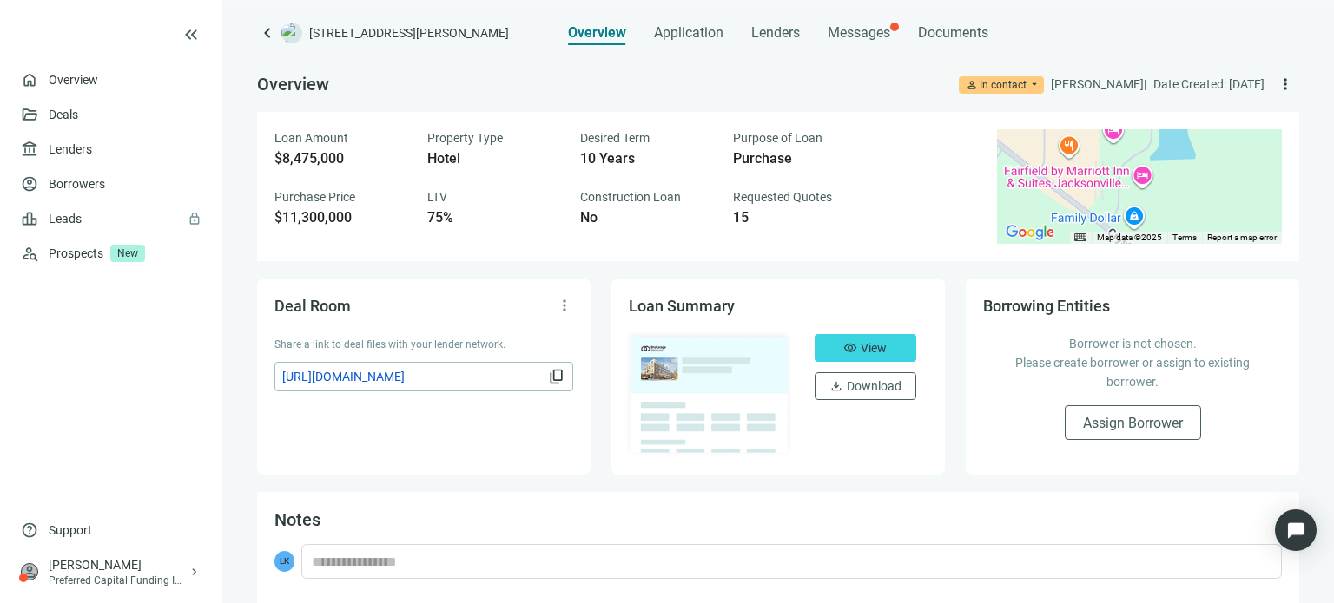
scroll to position [3, 0]
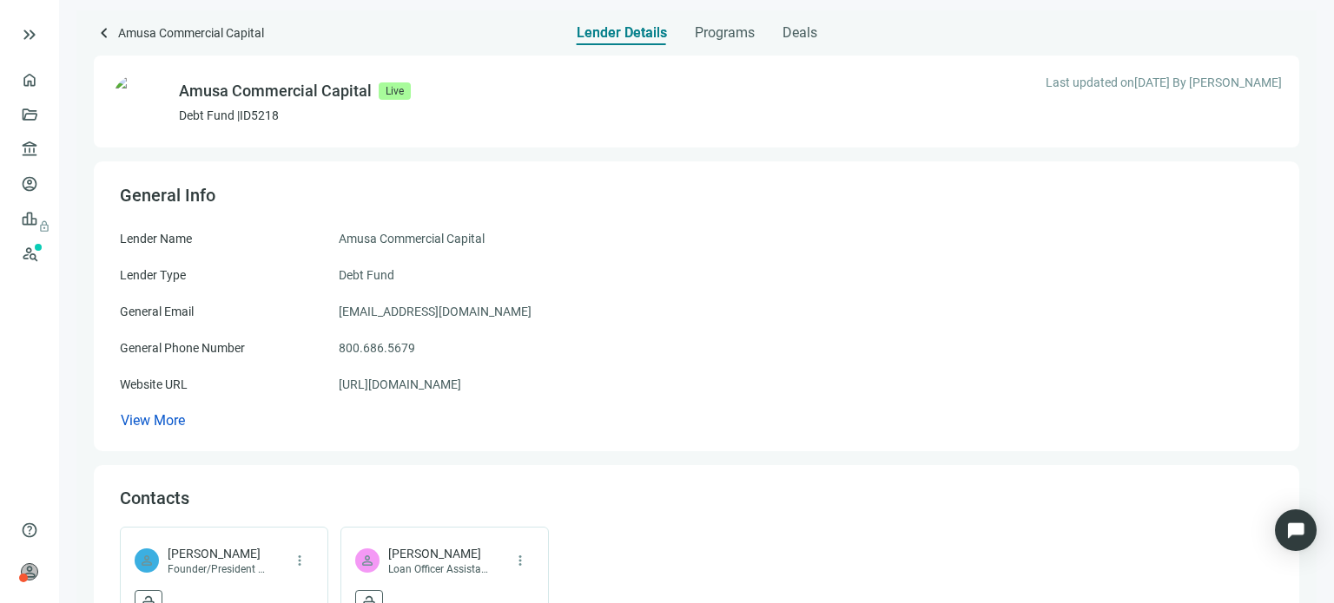
scroll to position [87, 0]
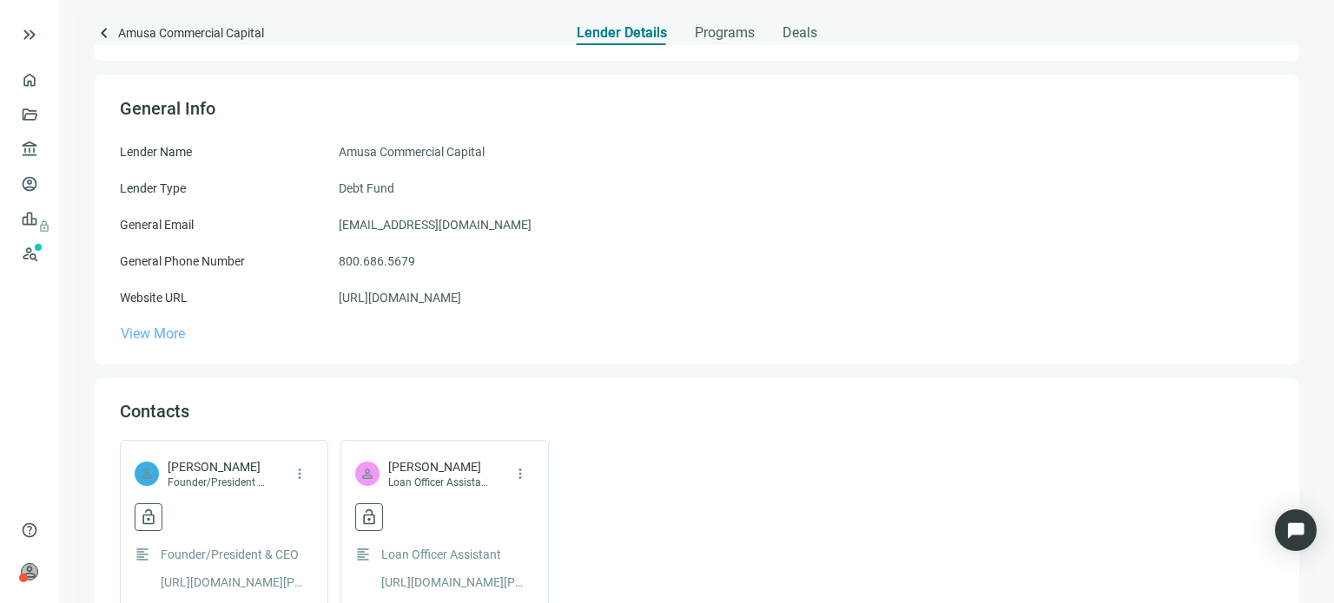
click at [153, 335] on span "View More" at bounding box center [153, 334] width 64 height 16
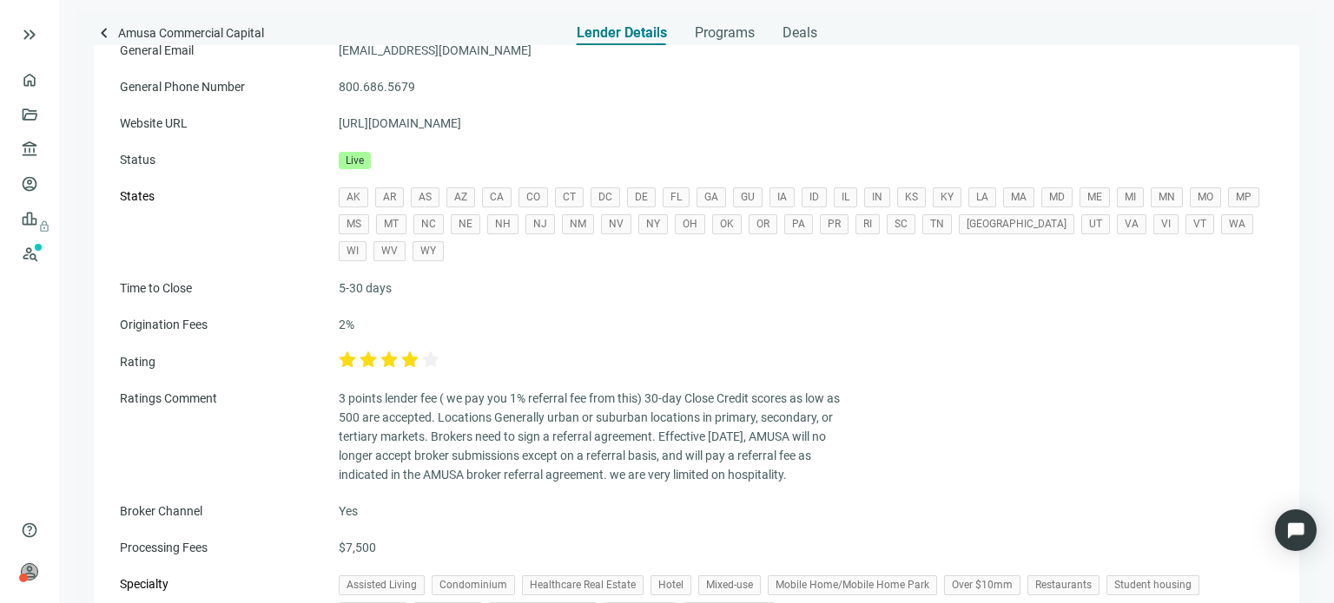
scroll to position [0, 0]
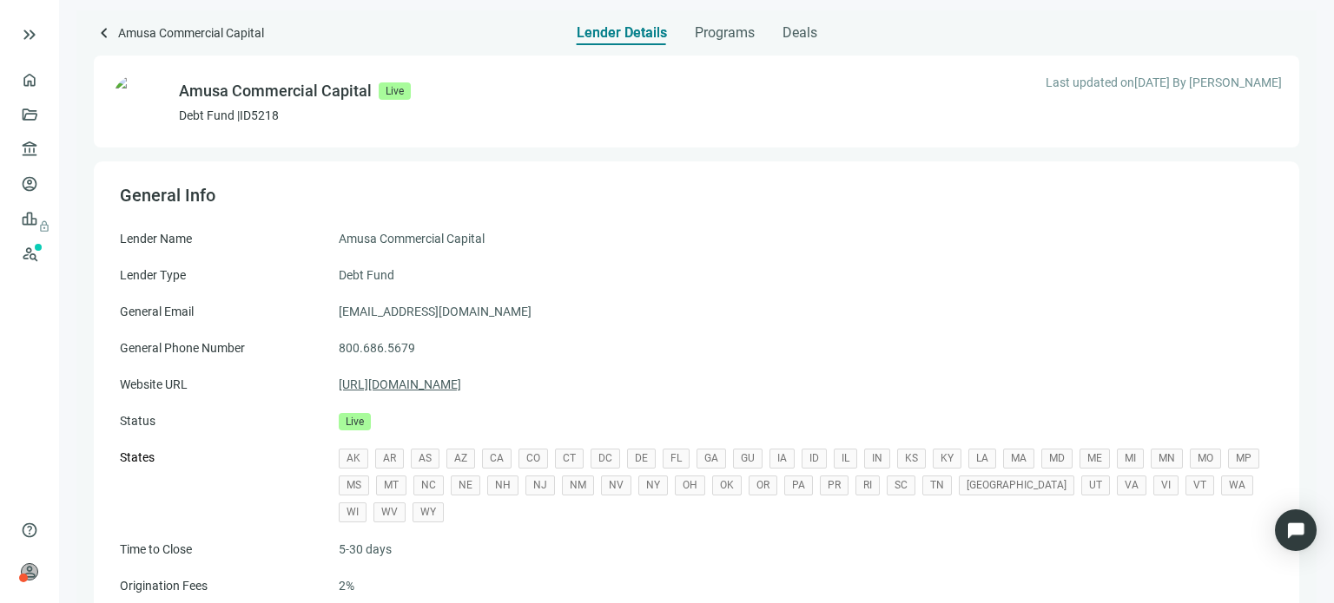
click at [396, 385] on link "[URL][DOMAIN_NAME]" at bounding box center [400, 384] width 122 height 19
click at [104, 35] on span "keyboard_arrow_left" at bounding box center [104, 33] width 21 height 21
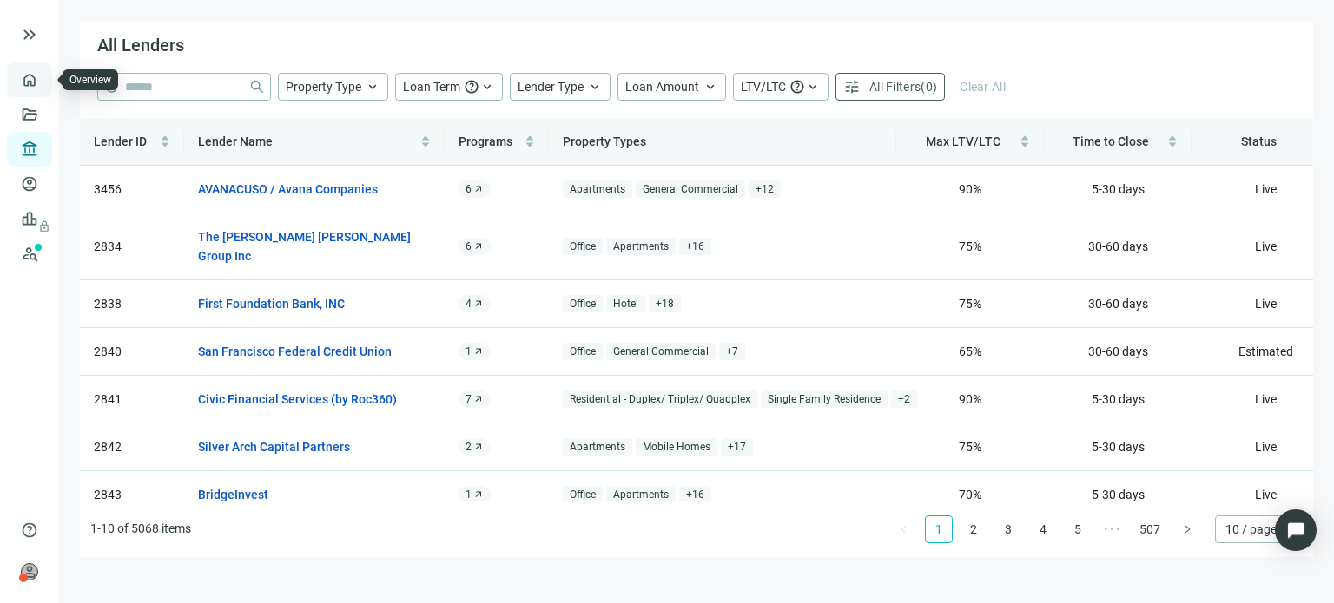
click at [43, 84] on link "Overview" at bounding box center [68, 80] width 51 height 14
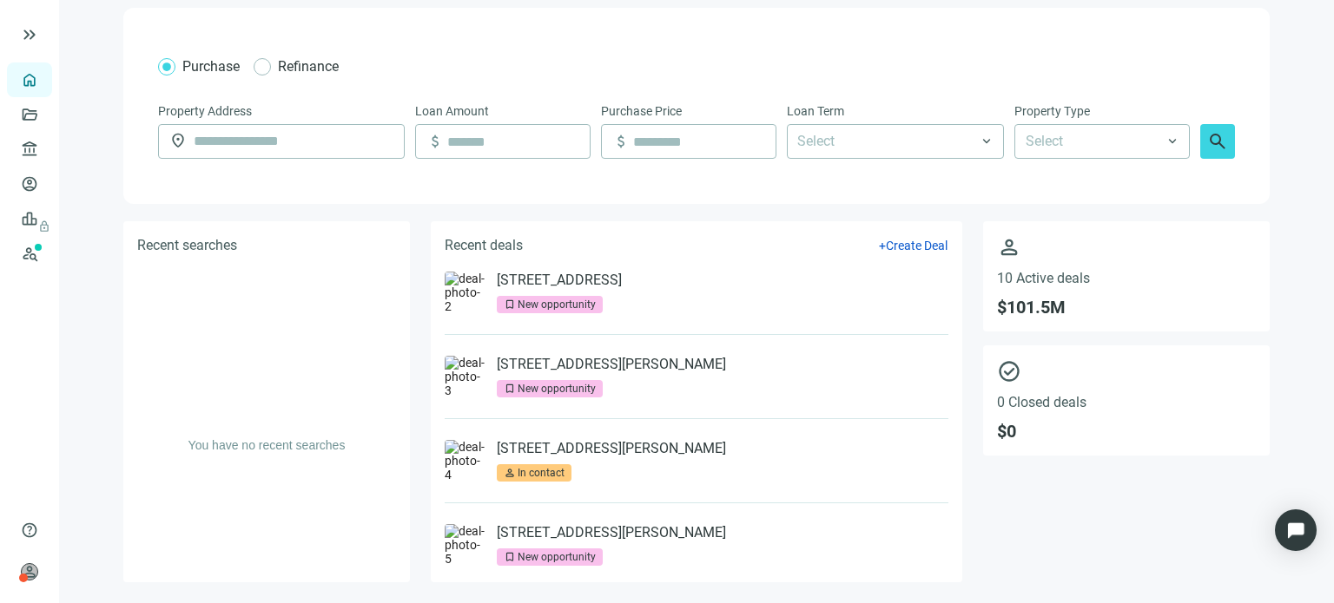
scroll to position [87, 0]
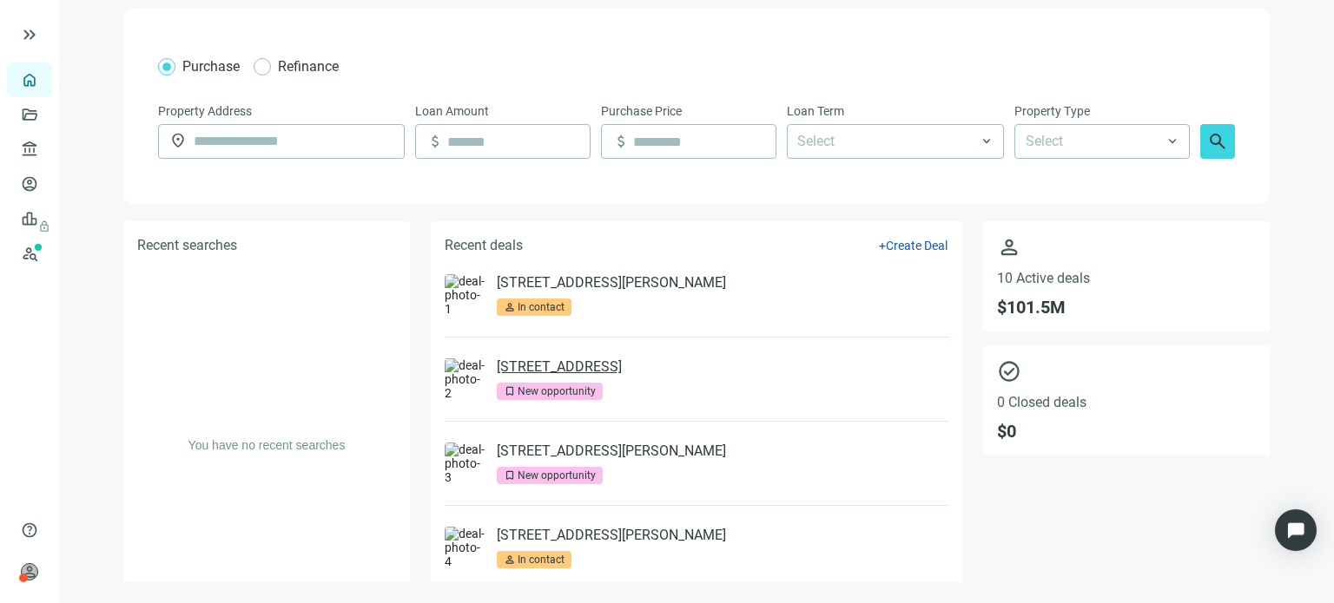
click at [590, 369] on link "2340 Center St, Chattanooga, TN 37421" at bounding box center [559, 367] width 125 height 17
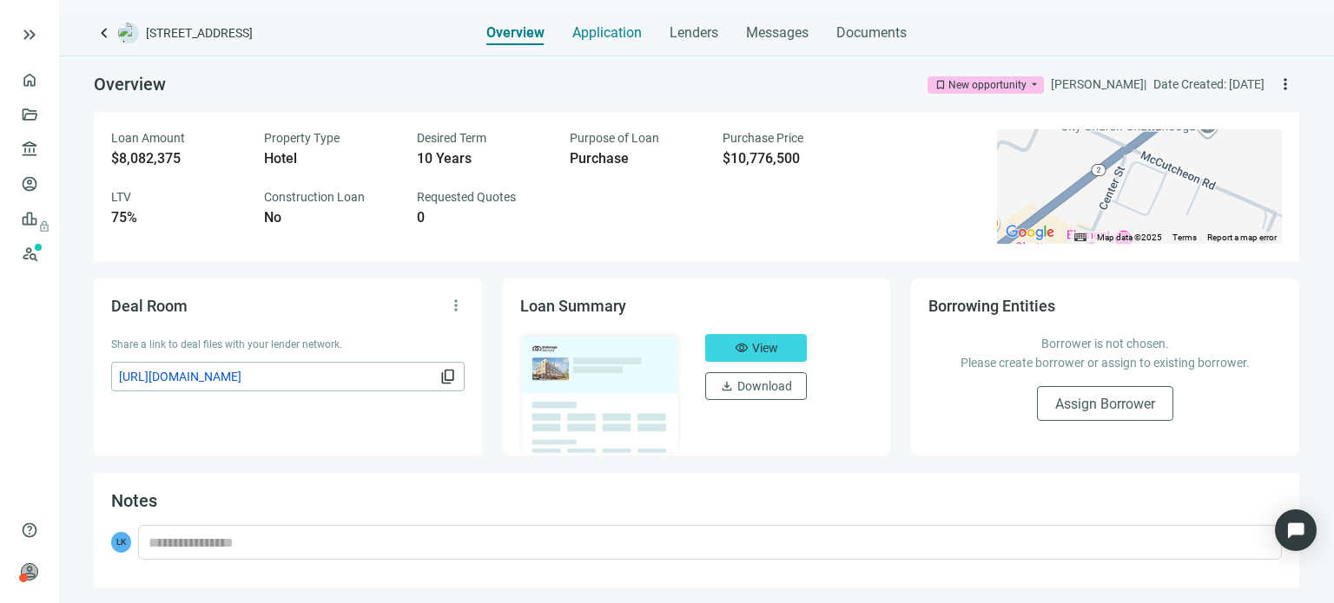
click at [598, 35] on span "Application" at bounding box center [606, 32] width 69 height 17
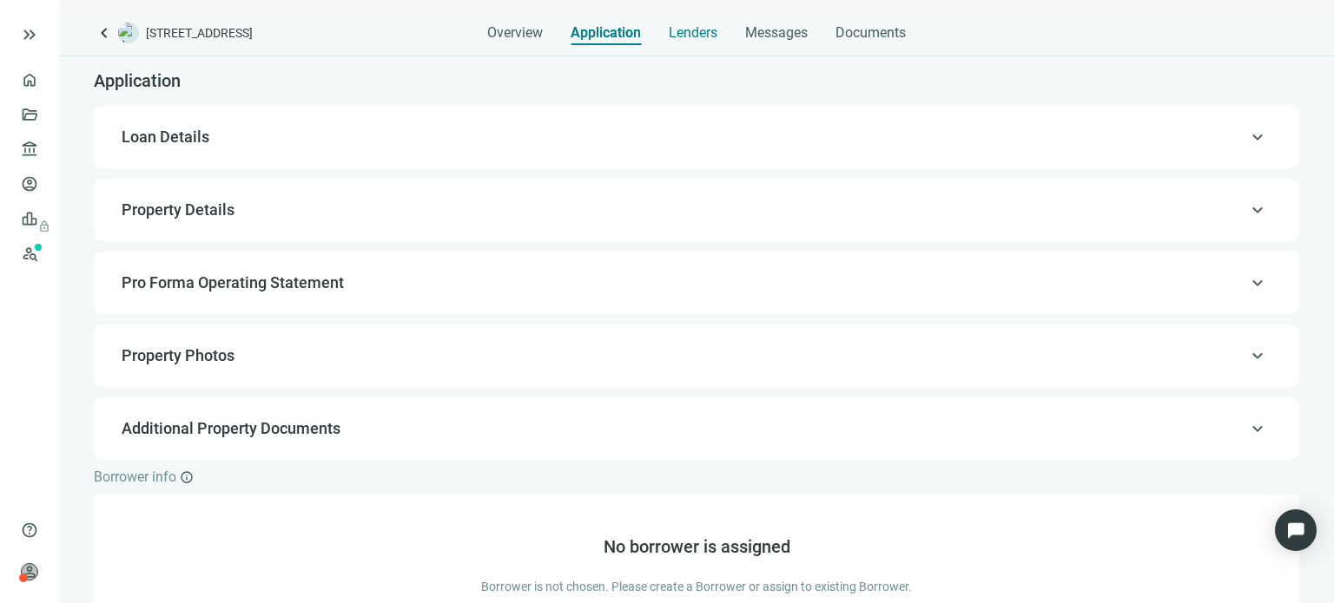
click at [689, 32] on span "Lenders" at bounding box center [693, 32] width 49 height 17
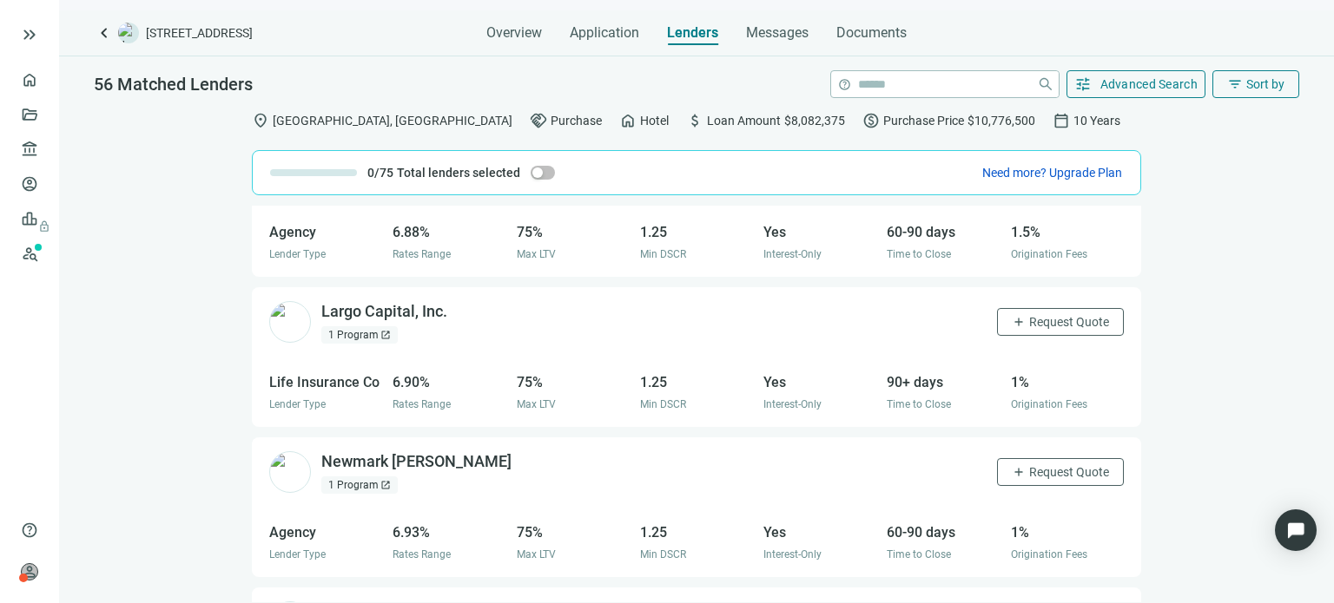
scroll to position [3263, 0]
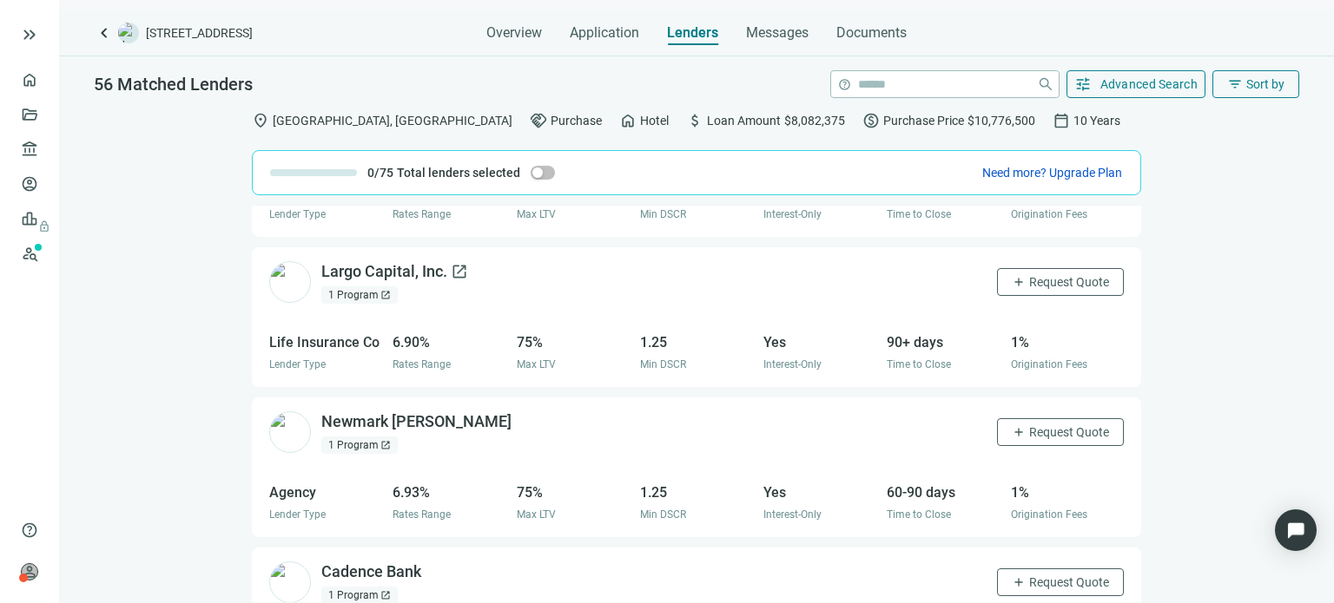
click at [404, 269] on div "Largo Capital, Inc. open_in_new" at bounding box center [394, 272] width 147 height 22
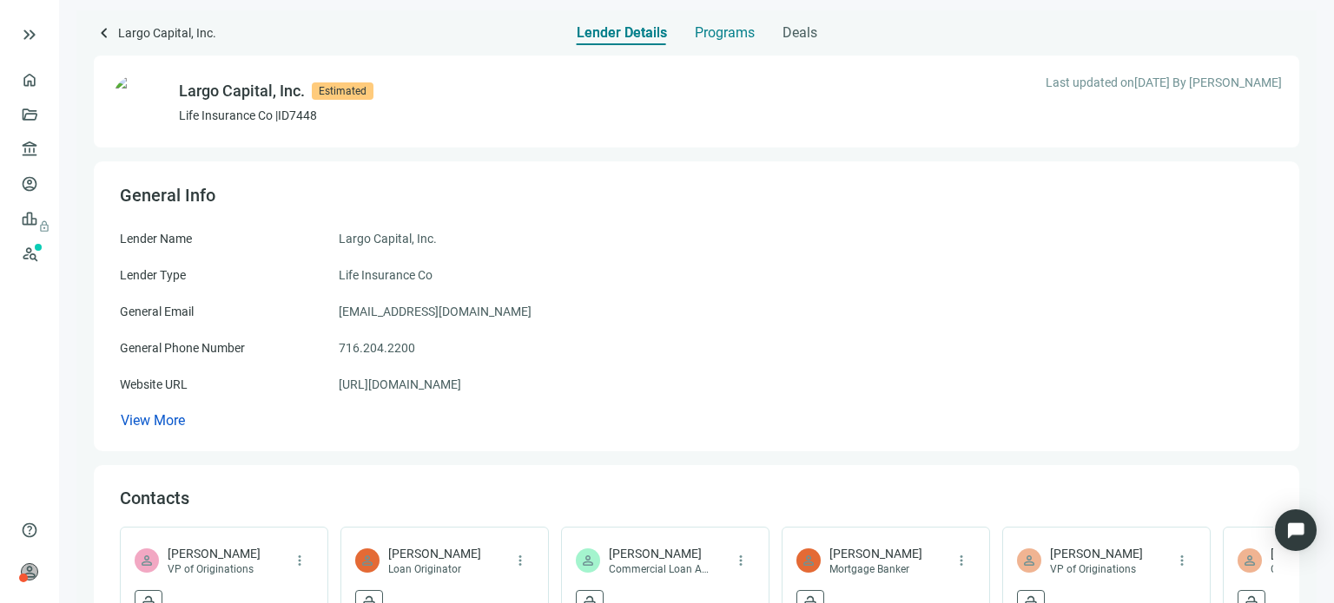
click at [708, 34] on span "Programs" at bounding box center [725, 32] width 60 height 17
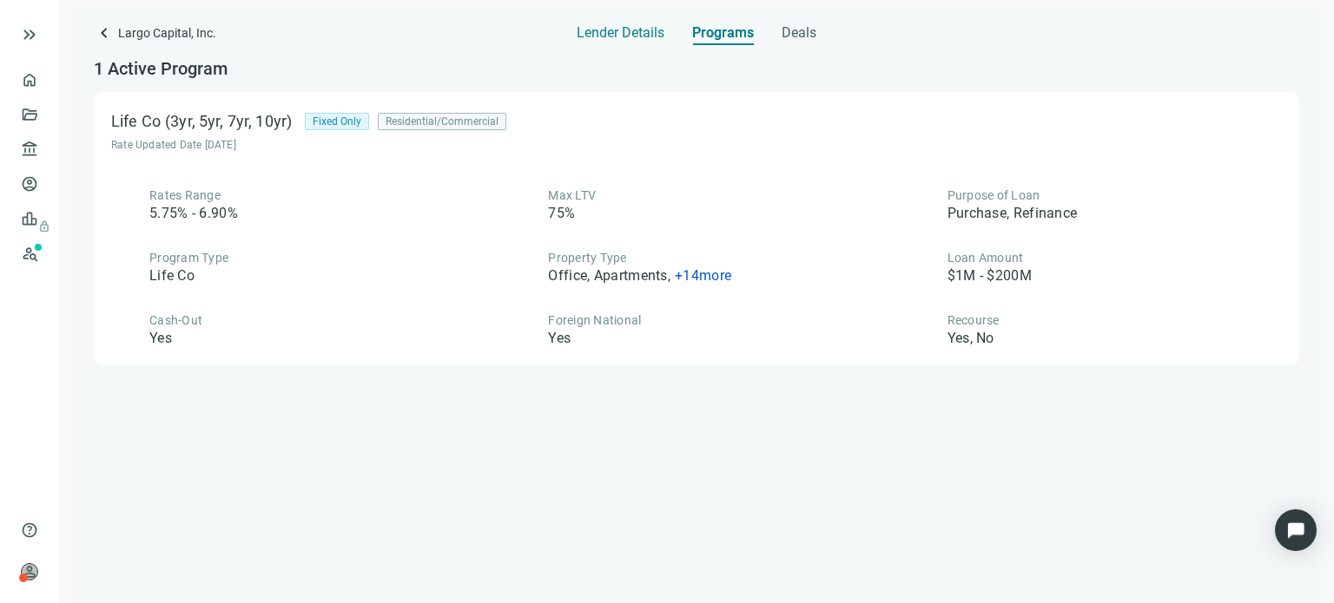
click at [583, 29] on span "Lender Details" at bounding box center [621, 32] width 88 height 17
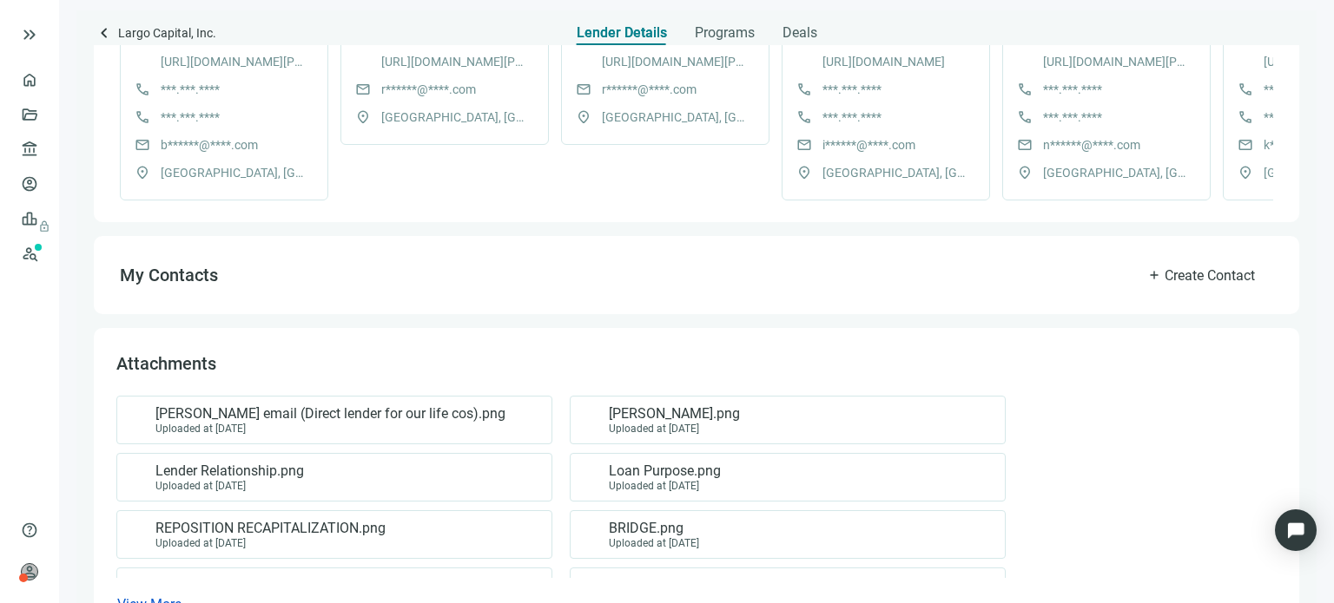
scroll to position [682, 0]
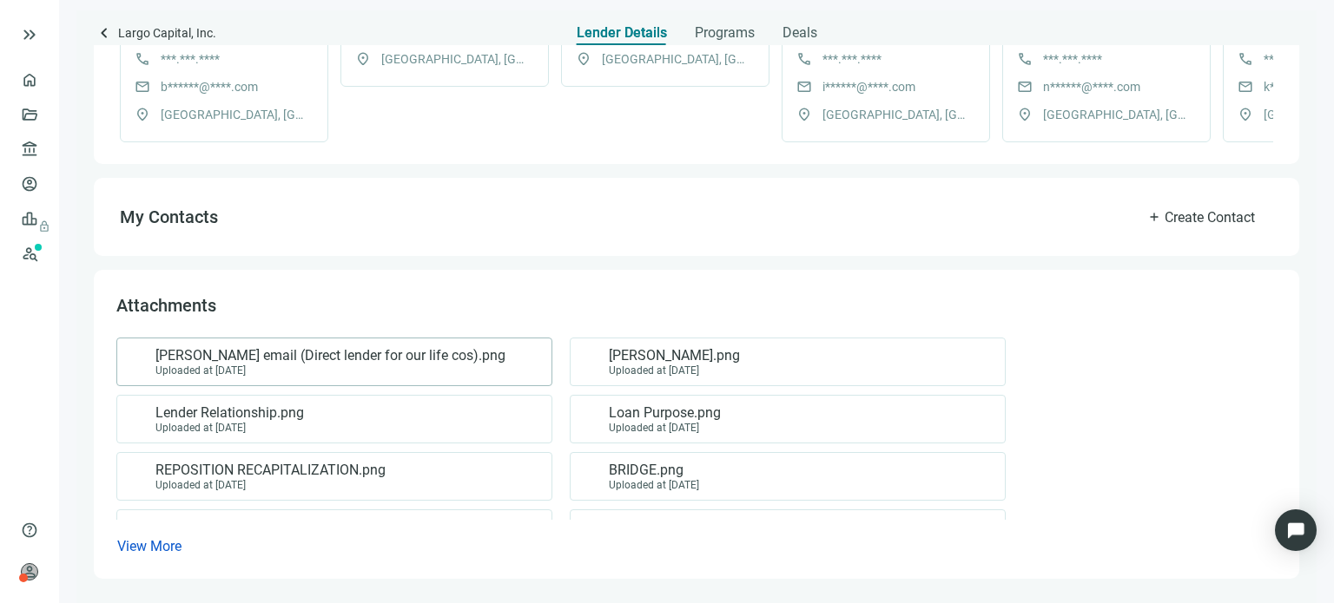
click at [260, 356] on span "[PERSON_NAME] email (Direct lender for our life cos).png" at bounding box center [330, 355] width 350 height 17
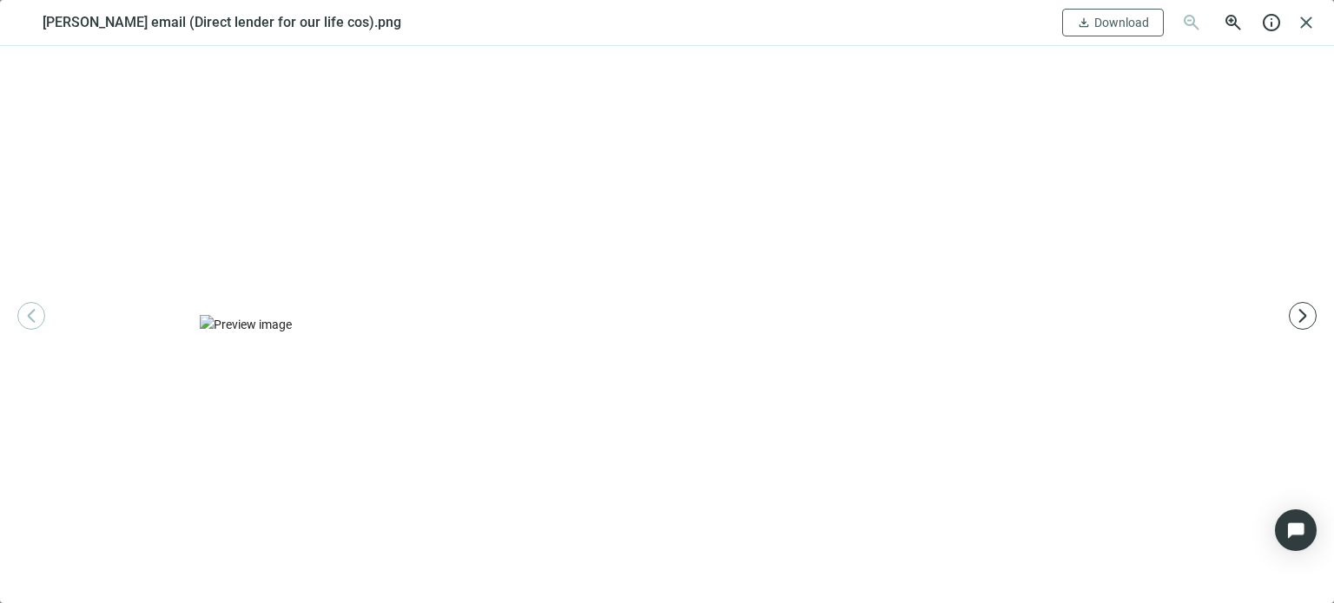
click at [396, 315] on img at bounding box center [666, 324] width 933 height 19
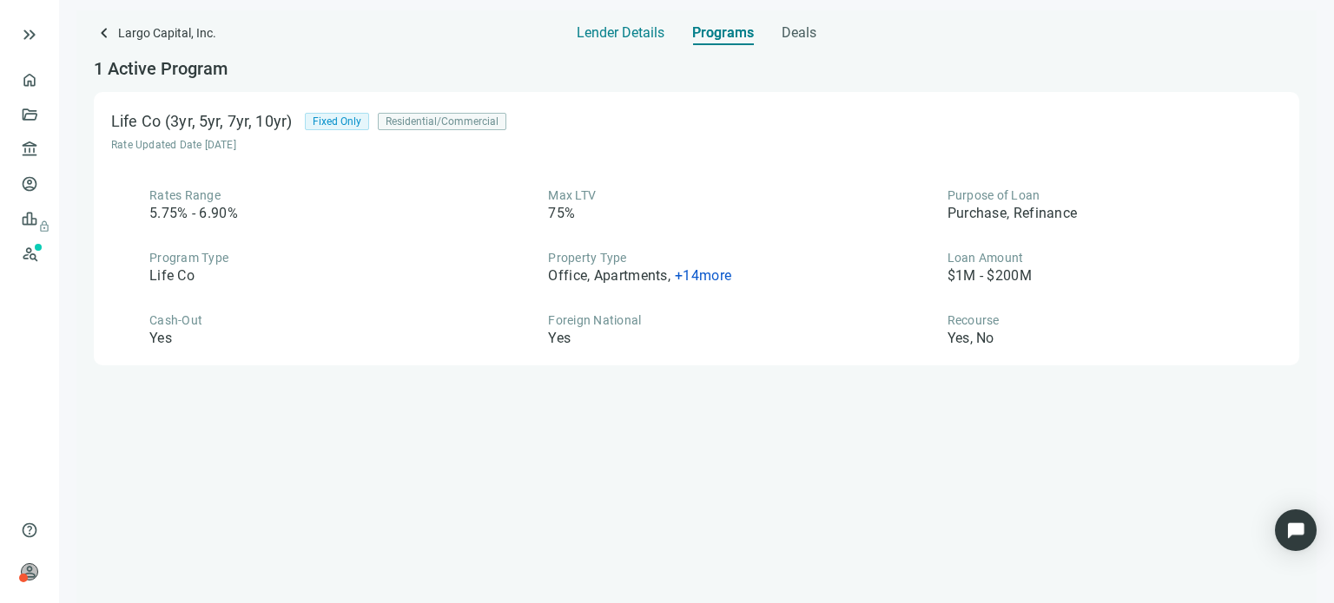
click at [623, 37] on span "Lender Details" at bounding box center [621, 32] width 88 height 17
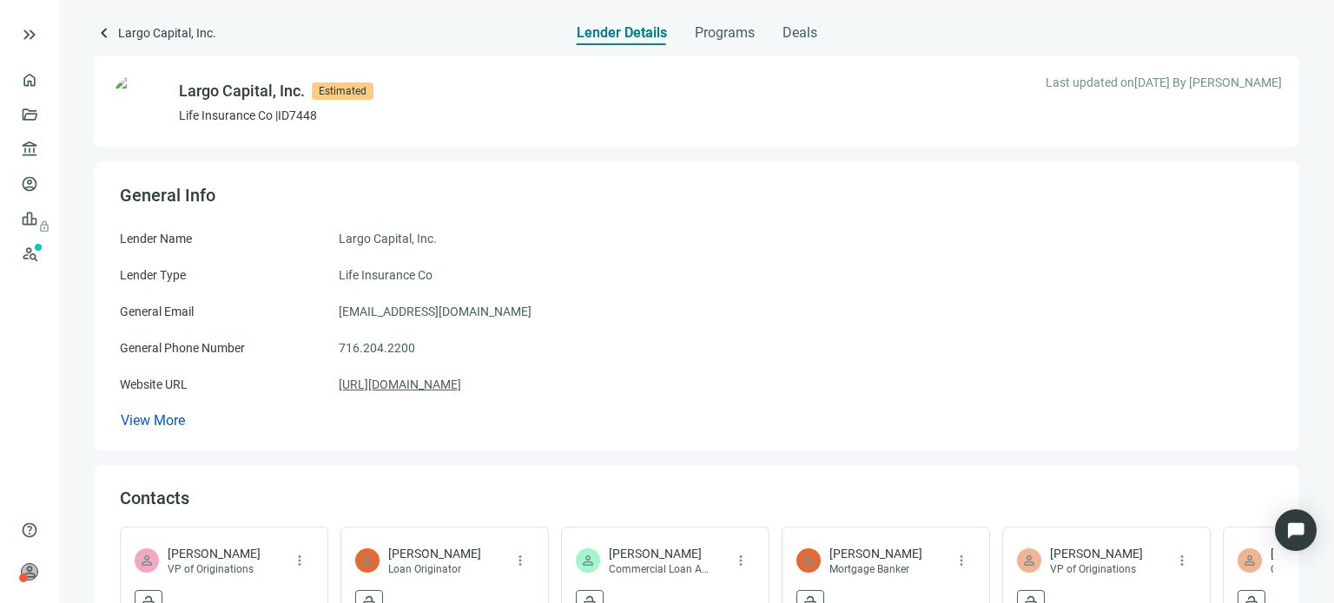
click at [385, 385] on link "[URL][DOMAIN_NAME]" at bounding box center [400, 384] width 122 height 19
